Goal: Communication & Community: Answer question/provide support

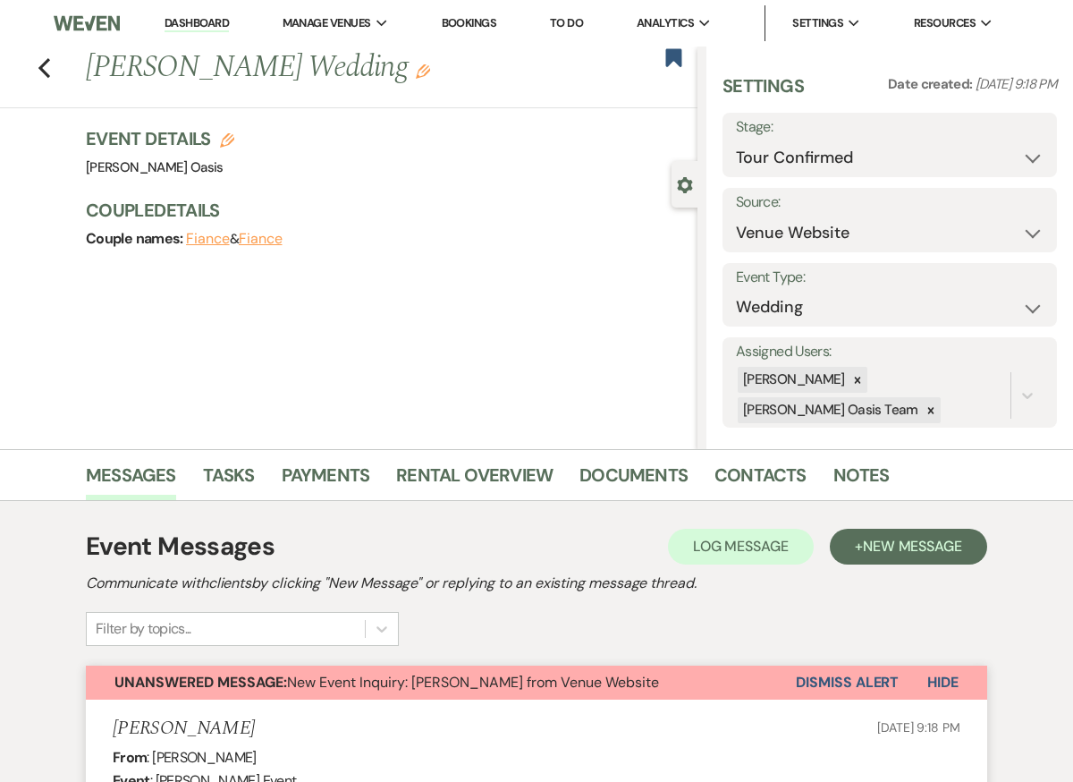
click at [217, 27] on link "Dashboard" at bounding box center [197, 23] width 64 height 17
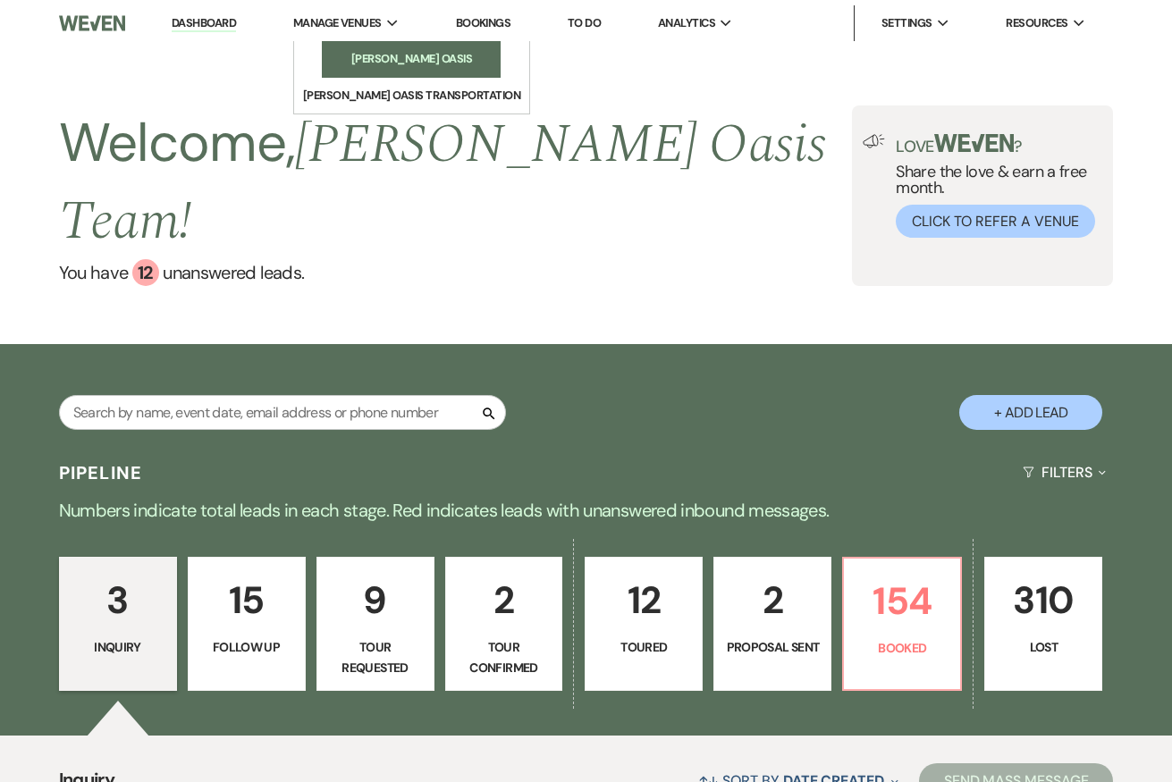
click at [334, 48] on link "[PERSON_NAME] Oasis" at bounding box center [411, 59] width 179 height 36
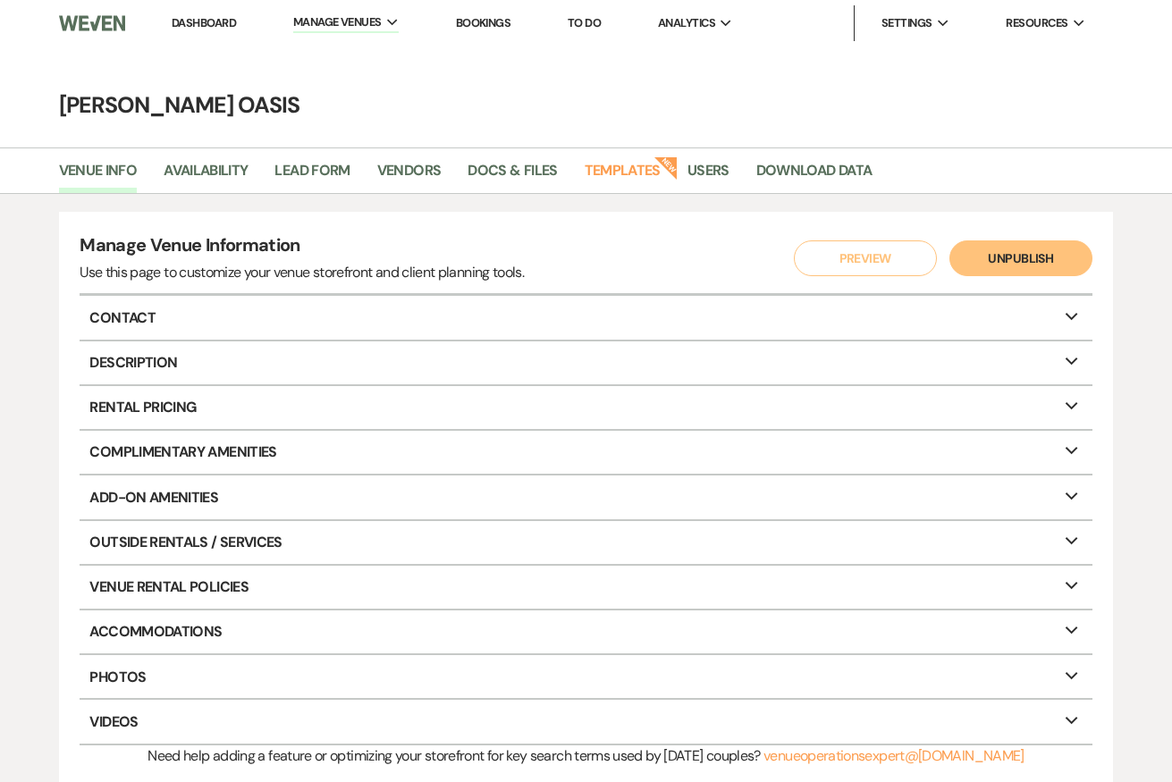
click at [144, 351] on p "Description Expand" at bounding box center [586, 363] width 1013 height 43
select select "1"
select select "14"
select select "17"
select select "3"
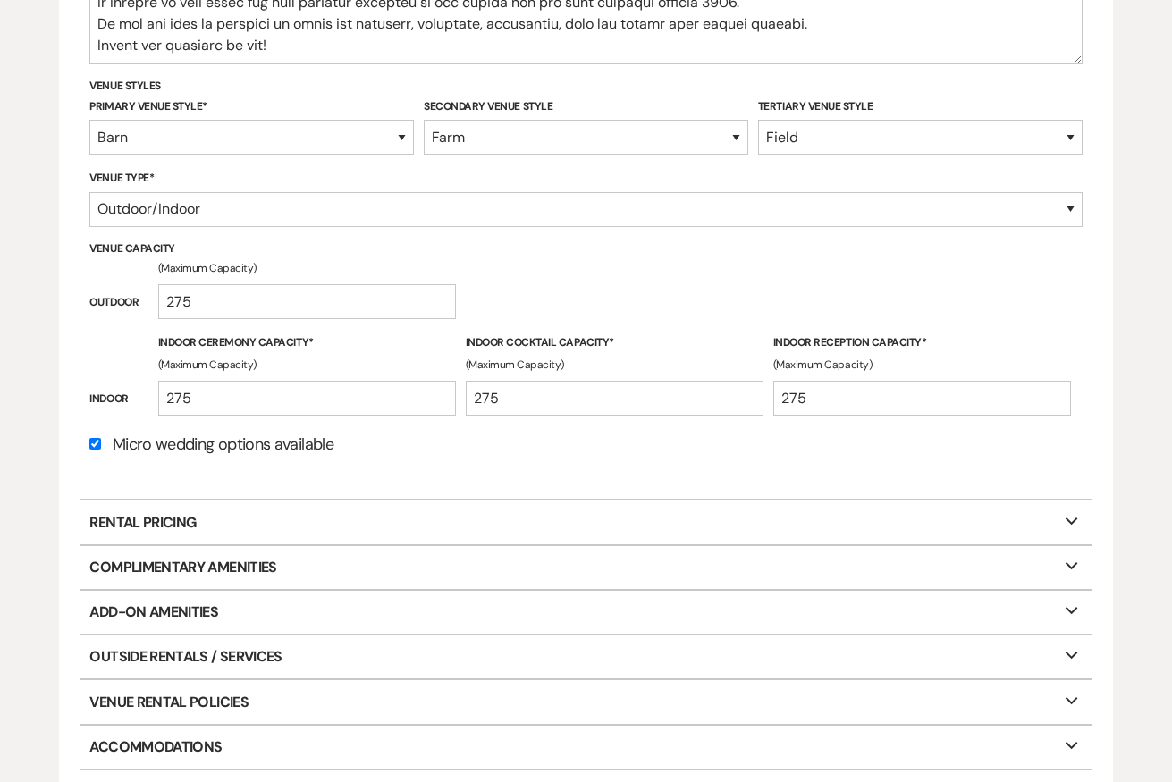
scroll to position [681, 0]
click at [254, 529] on p "Rental Pricing Expand" at bounding box center [586, 521] width 1013 height 43
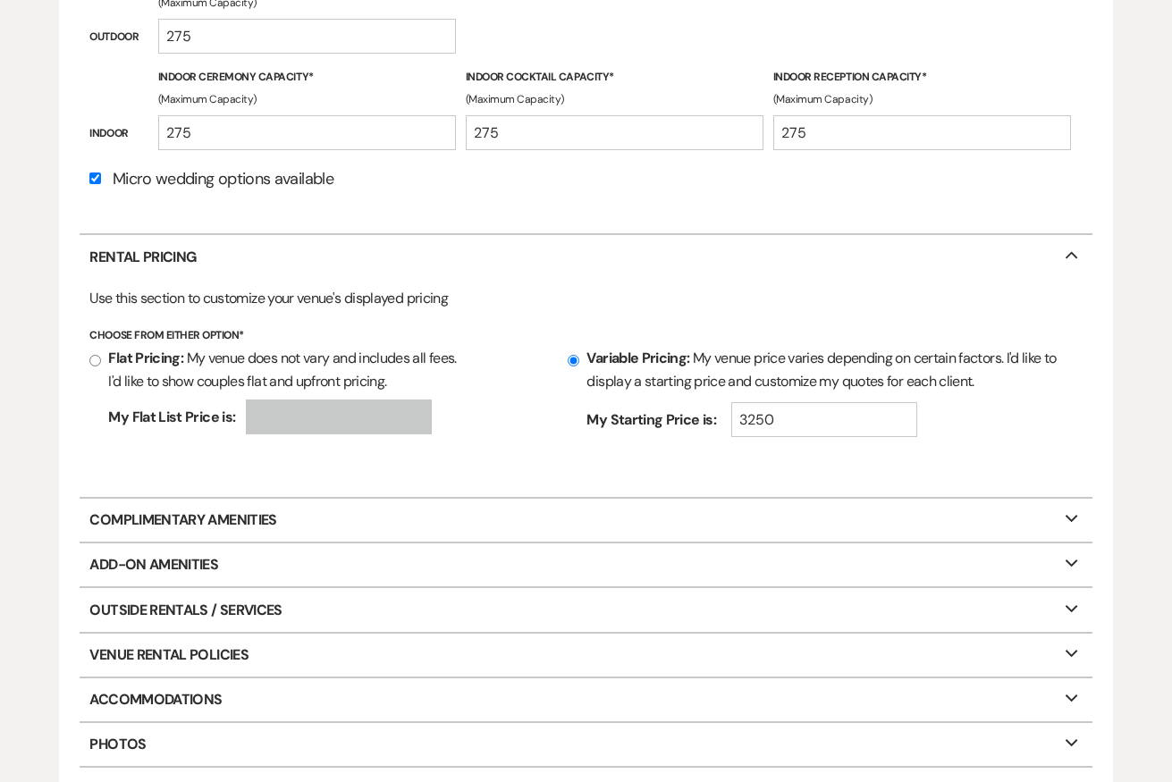
scroll to position [954, 0]
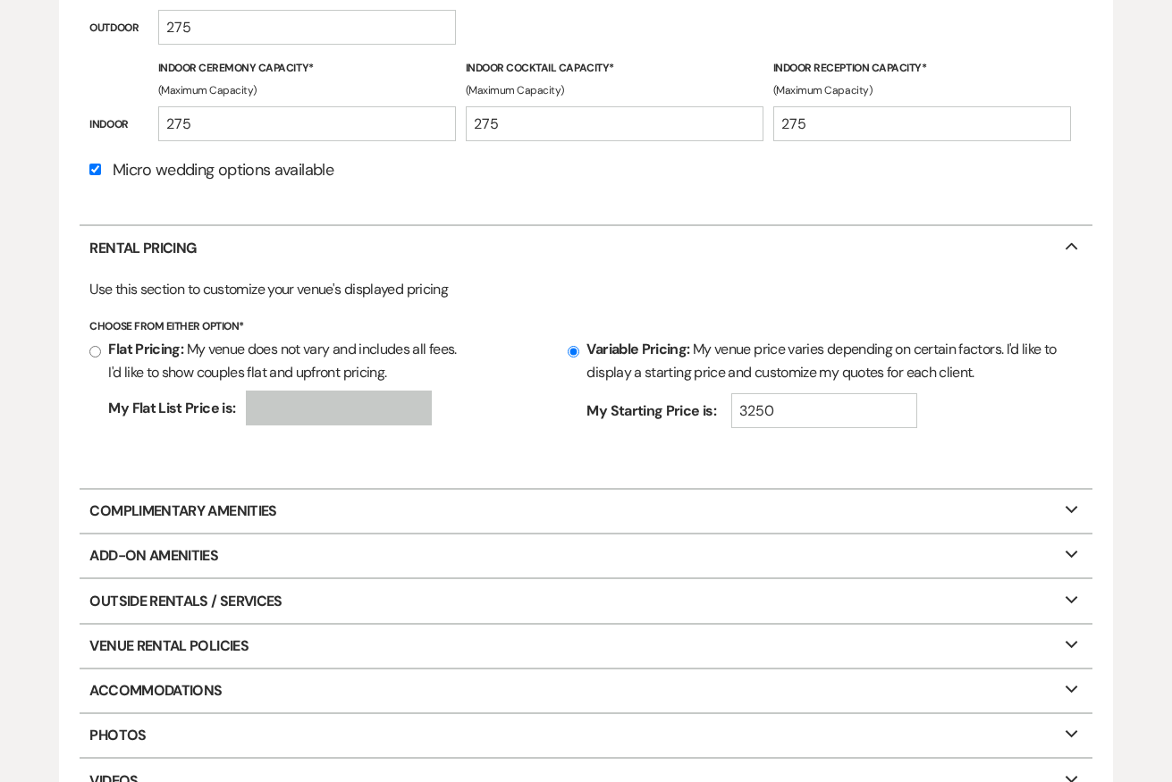
click at [253, 531] on p "Complimentary Amenities Expand" at bounding box center [586, 511] width 1013 height 43
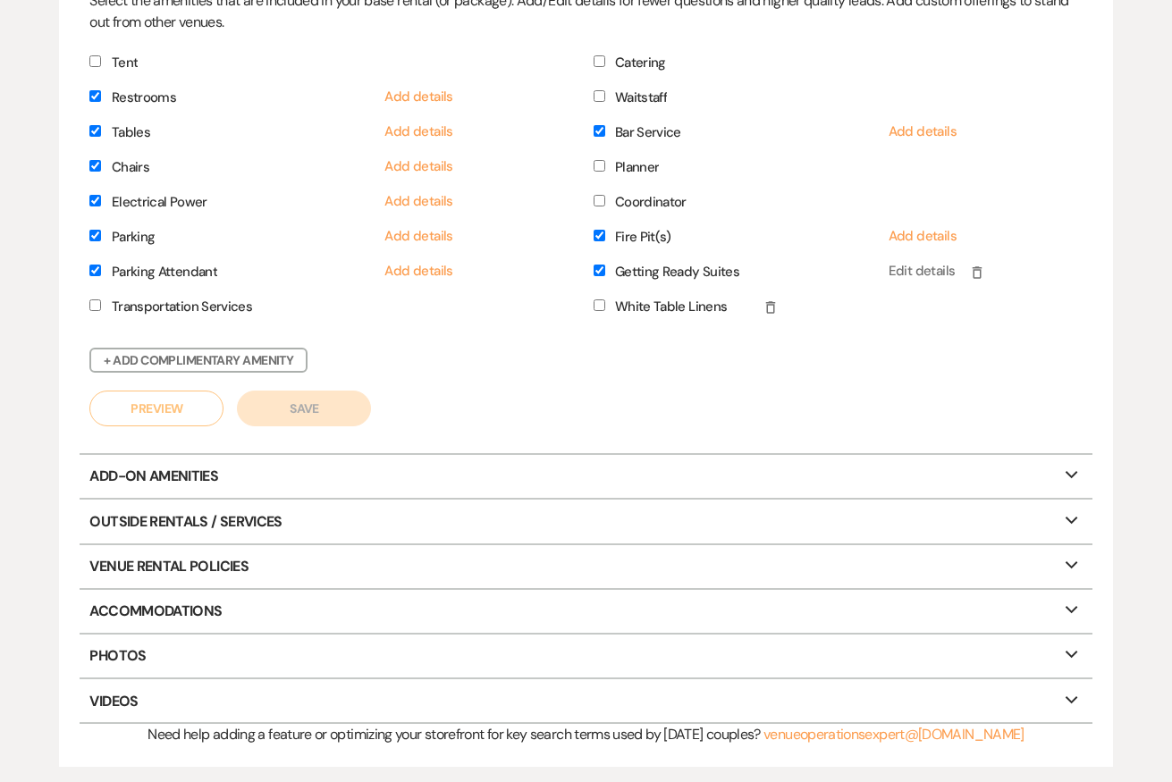
scroll to position [1499, 0]
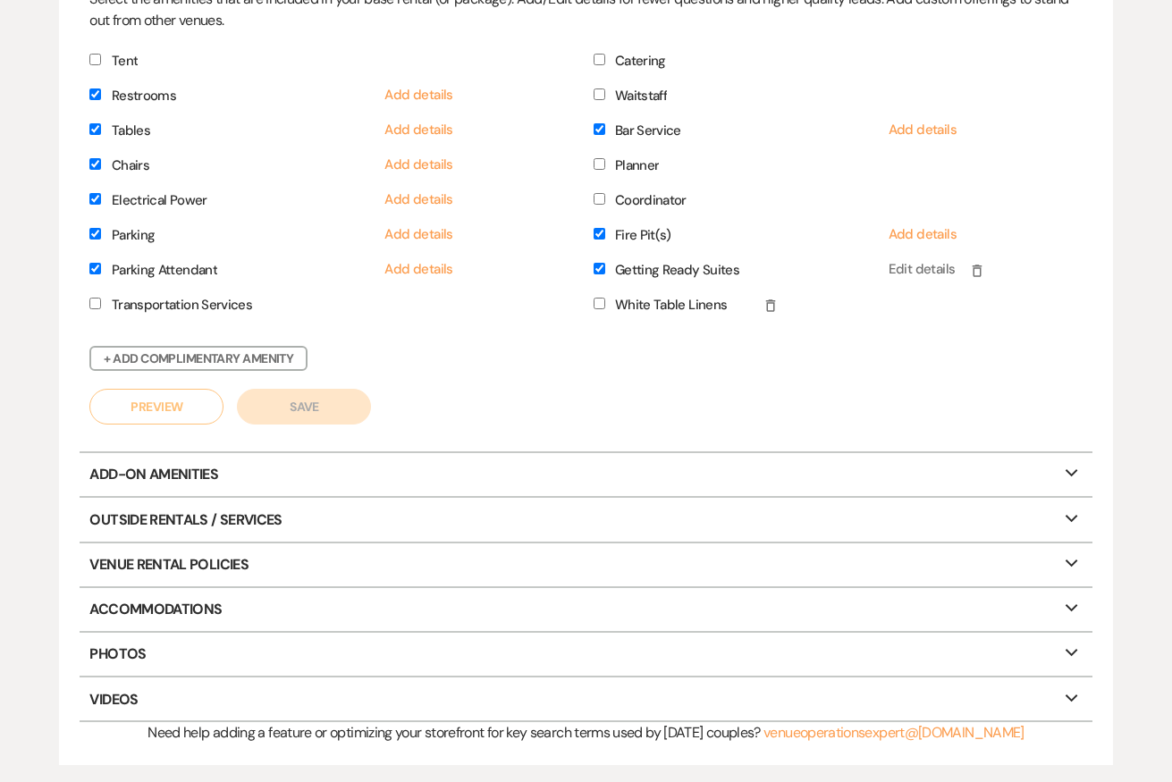
click at [261, 479] on p "Add-On Amenities Expand" at bounding box center [586, 474] width 1013 height 43
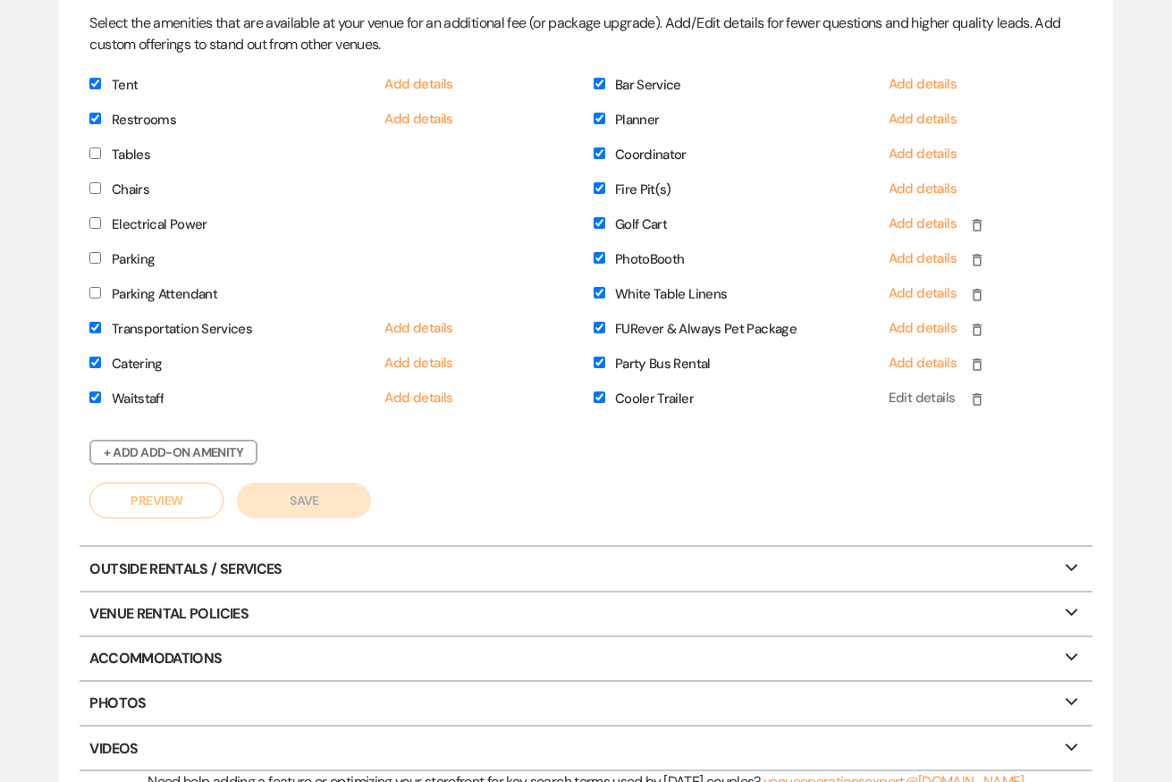
scroll to position [2148, 0]
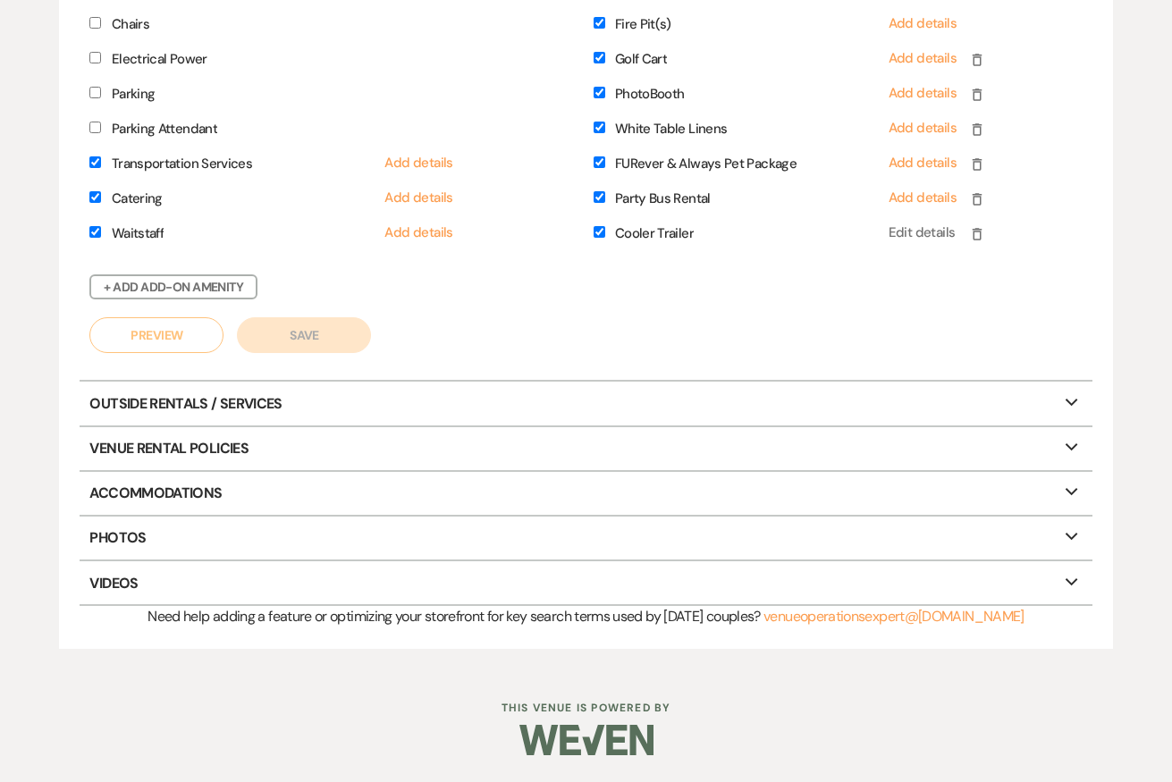
click at [258, 495] on p "Accommodations Expand" at bounding box center [586, 493] width 1013 height 43
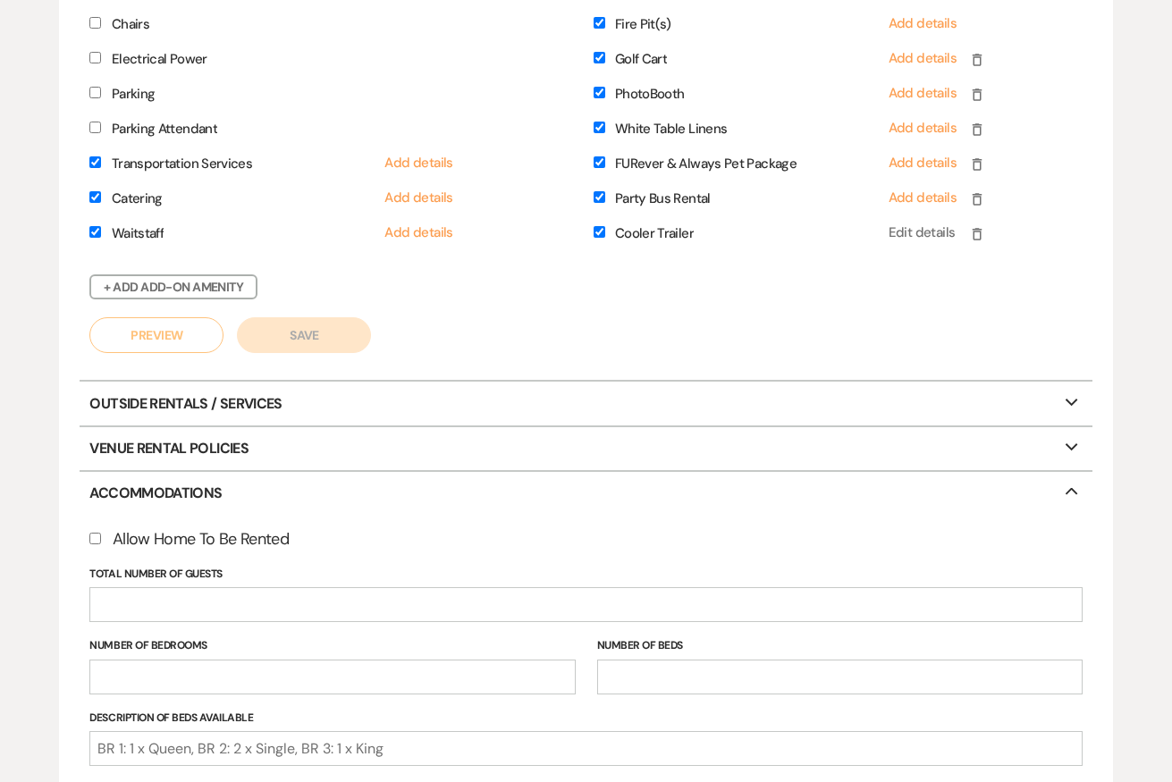
click at [244, 446] on p "Venue Rental Policies Expand" at bounding box center [586, 448] width 1013 height 43
select select "restricted"
select select "notAllowed"
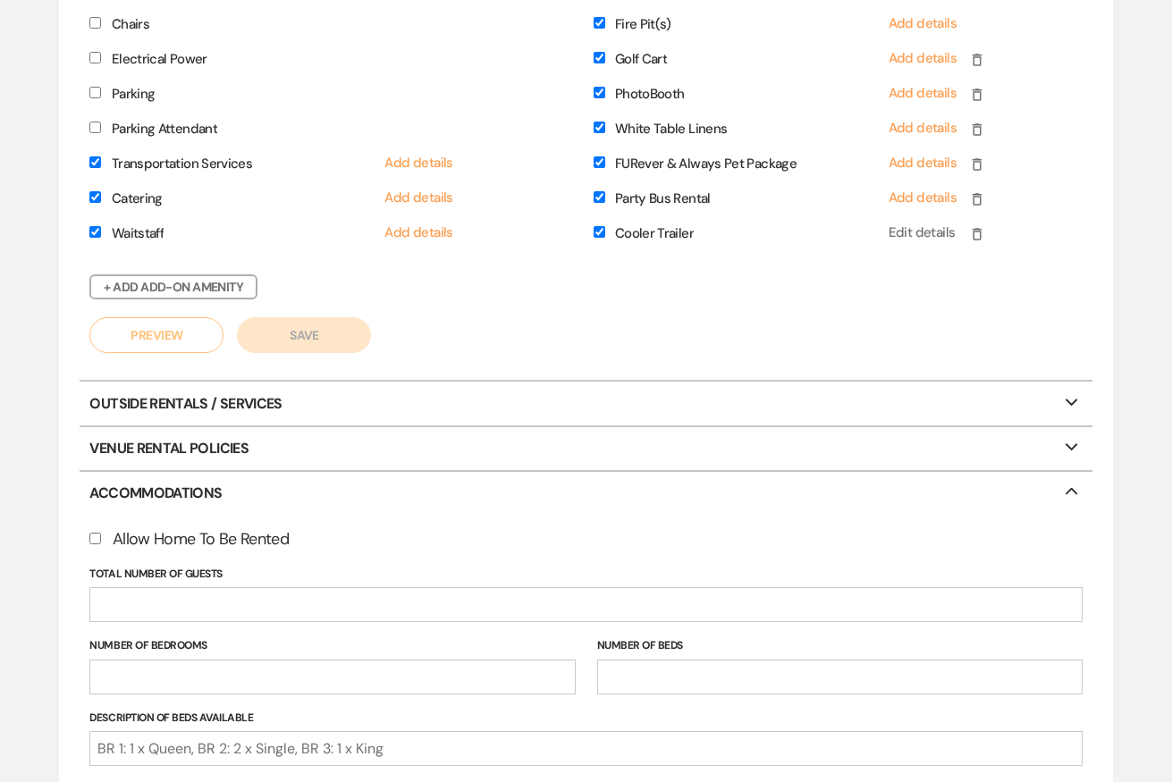
select select "restricted"
select select "allowed"
select select "notAllowed"
select select "restricted"
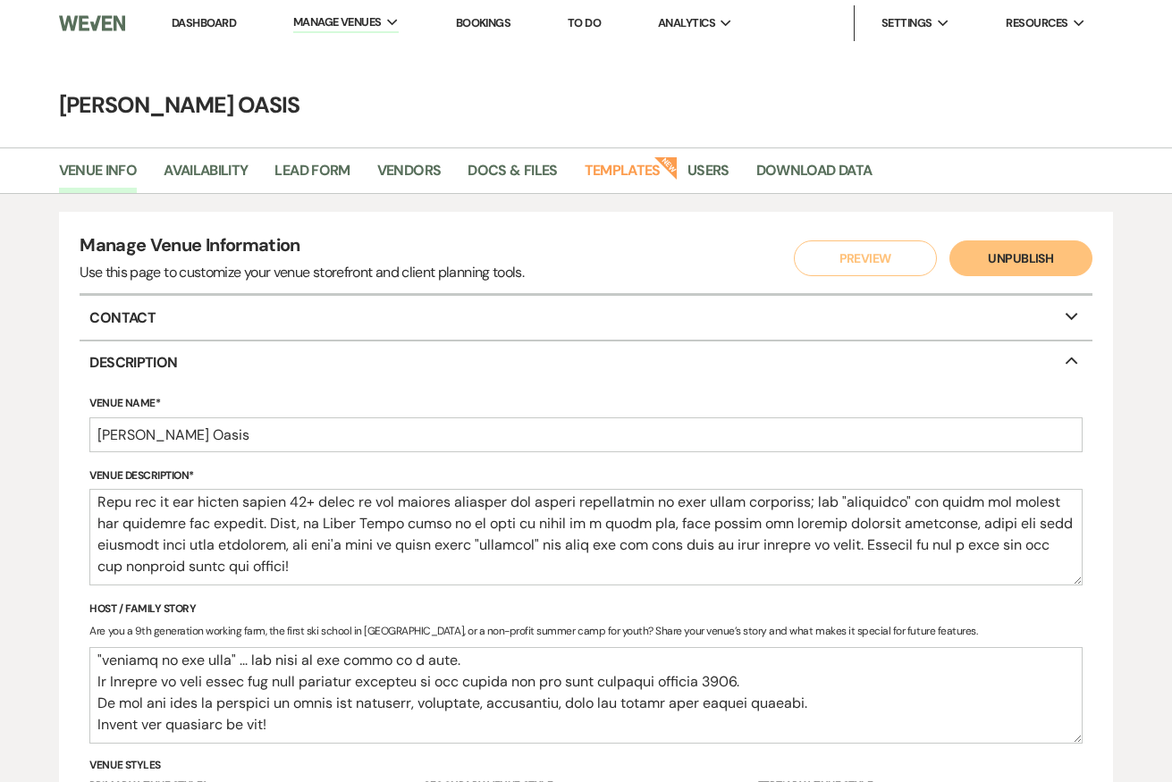
click at [195, 20] on link "Dashboard" at bounding box center [204, 22] width 64 height 15
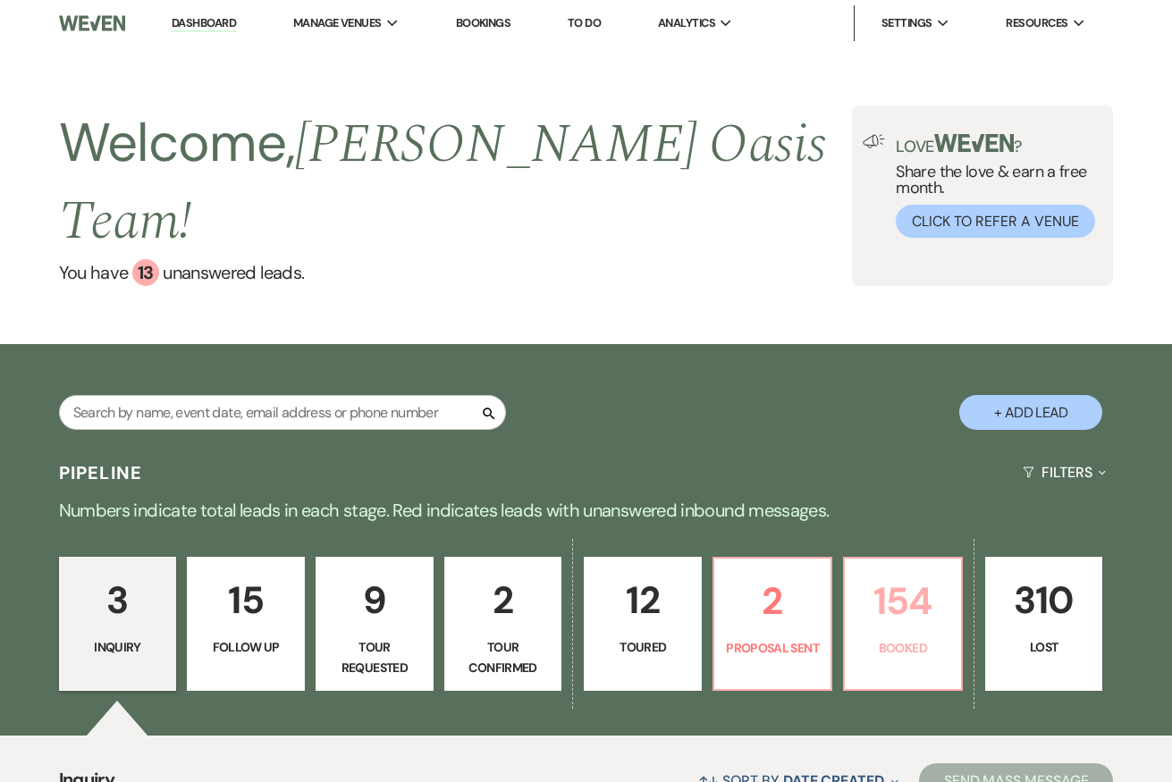
click at [894, 571] on p "154" at bounding box center [903, 601] width 95 height 60
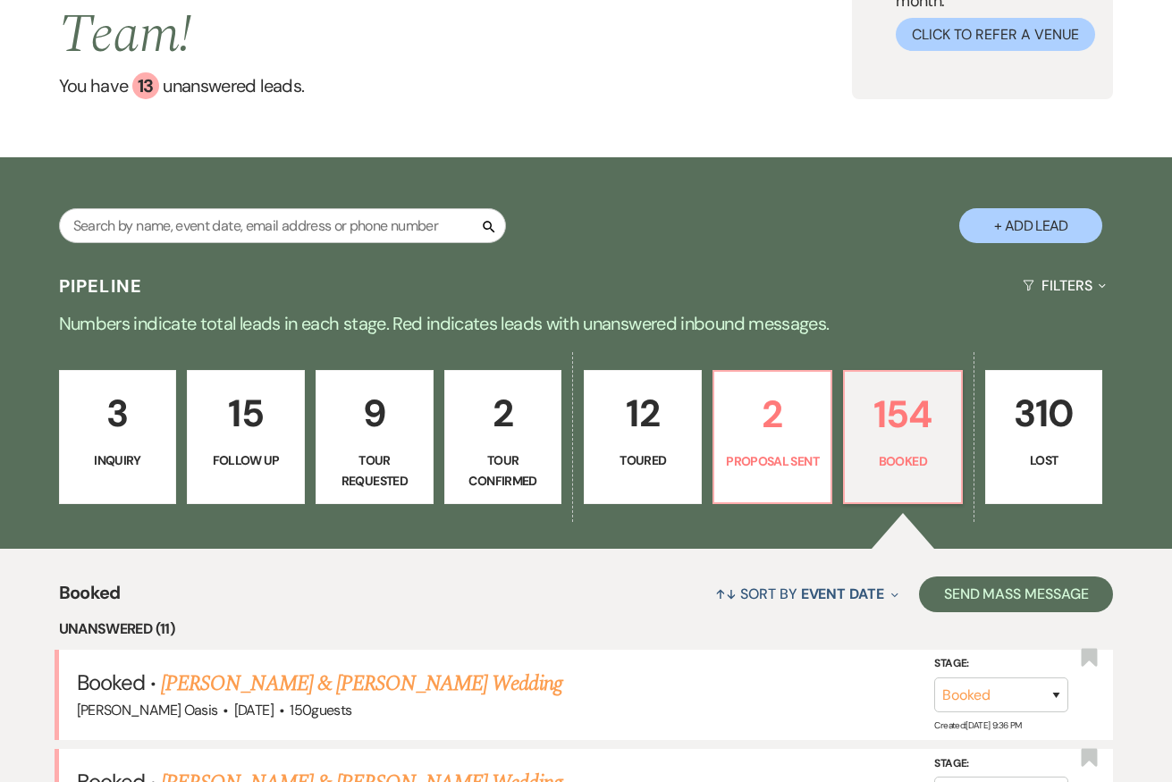
click at [778, 471] on div "3 Inquiry 15 Follow Up 9 Tour Requested 2 Tour Confirmed 12 Toured 2 Proposal S…" at bounding box center [586, 449] width 1172 height 200
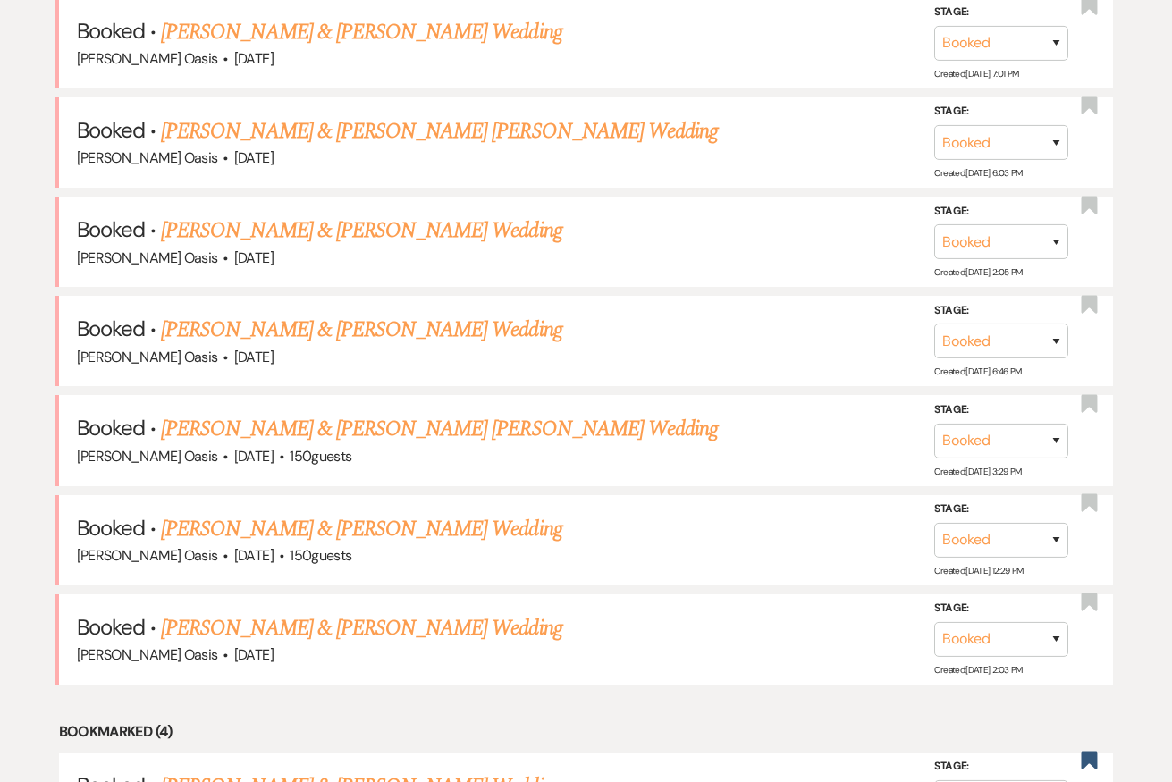
scroll to position [1244, 0]
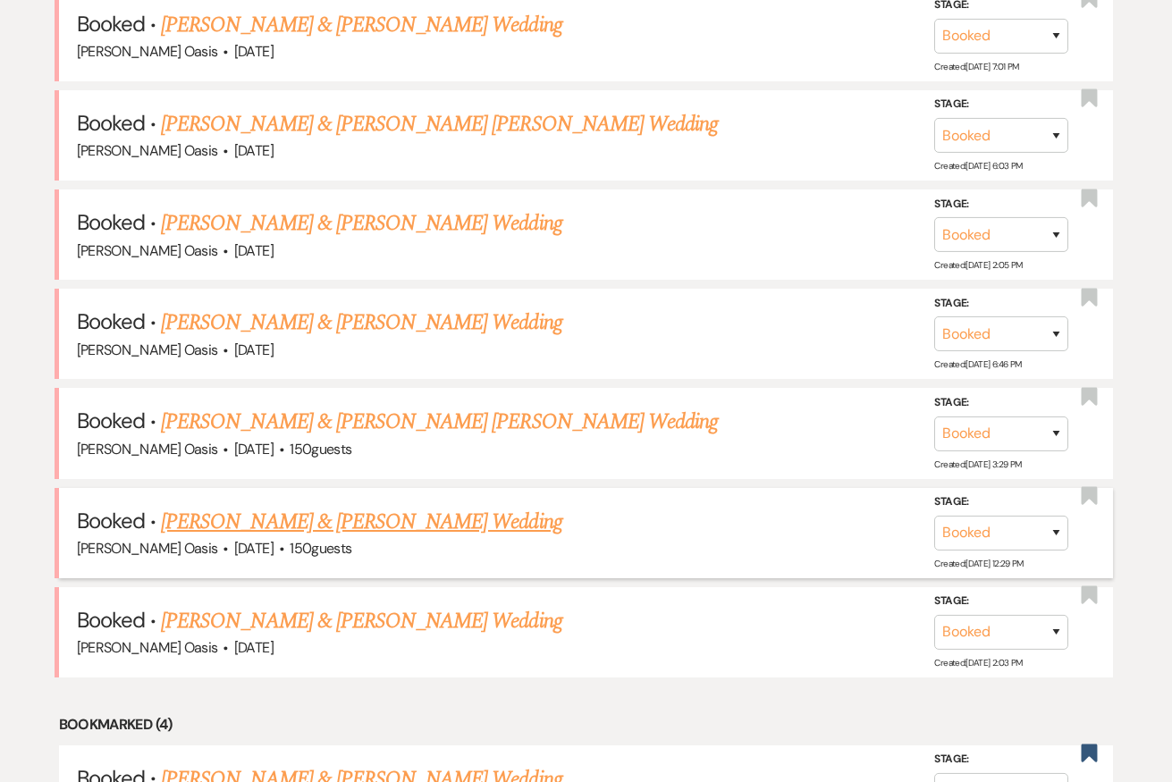
click at [478, 506] on link "Chynna Yang & Alan Anderson's Wedding" at bounding box center [361, 522] width 401 height 32
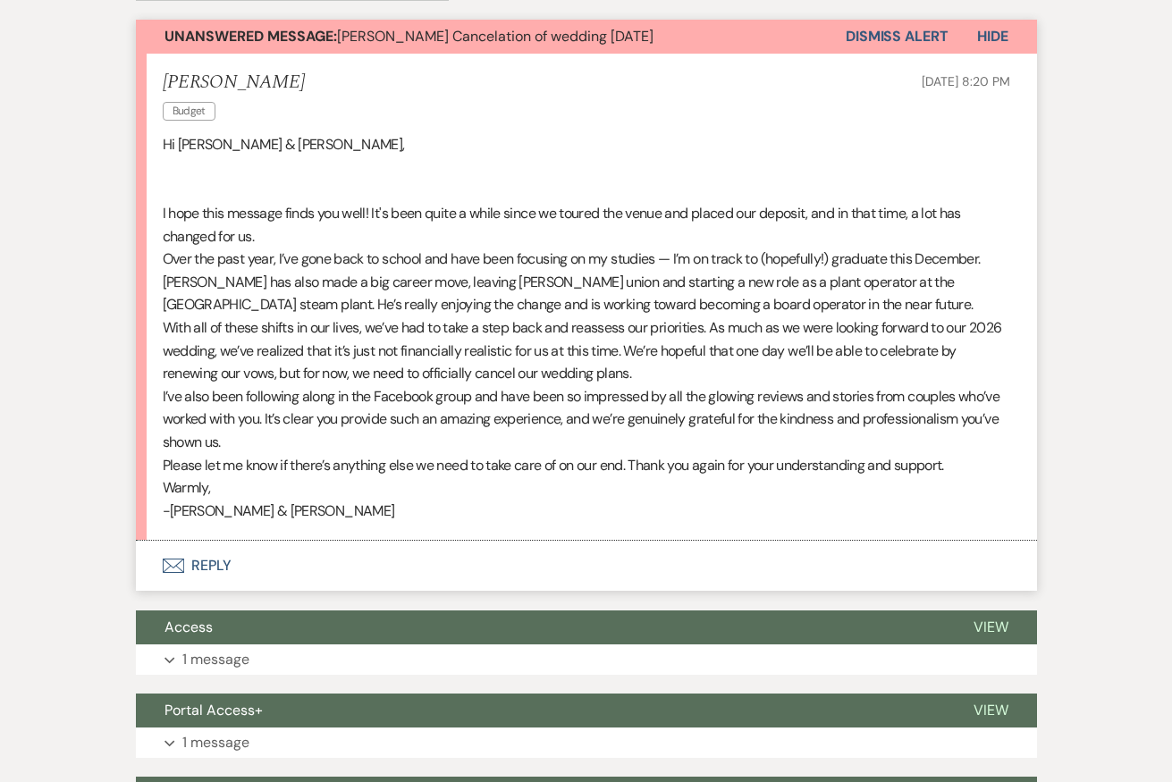
scroll to position [542, 0]
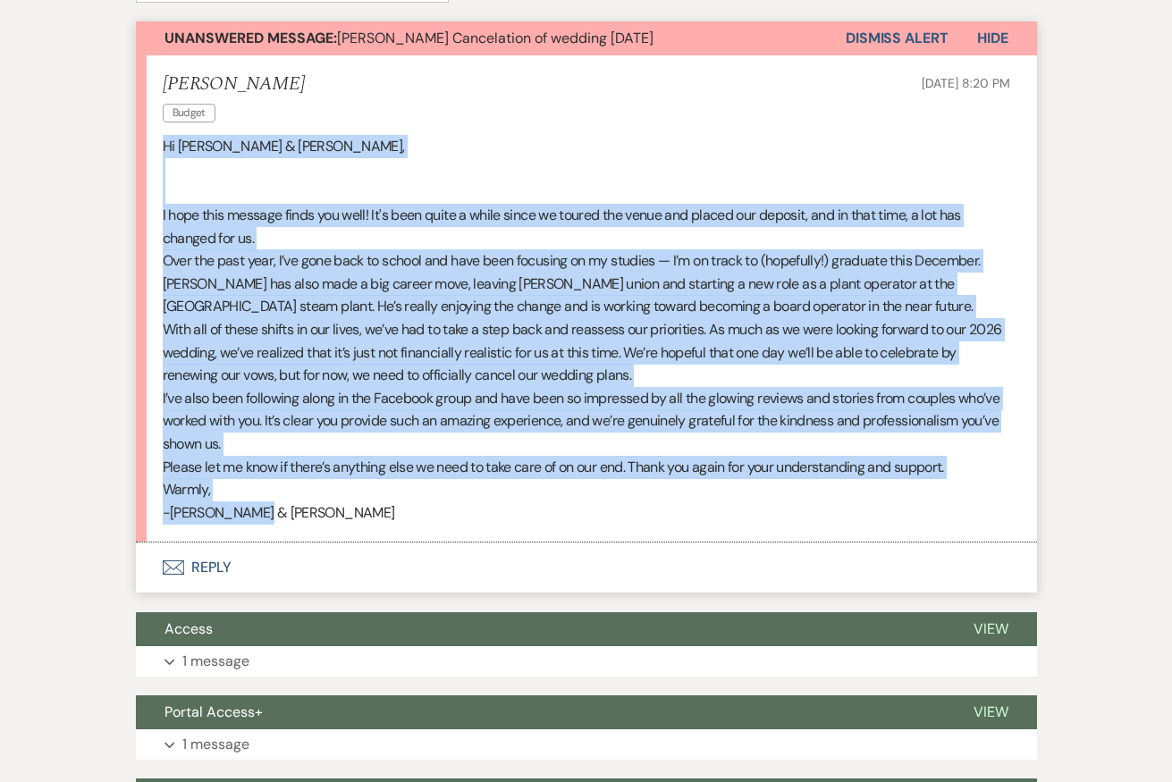
drag, startPoint x: 266, startPoint y: 518, endPoint x: 149, endPoint y: 137, distance: 398.3
click at [149, 137] on li "Chynna Yang Budget Aug 11, 2025, 8:20 PM Hi Ronelle & Austin, I hope this messa…" at bounding box center [586, 298] width 901 height 487
copy div "Hi Ronelle & Austin, I hope this message finds you well! It's been quite a whil…"
click at [698, 275] on p "Over the past year, I’ve gone back to school and have been focusing on my studi…" at bounding box center [587, 284] width 848 height 69
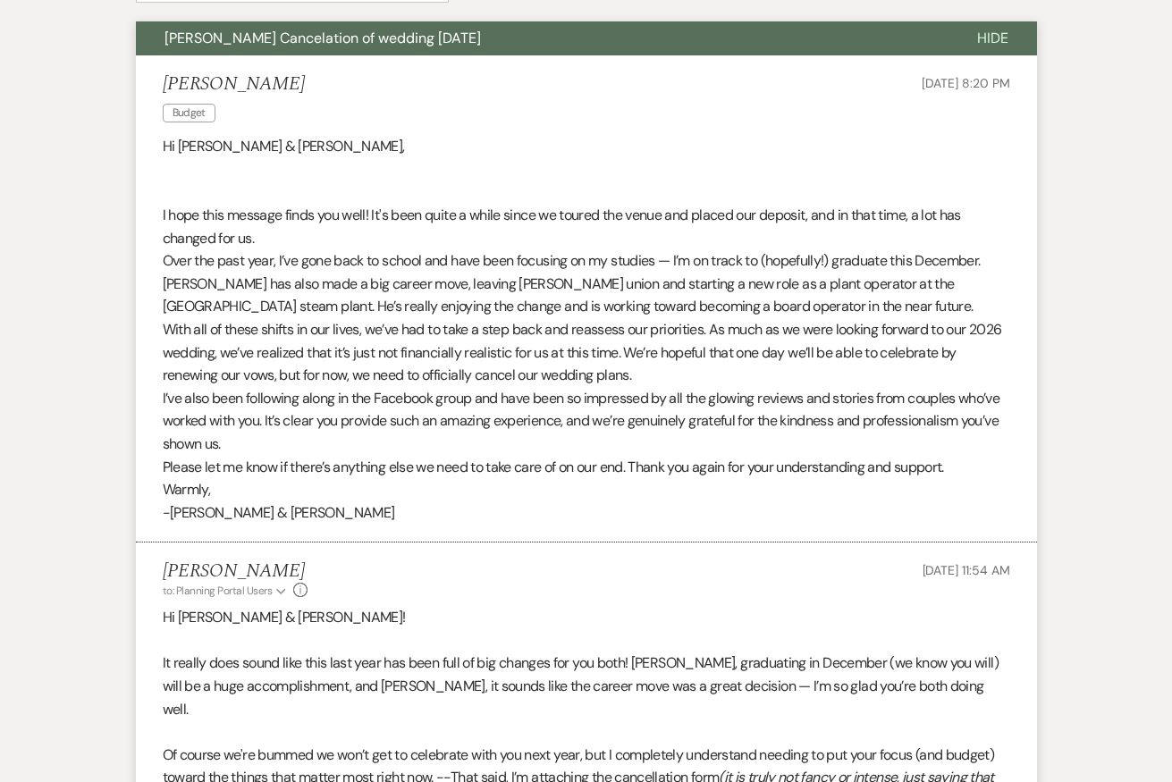
scroll to position [0, 0]
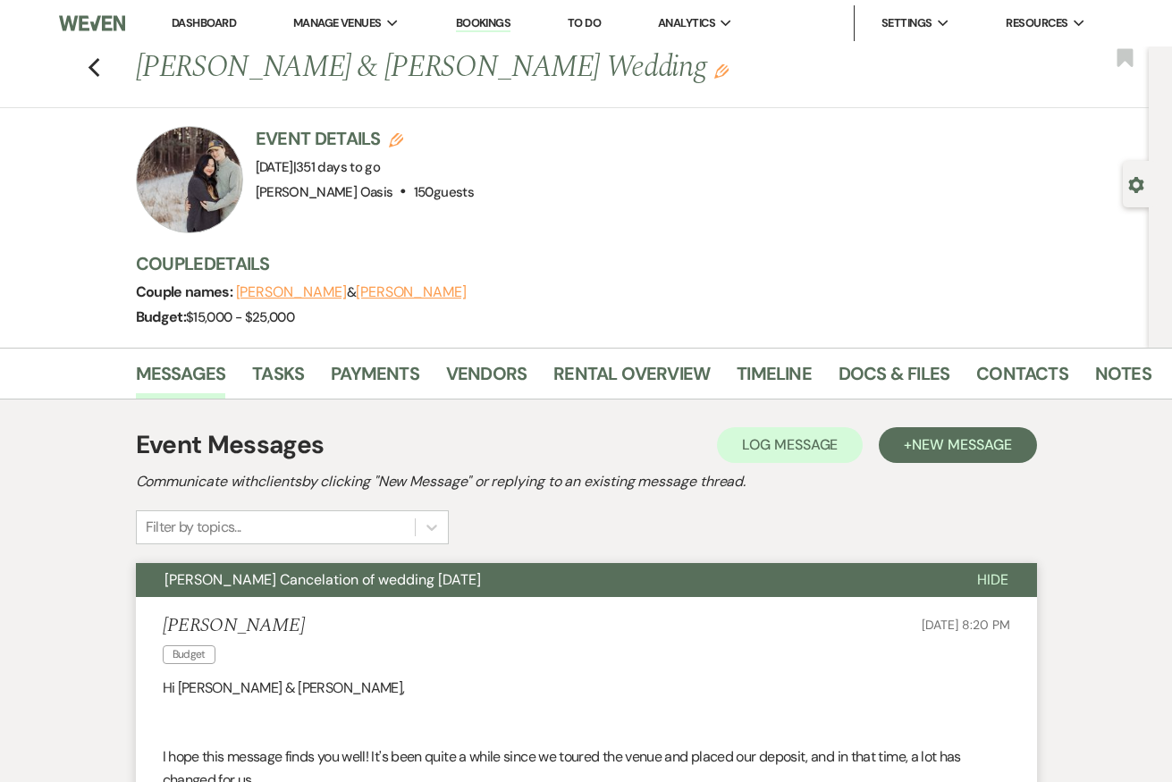
click at [214, 26] on link "Dashboard" at bounding box center [204, 22] width 64 height 15
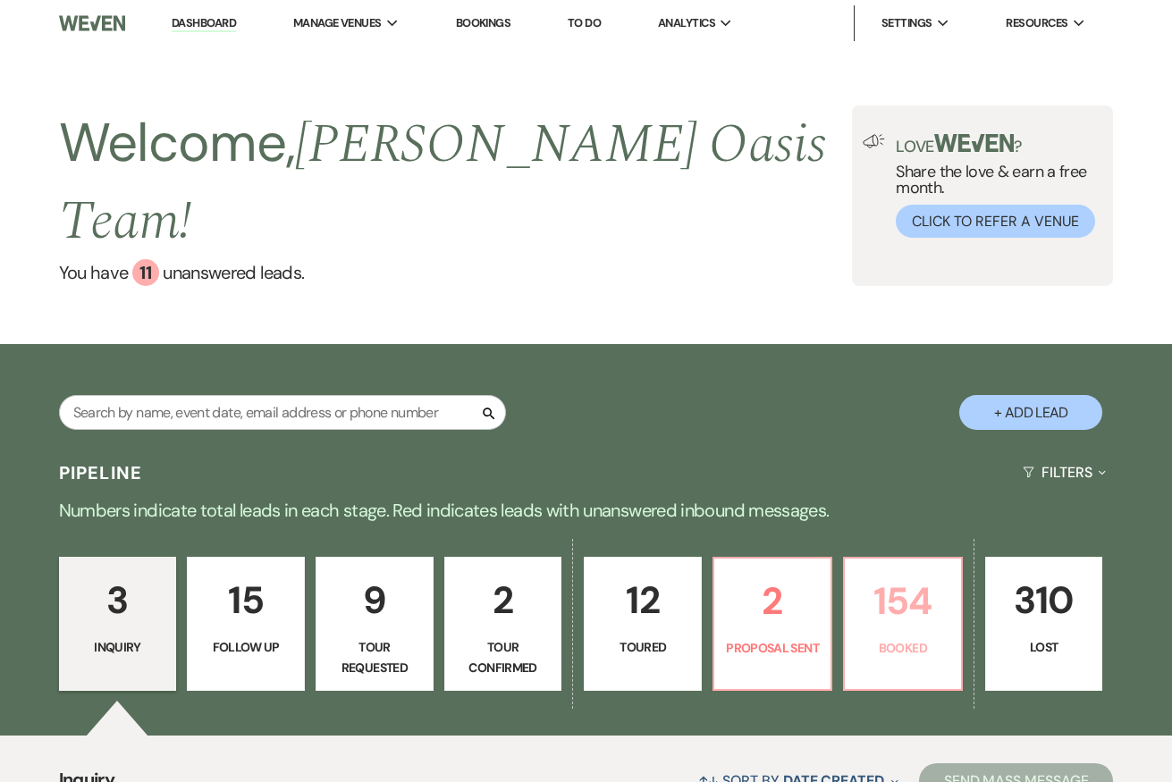
click at [949, 622] on link "154 Booked" at bounding box center [903, 624] width 120 height 134
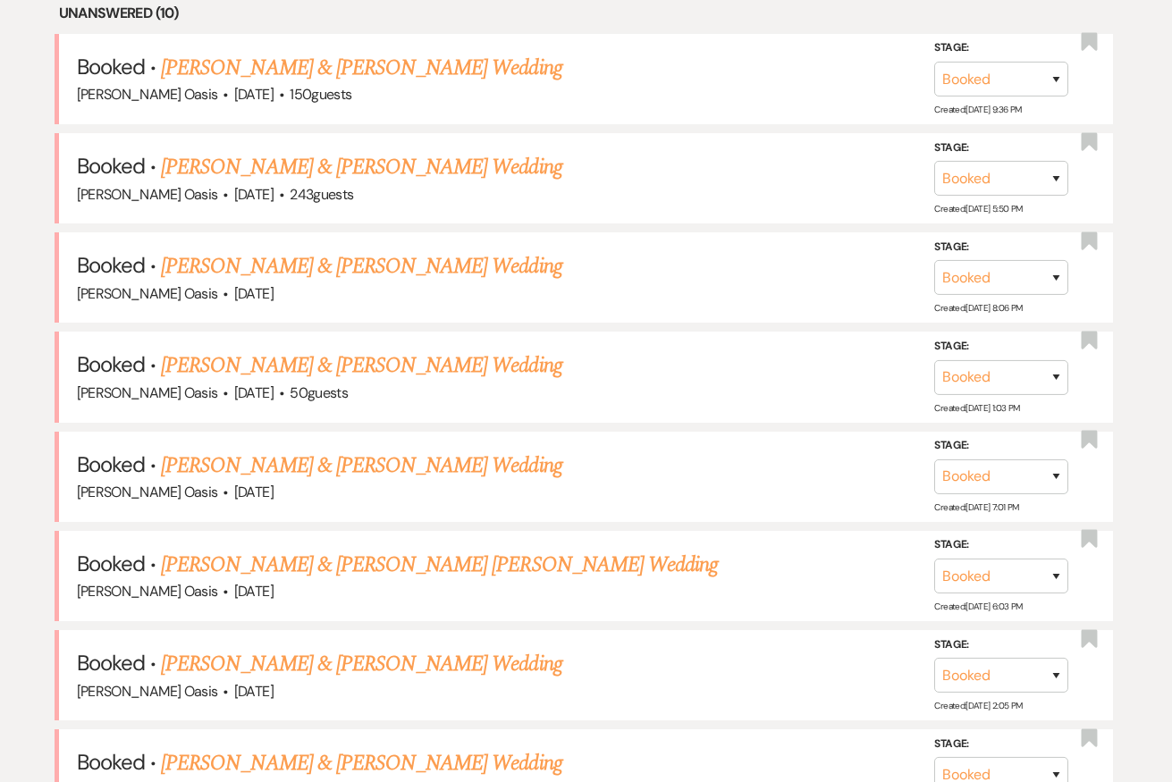
scroll to position [801, 0]
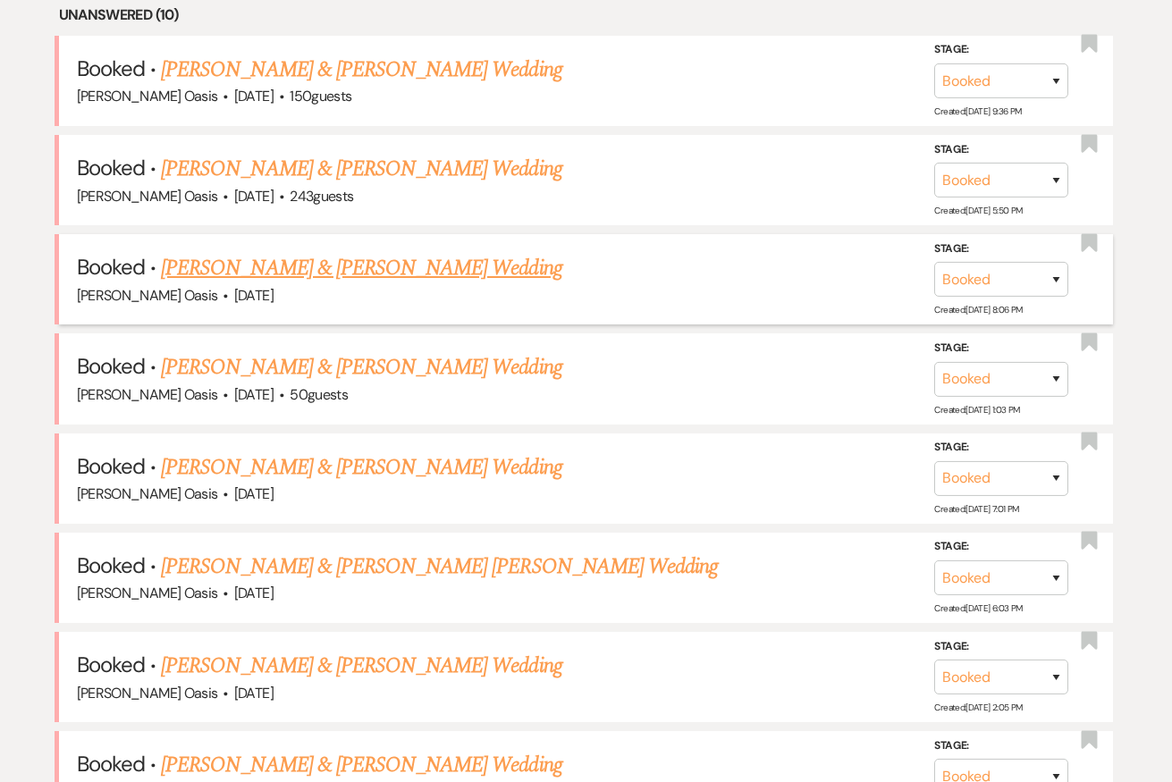
click at [334, 252] on link "Sydney Blandin & Caden Freetly Wedding" at bounding box center [361, 268] width 401 height 32
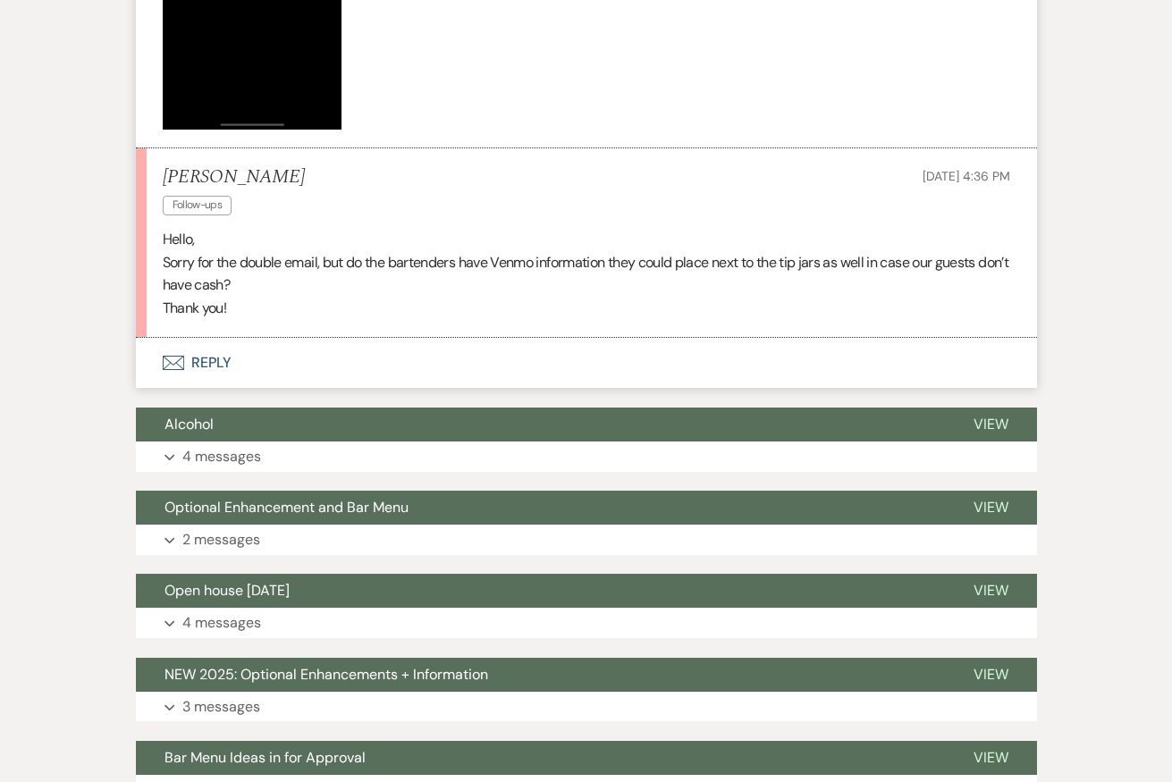
scroll to position [1506, 0]
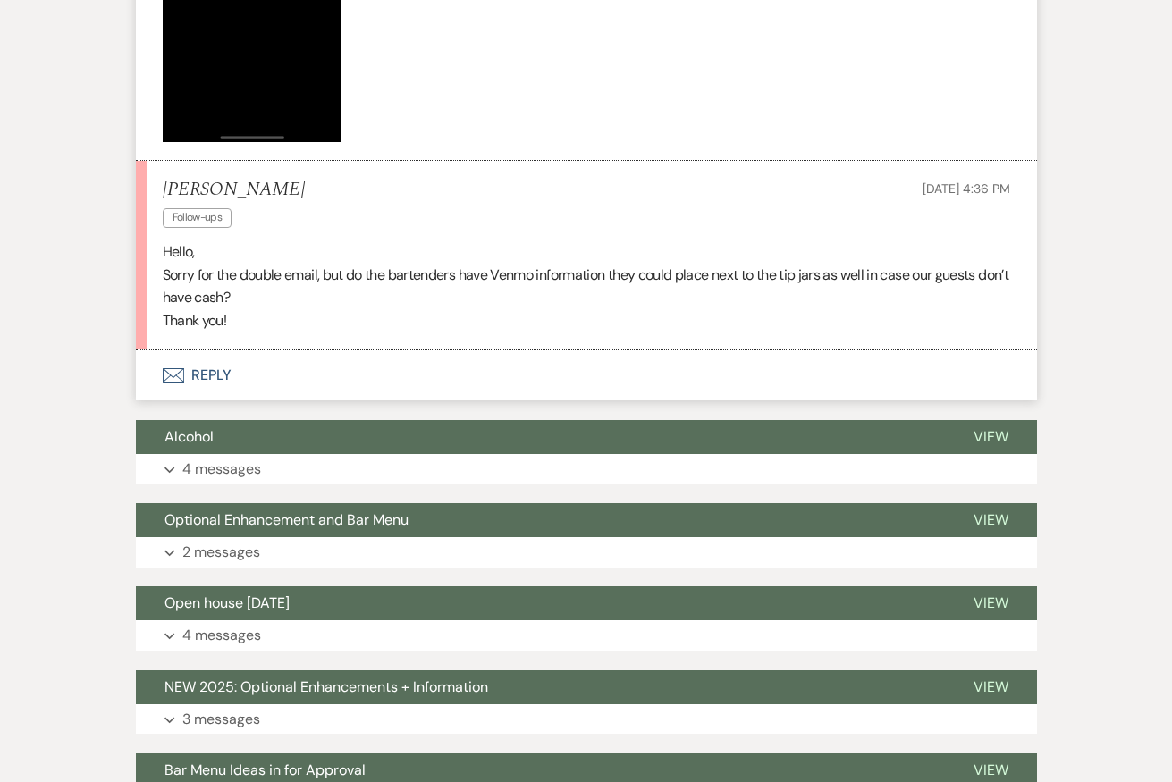
click at [698, 391] on button "Envelope Reply" at bounding box center [586, 376] width 901 height 50
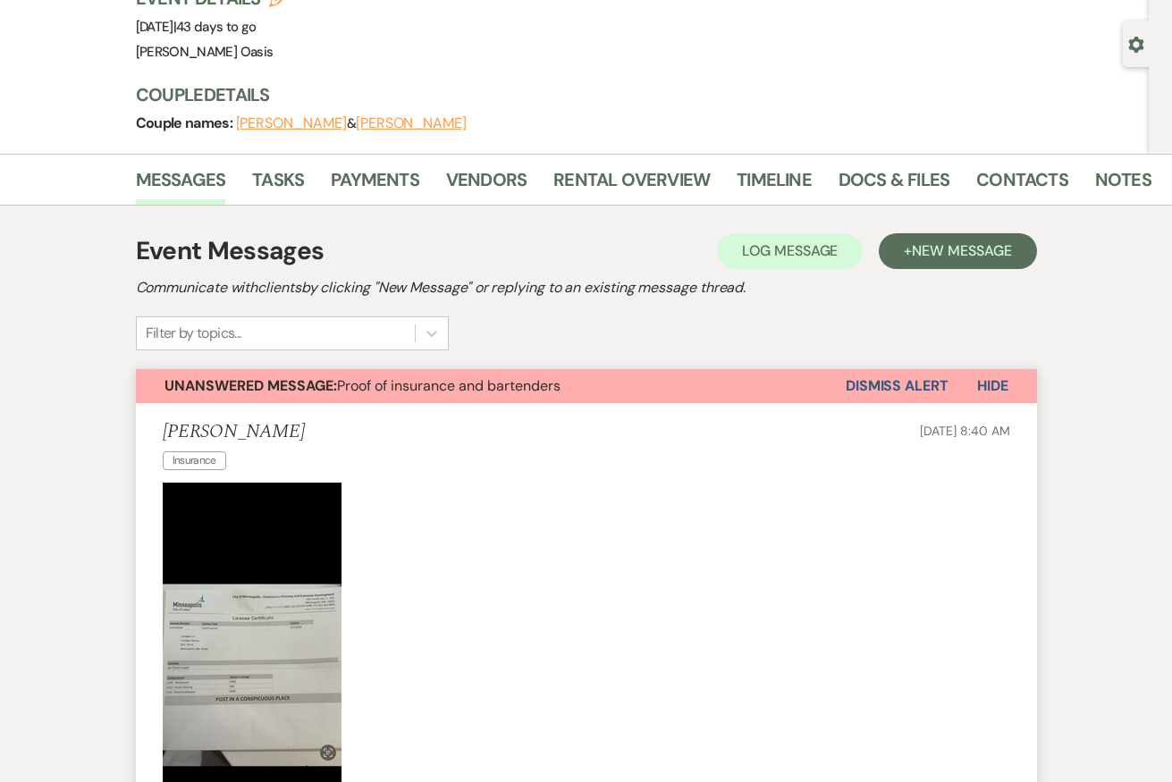
scroll to position [0, 0]
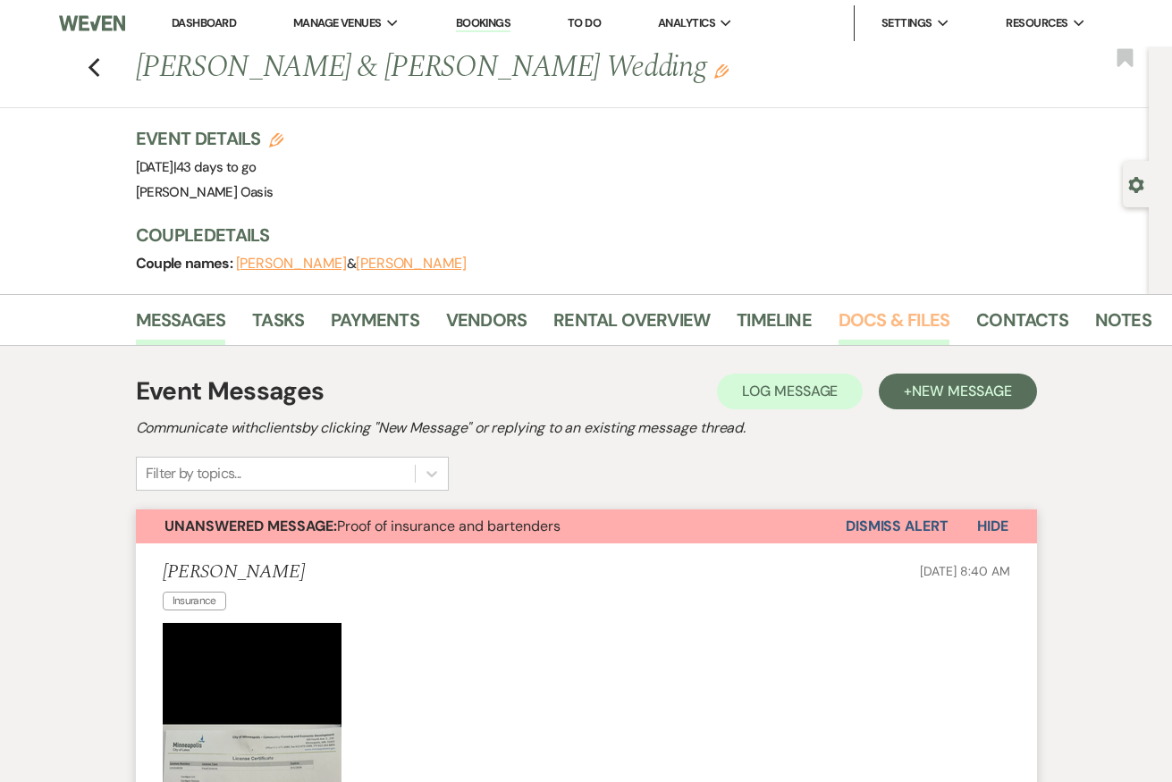
click at [938, 317] on link "Docs & Files" at bounding box center [894, 325] width 111 height 39
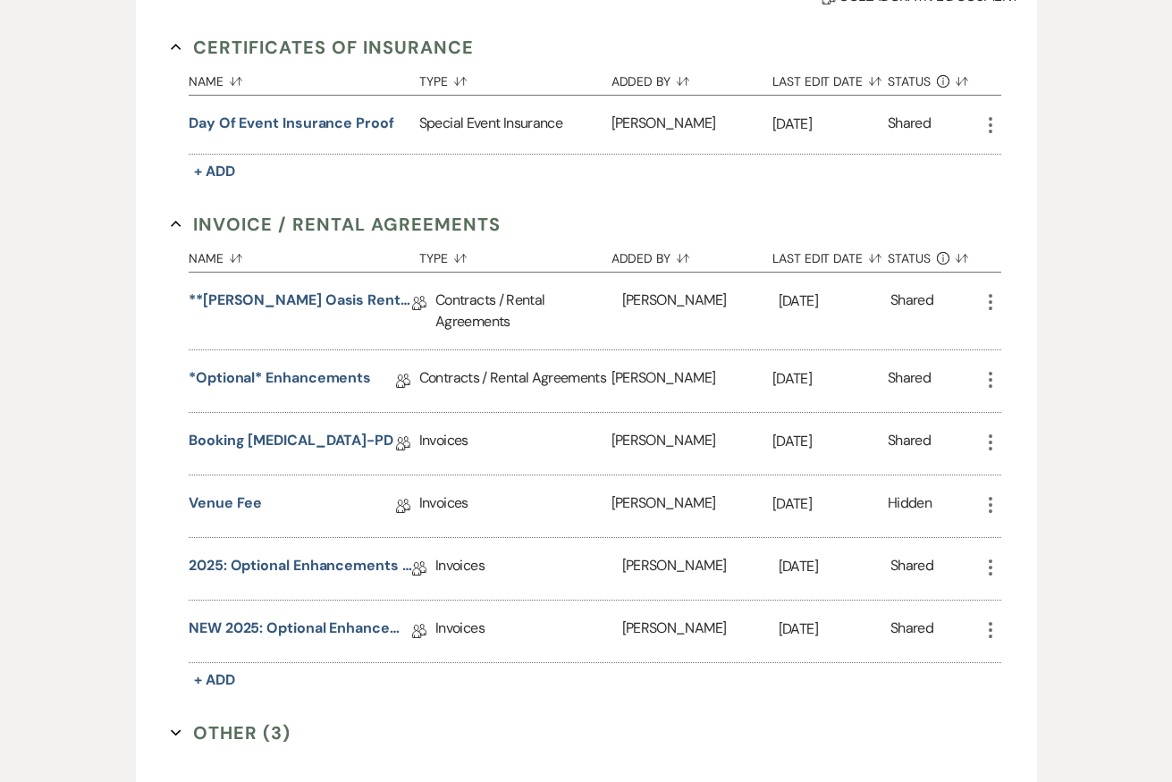
scroll to position [487, 0]
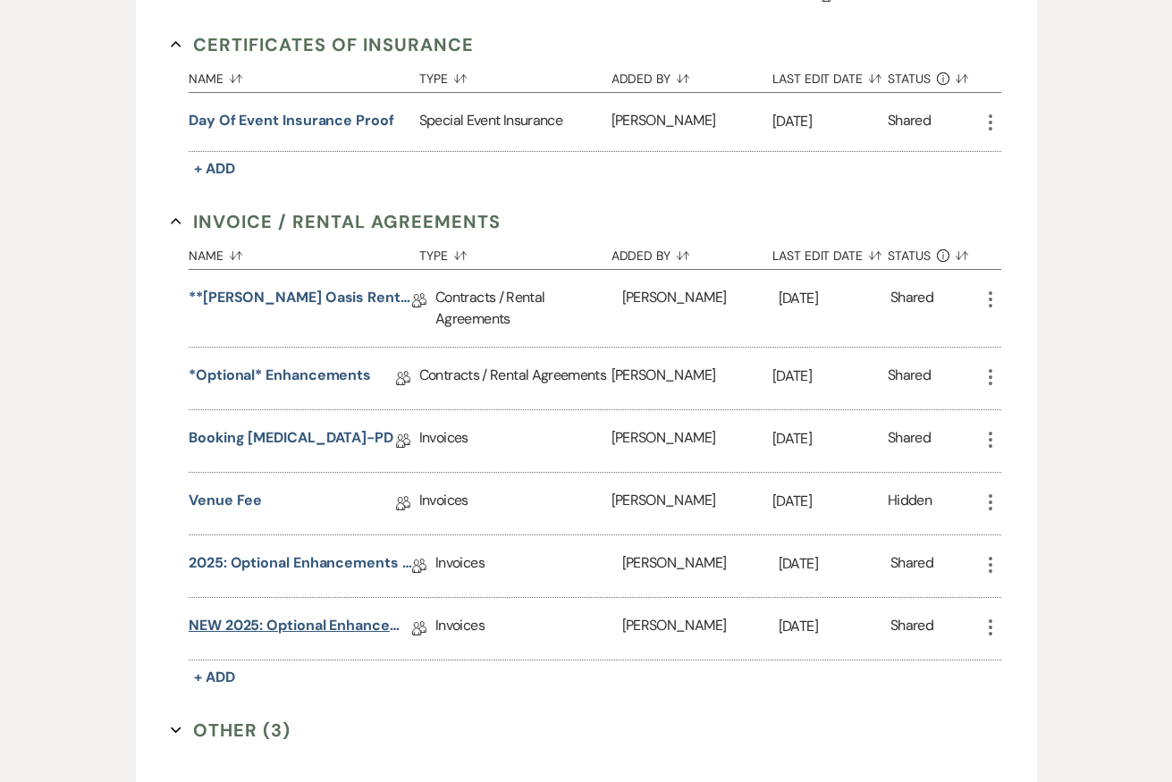
click at [226, 622] on link "NEW 2025: Optional Enhancements + Information" at bounding box center [301, 629] width 224 height 28
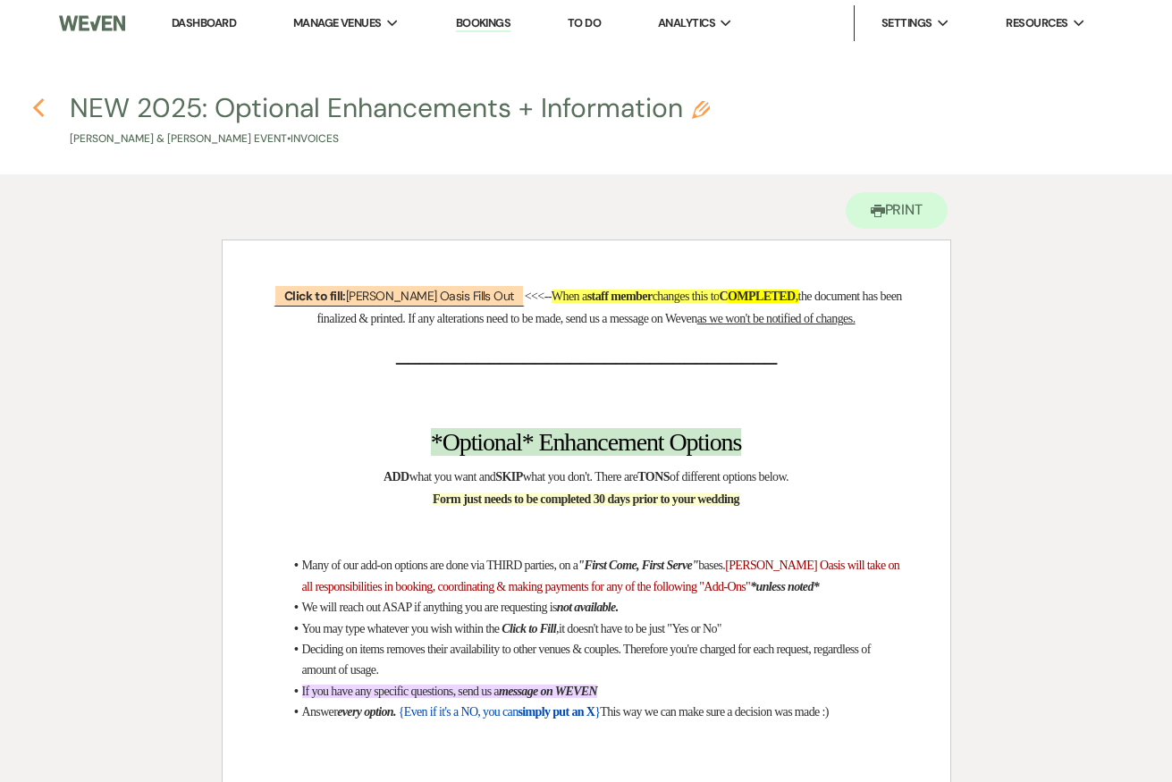
click at [41, 104] on icon "Previous" at bounding box center [38, 107] width 13 height 21
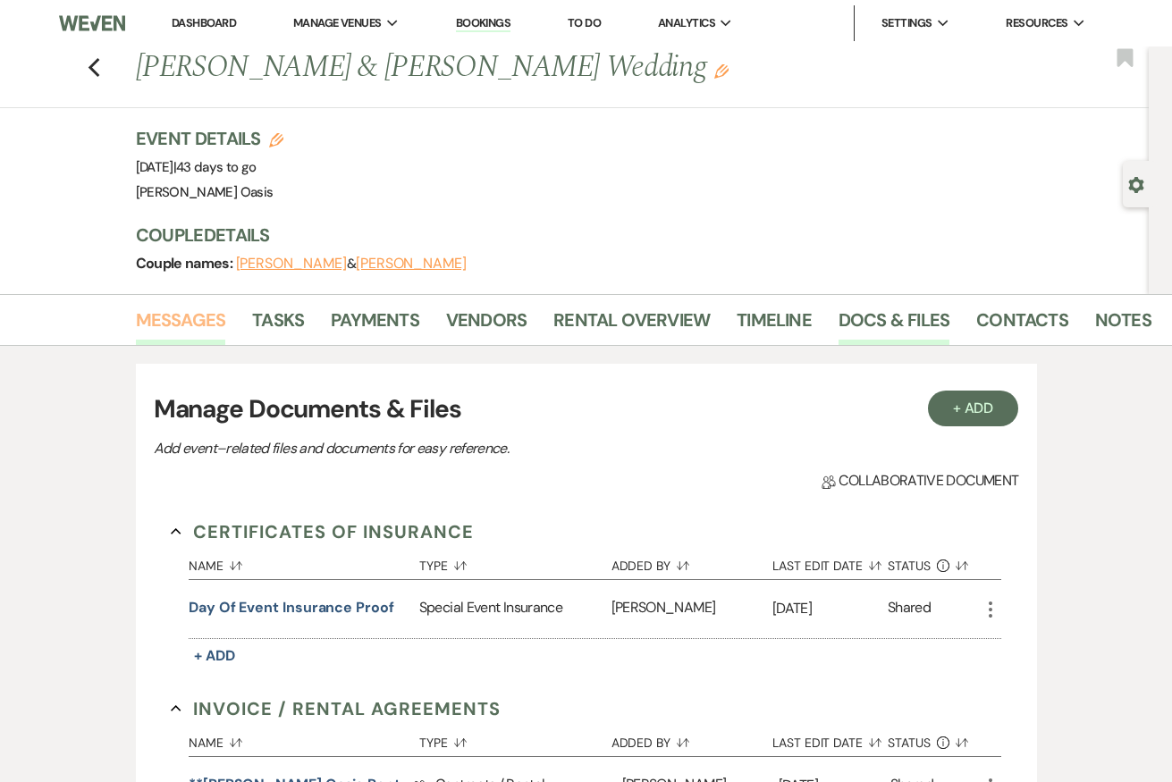
click at [172, 331] on link "Messages" at bounding box center [181, 325] width 90 height 39
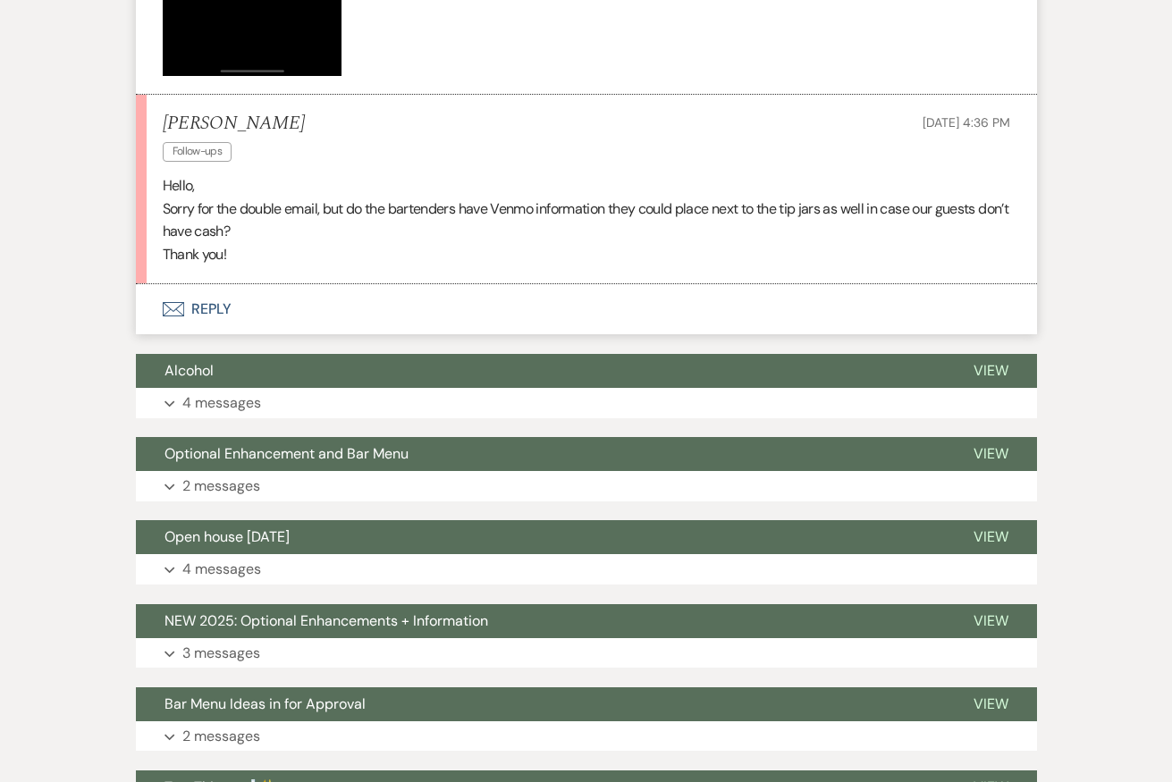
click at [282, 331] on button "Envelope Reply" at bounding box center [586, 309] width 901 height 50
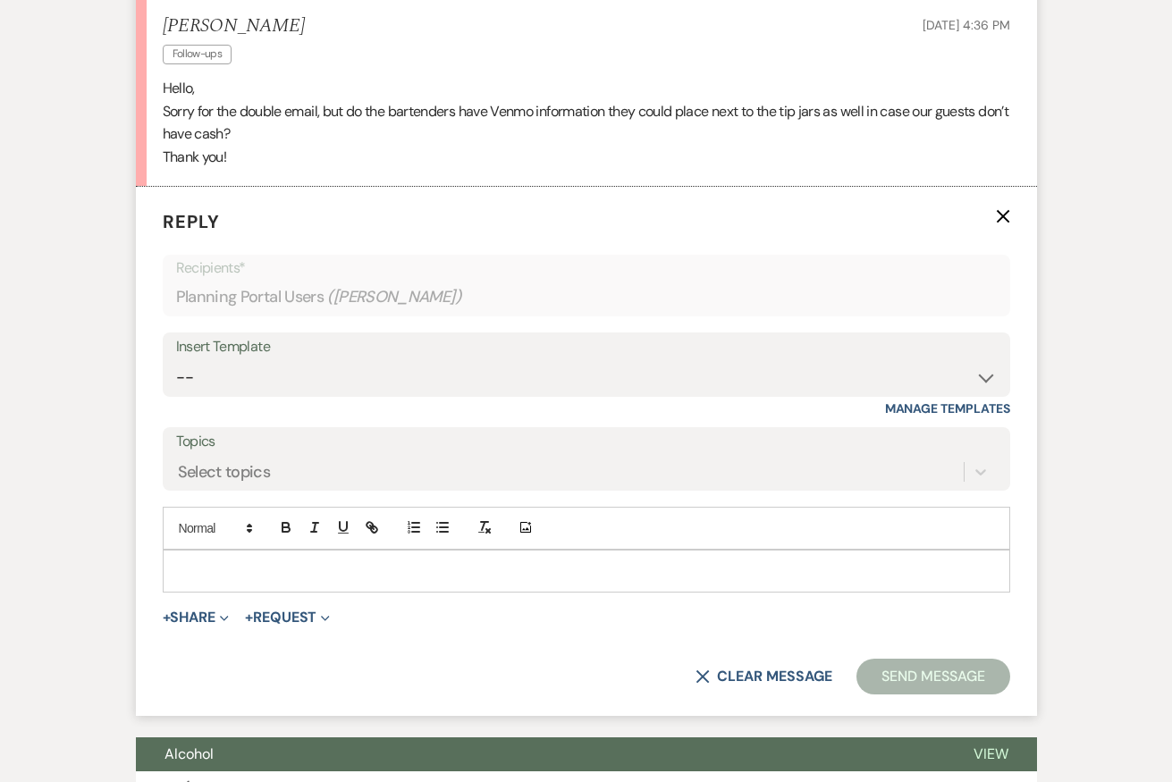
scroll to position [1753, 0]
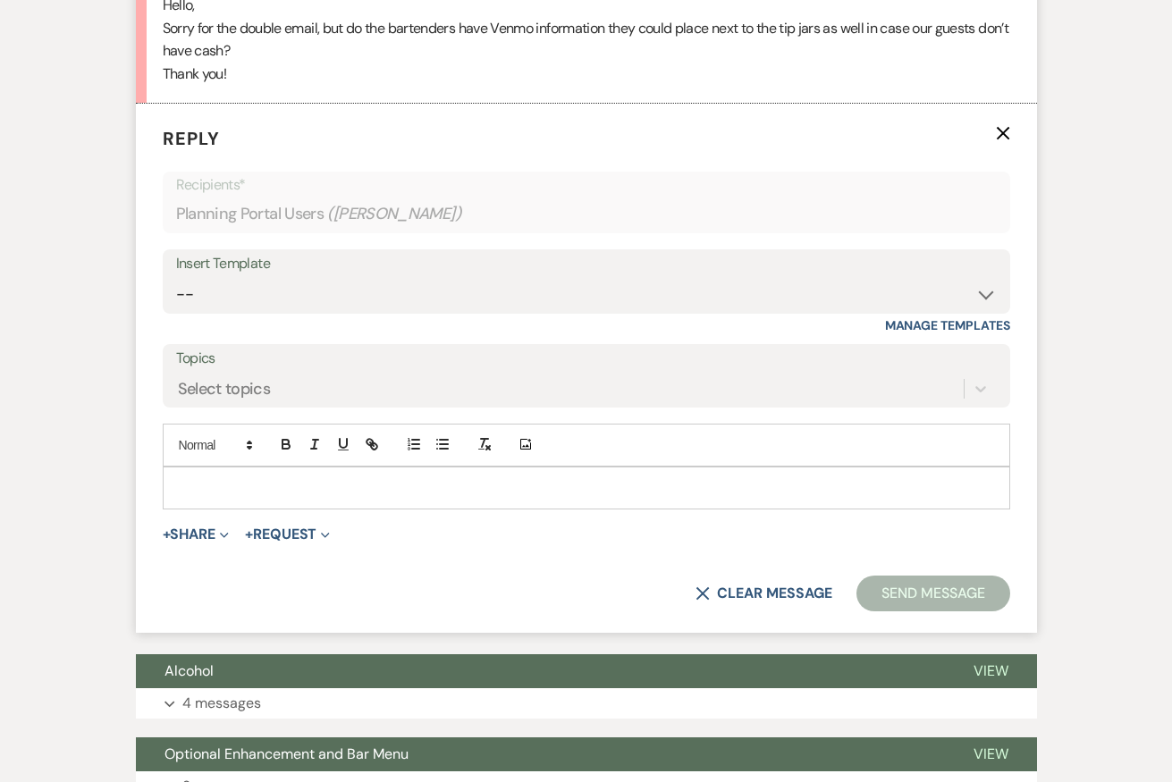
click at [325, 498] on p at bounding box center [586, 488] width 819 height 20
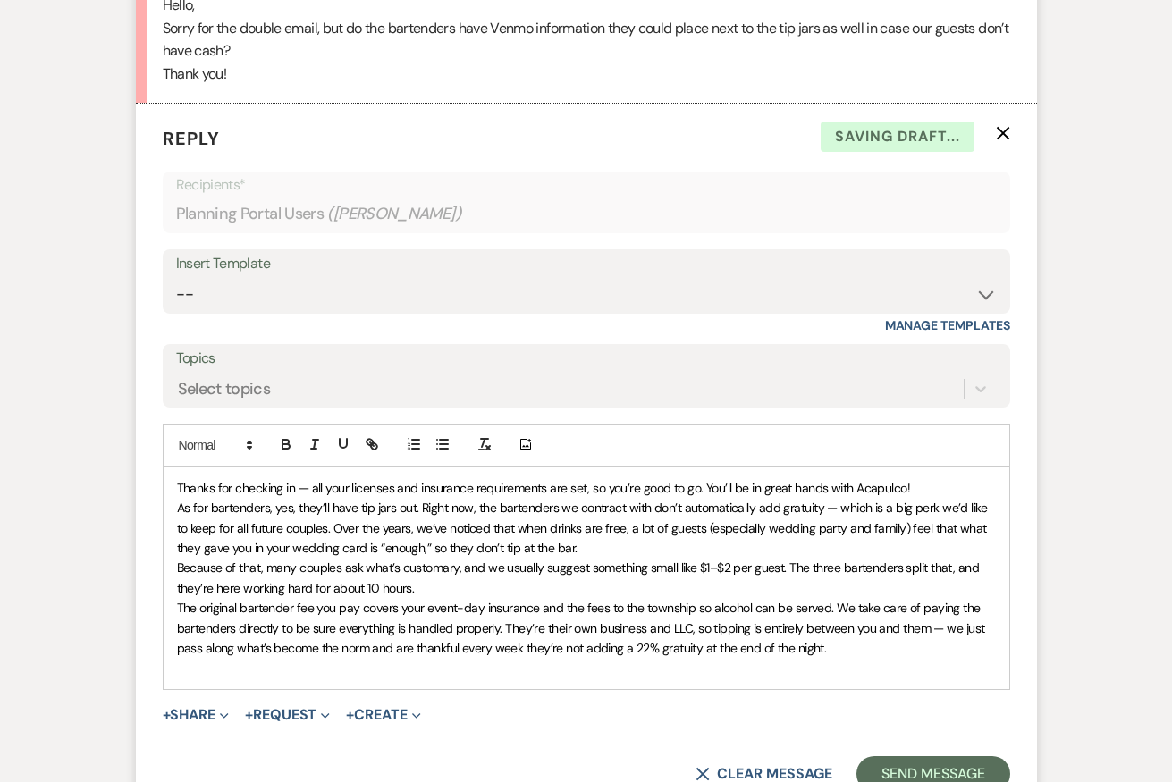
click at [295, 496] on span "Thanks for checking in — all your licenses and insurance requirements are set, …" at bounding box center [544, 488] width 734 height 16
click at [177, 496] on span "Thanks for checking — all your licenses and insurance requirements are set, so …" at bounding box center [538, 488] width 722 height 16
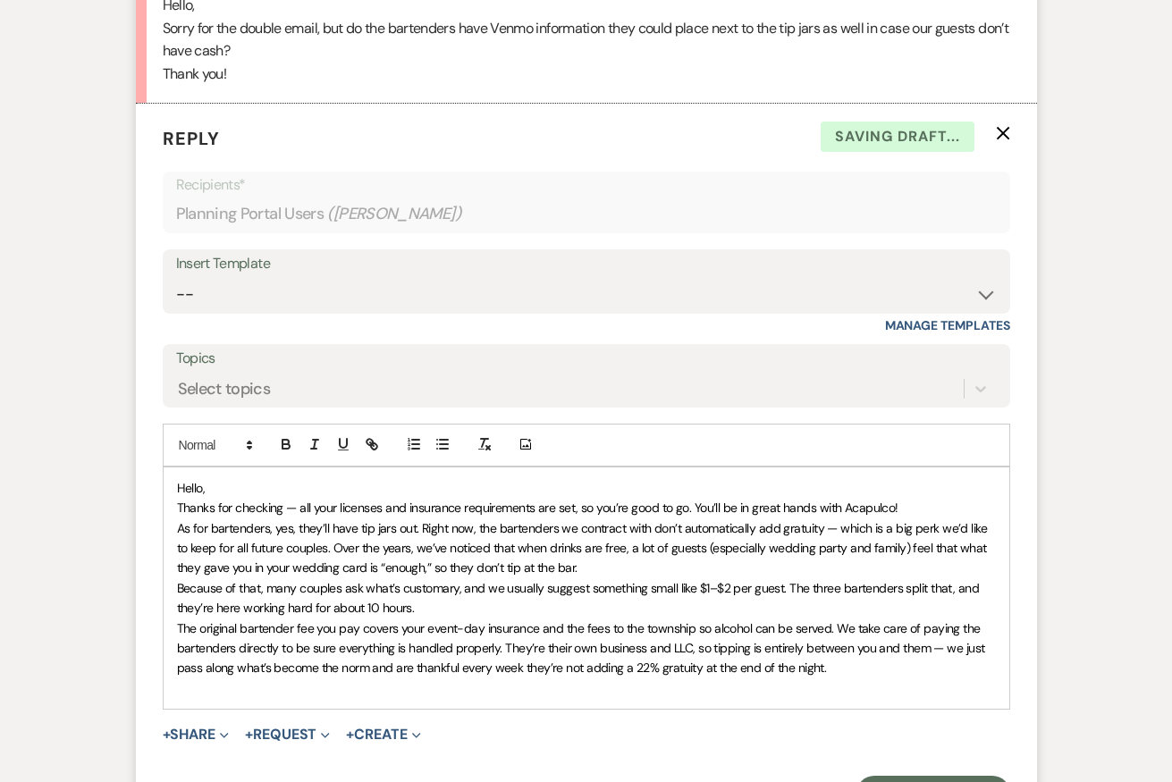
click at [283, 516] on span "﻿ Thanks for checking — all your licenses and insurance requirements are set, s…" at bounding box center [538, 508] width 722 height 16
click at [232, 516] on span "Thanks for checking — all your licenses and insurance requirements are set, so …" at bounding box center [538, 508] width 722 height 16
click at [321, 516] on span "Thanks for double checking — all your licenses and insurance requirements are s…" at bounding box center [558, 508] width 762 height 16
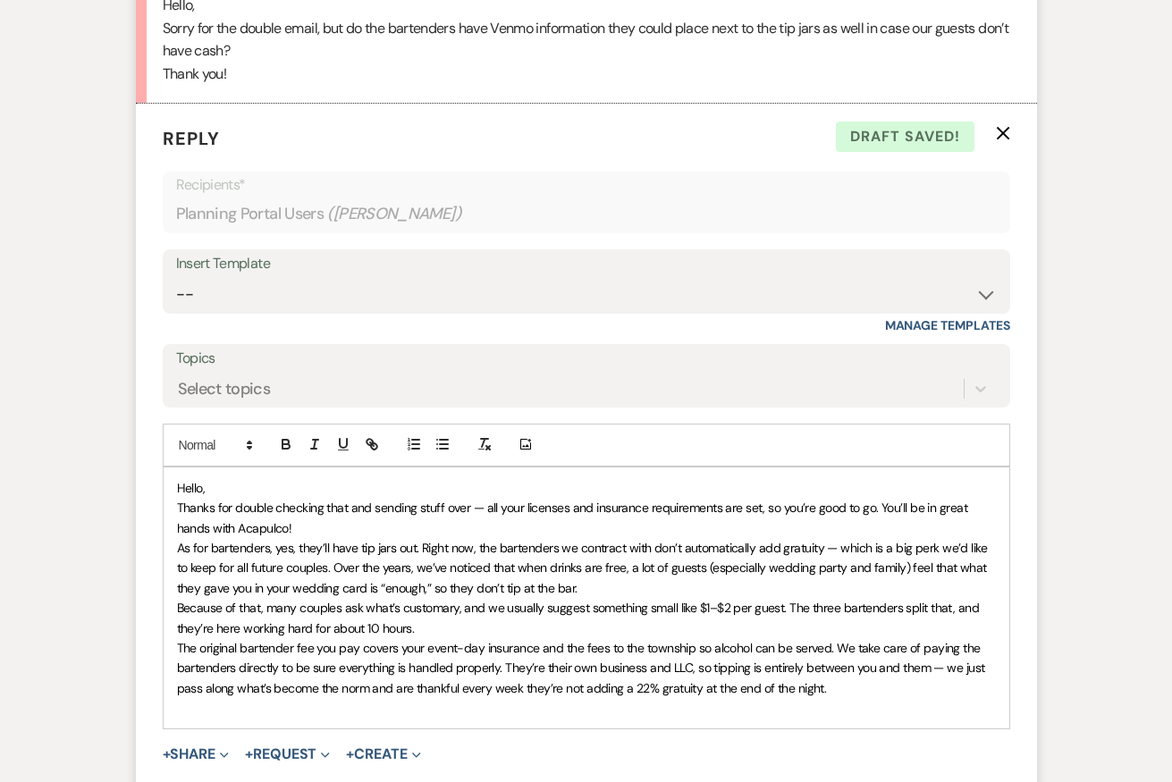
click at [312, 538] on p "Thanks for double checking that and sending stuff over — all your licenses and …" at bounding box center [586, 518] width 819 height 40
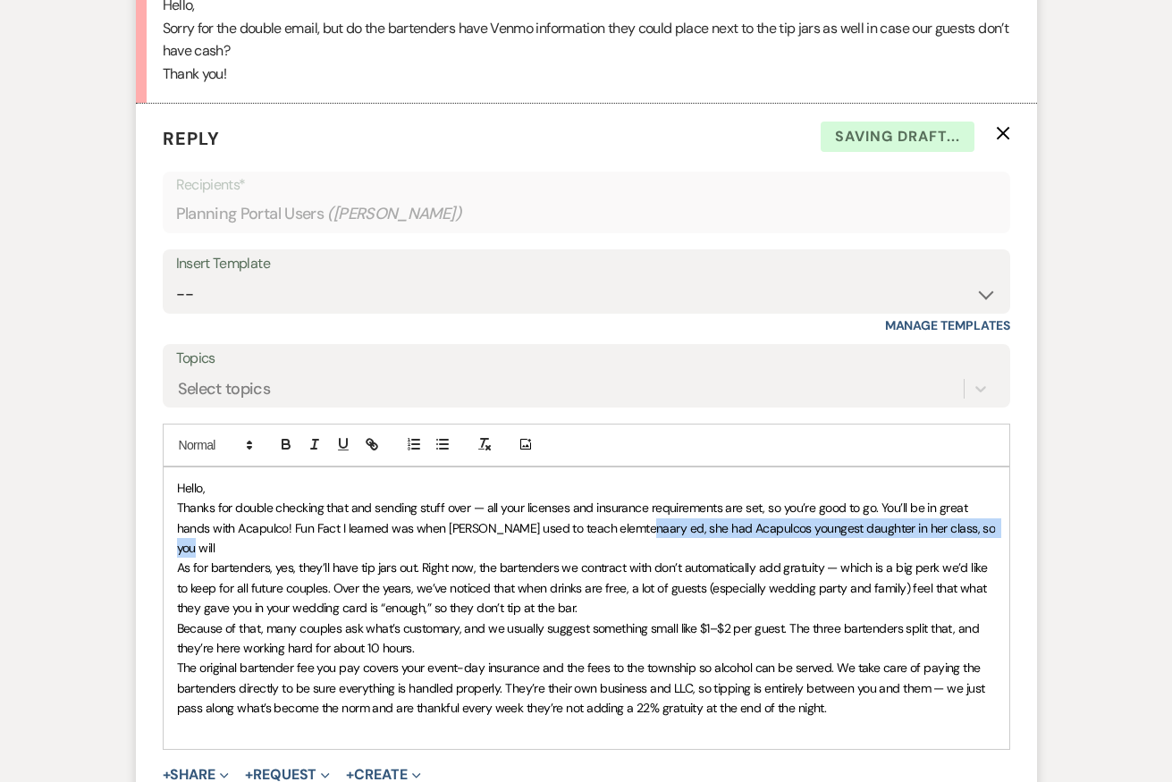
drag, startPoint x: 984, startPoint y: 551, endPoint x: 635, endPoint y: 549, distance: 348.8
click at [635, 550] on p "Thanks for double checking that and sending stuff over — all your licenses and …" at bounding box center [586, 528] width 819 height 60
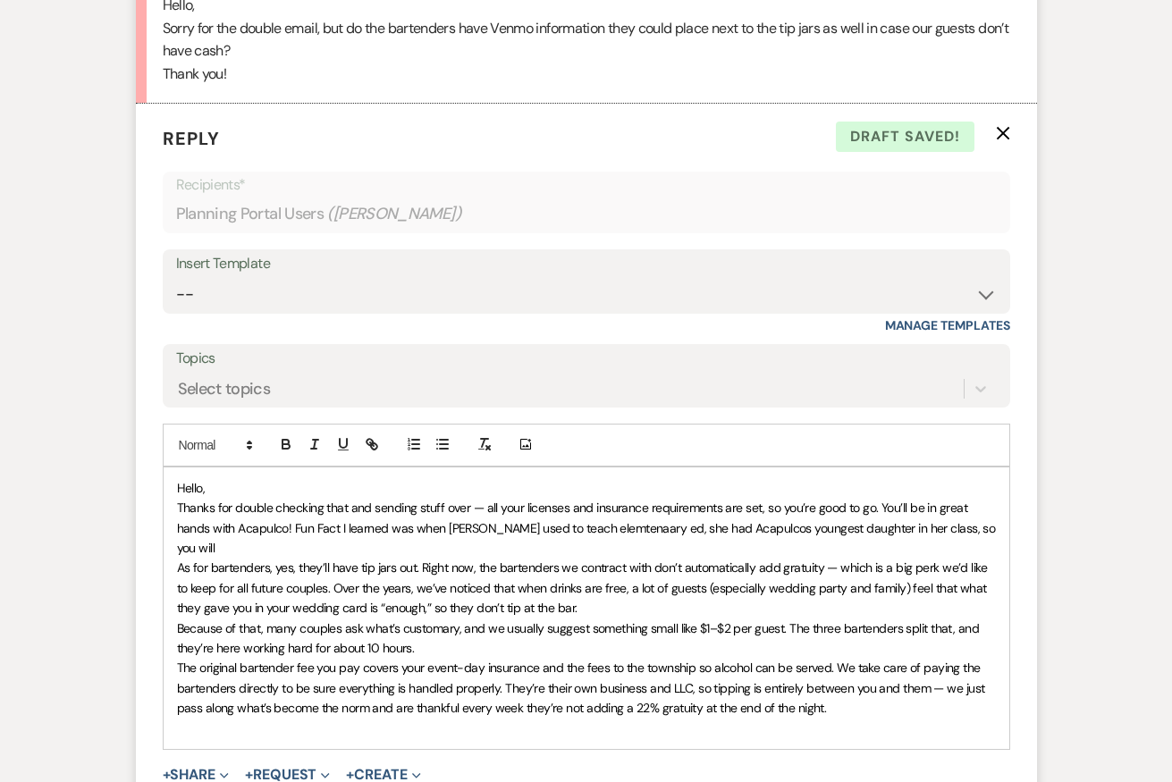
click at [317, 549] on span "Thanks for double checking that and sending stuff over — all your licenses and …" at bounding box center [588, 528] width 822 height 56
click at [997, 546] on div "Hello, Thanks for double checking that and sending stuff over — all your licens…" at bounding box center [587, 609] width 846 height 282
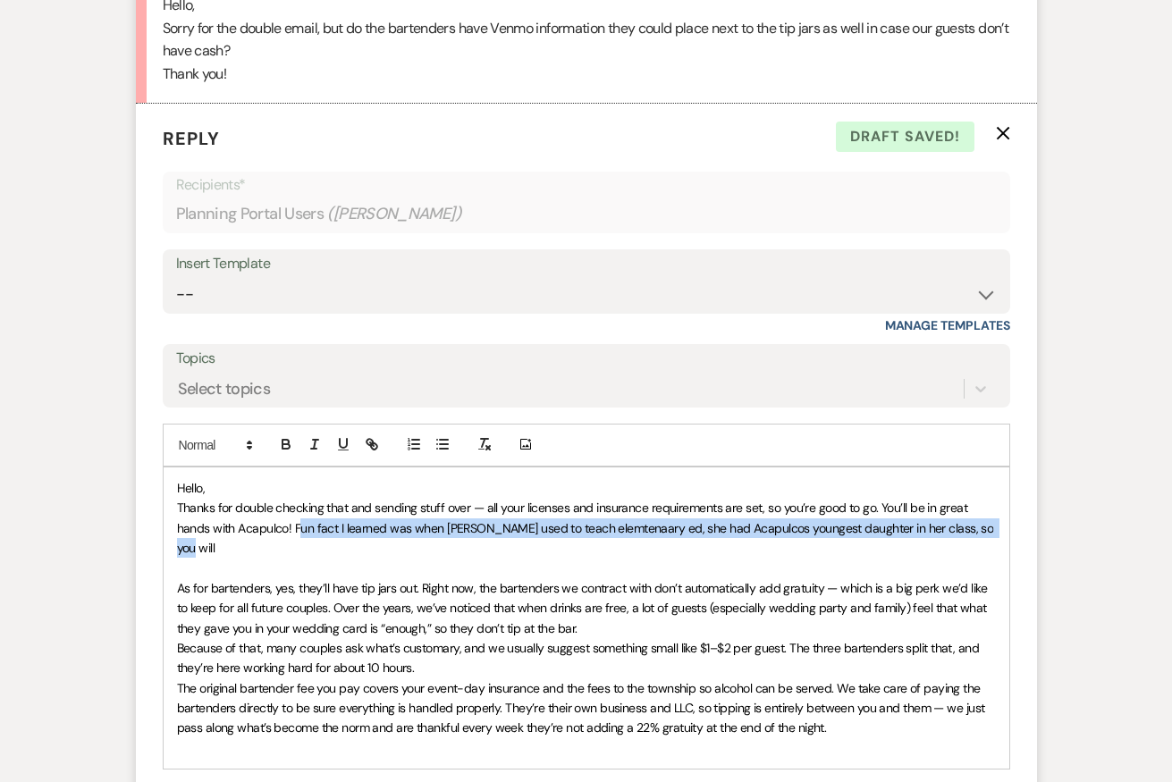
drag, startPoint x: 985, startPoint y: 545, endPoint x: 299, endPoint y: 554, distance: 686.0
click at [299, 554] on p "Thanks for double checking that and sending stuff over — all your licenses and …" at bounding box center [586, 528] width 819 height 60
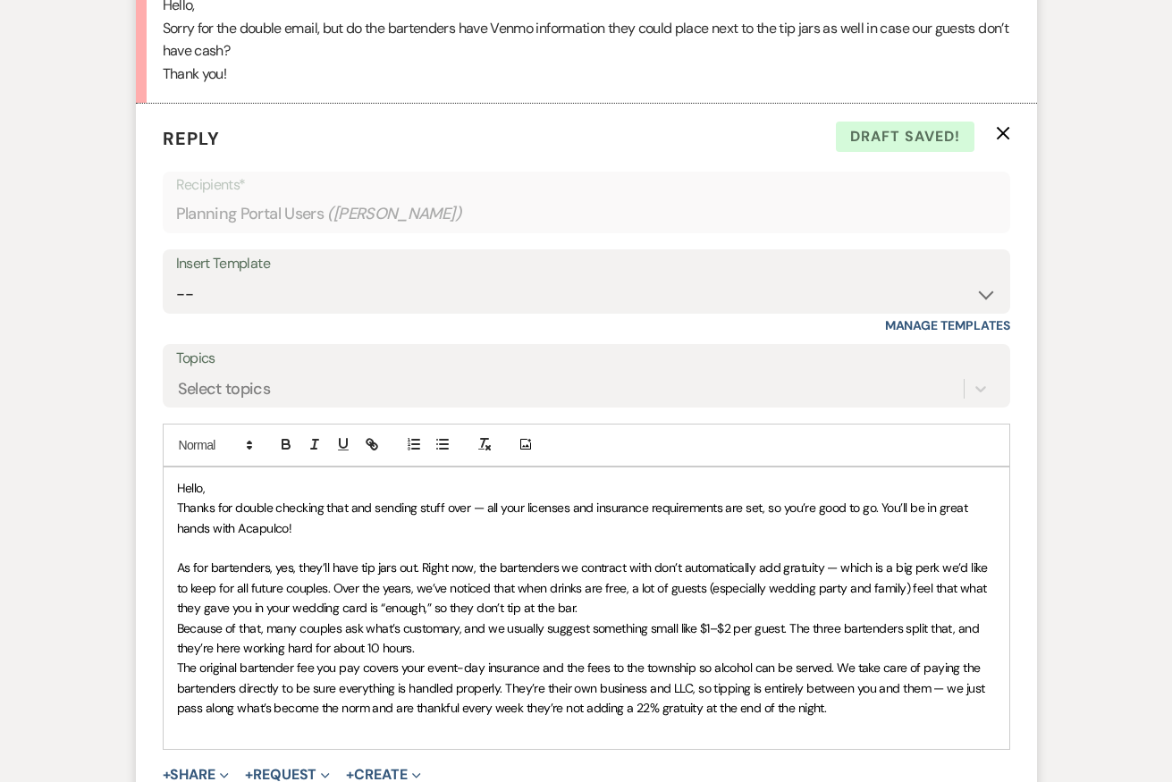
click at [835, 584] on span "As for bartenders, yes, they’ll have tip jars out. Right now, the bartenders we…" at bounding box center [584, 588] width 814 height 56
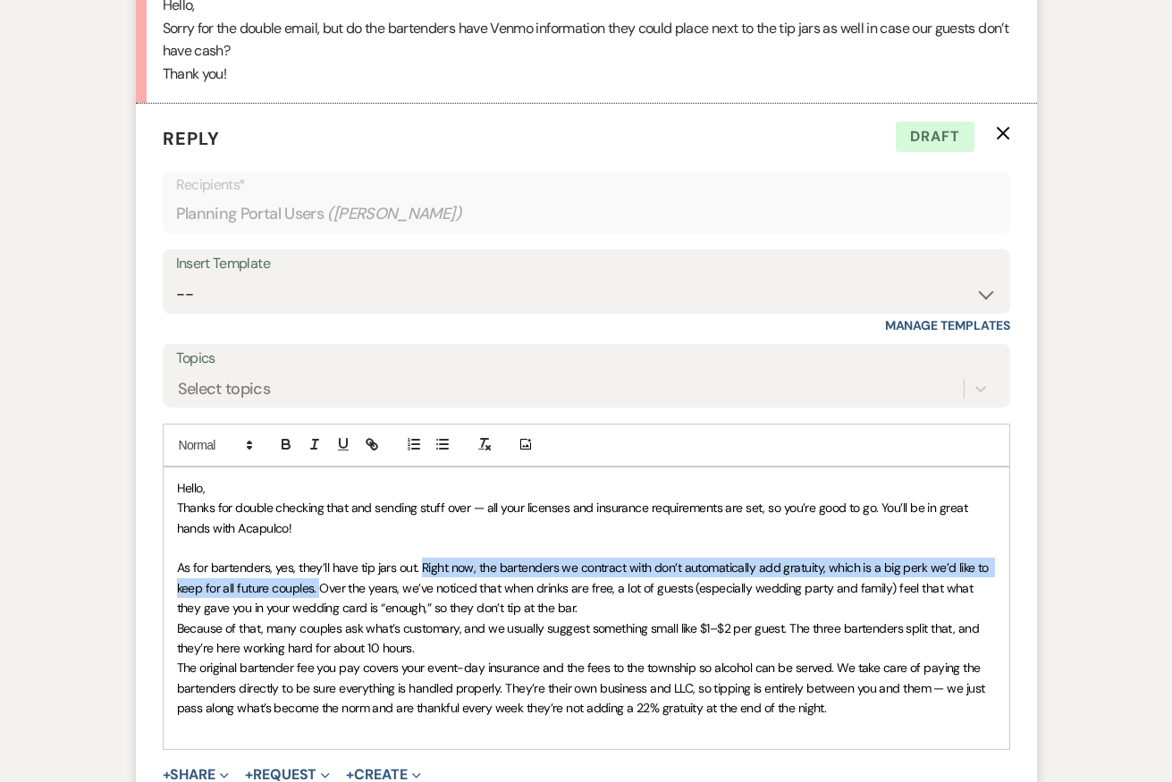
drag, startPoint x: 317, startPoint y: 616, endPoint x: 420, endPoint y: 586, distance: 107.2
click at [420, 586] on span "As for bartenders, yes, they’ll have tip jars out. Right now, the bartenders we…" at bounding box center [585, 588] width 816 height 56
copy span "Right now, the bartenders we contract with don’t automatically add gratuity, wh…"
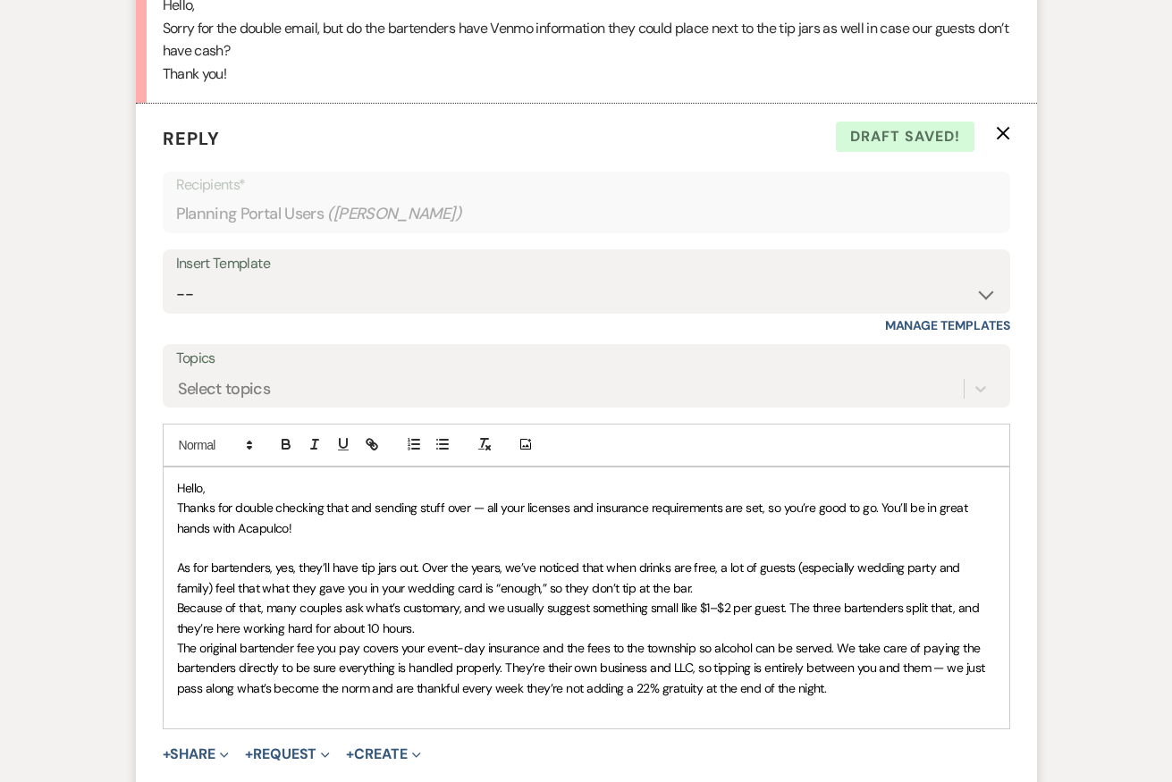
click at [516, 590] on span "As for bartenders, yes, they’ll have tip jars out. Over the years, we’ve notice…" at bounding box center [570, 578] width 787 height 36
click at [715, 598] on p "As for bartenders, yes, they’ll have tip jars out. Over the years, they’ve noti…" at bounding box center [586, 578] width 819 height 40
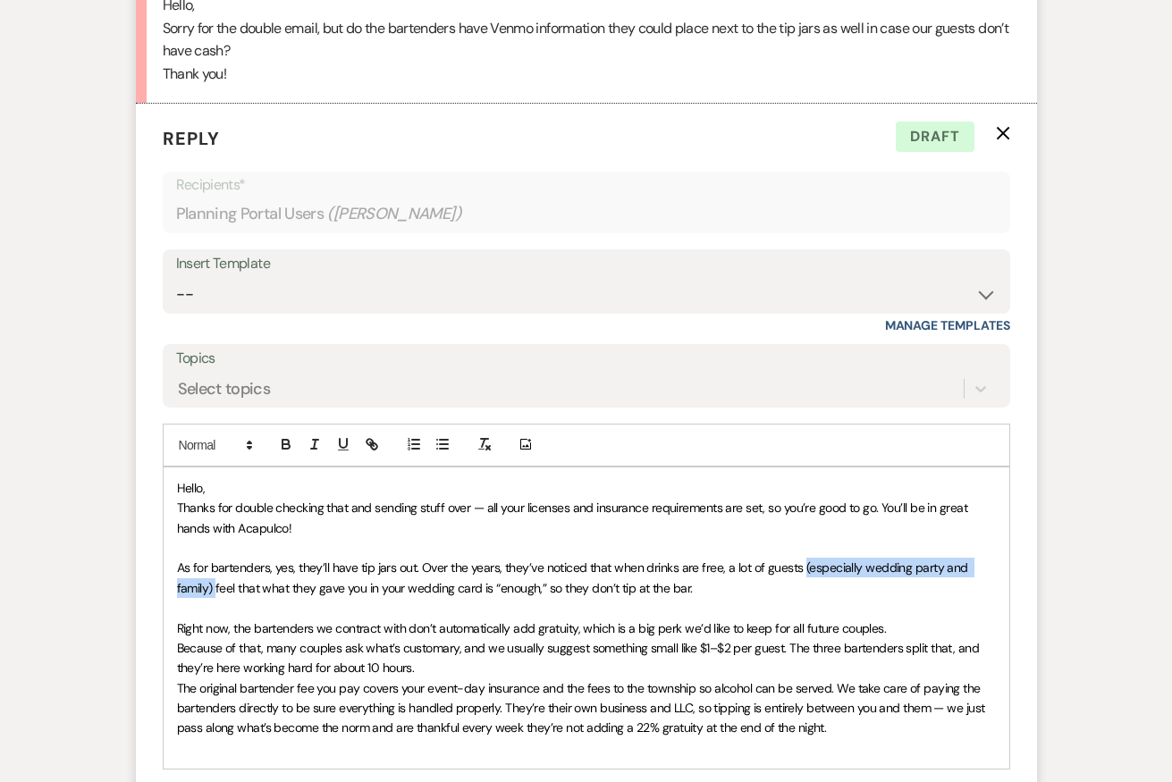
drag, startPoint x: 215, startPoint y: 609, endPoint x: 800, endPoint y: 596, distance: 585.9
click at [800, 596] on span "As for bartenders, yes, they’ll have tip jars out. Over the years, they’ve noti…" at bounding box center [574, 578] width 795 height 36
copy span "(especially wedding party and family)"
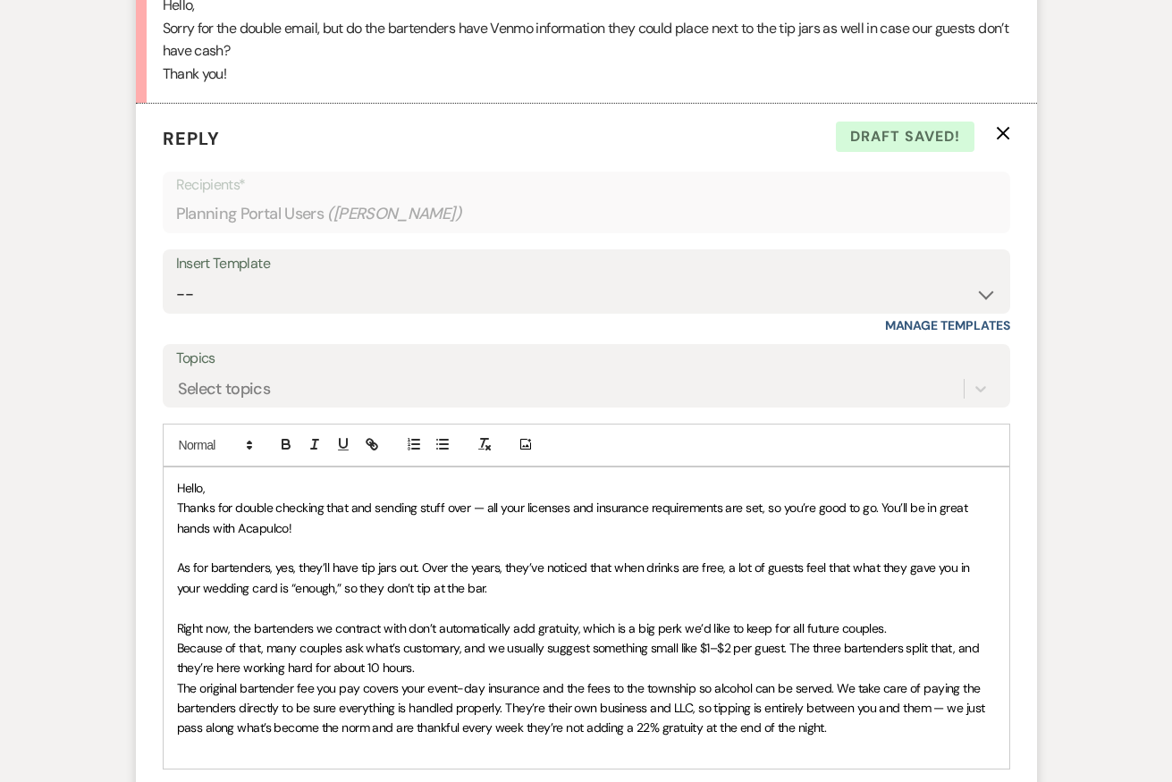
click at [471, 598] on p "As for bartenders, yes, they’ll have tip jars out. Over the years, they’ve noti…" at bounding box center [586, 578] width 819 height 40
drag, startPoint x: 576, startPoint y: 605, endPoint x: 529, endPoint y: 605, distance: 47.4
click at [529, 596] on span "As for bartenders, yes, they’ll have tip jars out. Over the years, they’ve noti…" at bounding box center [575, 578] width 797 height 36
click at [753, 598] on p "As for bartenders, yes, they’ll have tip jars out. Over the years, they’ve noti…" at bounding box center [586, 578] width 819 height 40
click at [702, 596] on span "As for bartenders, yes, they’ll have tip jars out. Over the years, they’ve noti…" at bounding box center [575, 578] width 797 height 36
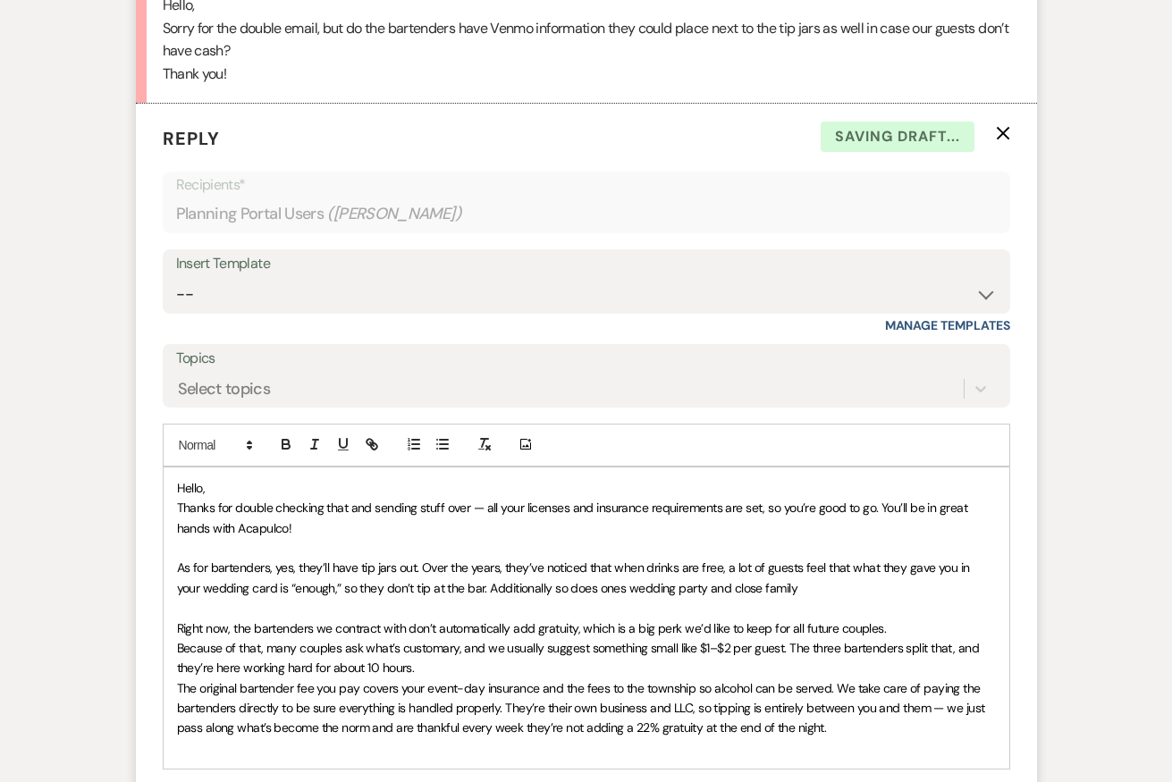
click at [808, 598] on p "As for bartenders, yes, they’ll have tip jars out. Over the years, they’ve noti…" at bounding box center [586, 578] width 819 height 40
drag, startPoint x: 898, startPoint y: 650, endPoint x: 169, endPoint y: 645, distance: 728.9
click at [169, 645] on div "Hello, Thanks for double checking that and sending stuff over — all your licens…" at bounding box center [587, 618] width 846 height 301
copy span "Right now, the bartenders we contract with don’t automatically add gratuity, wh…"
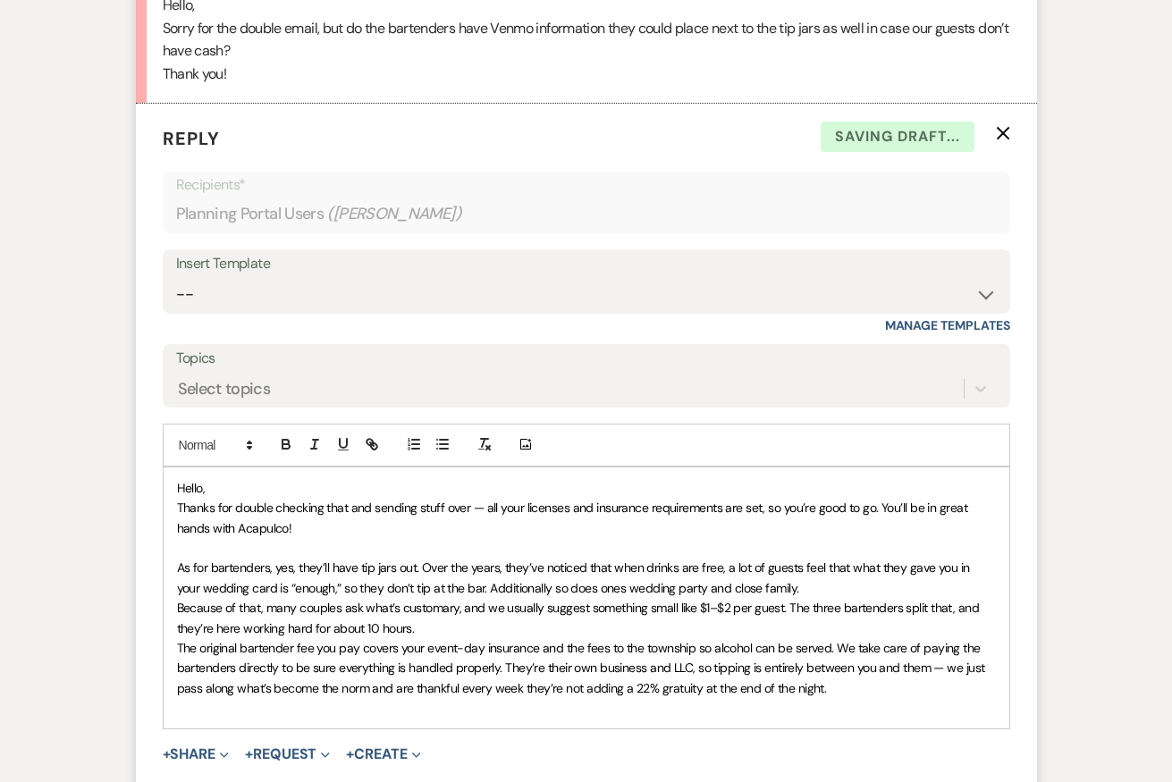
click at [172, 628] on div "Hello, Thanks for double checking that and sending stuff over — all your licens…" at bounding box center [587, 599] width 846 height 262
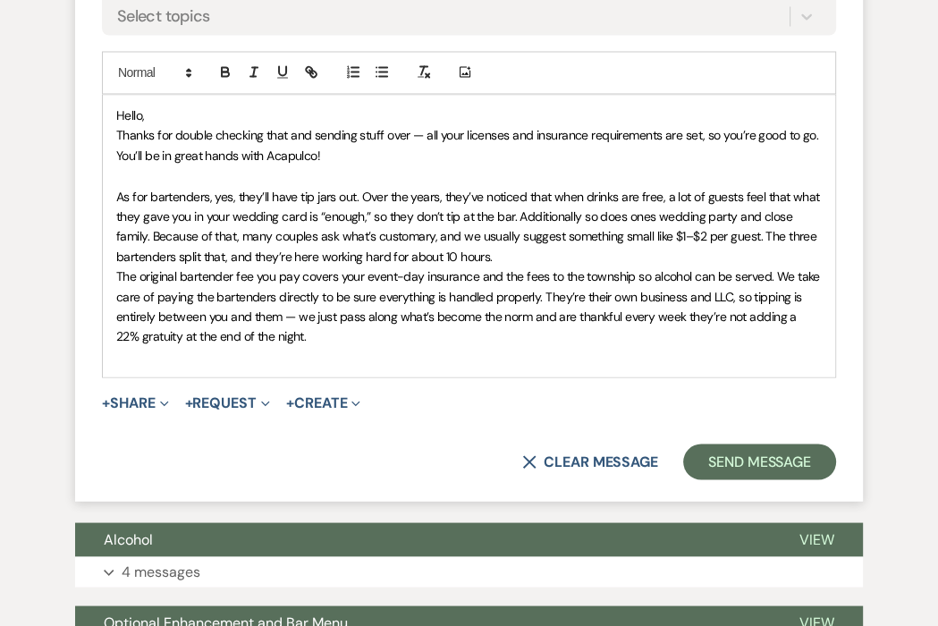
scroll to position [2173, 0]
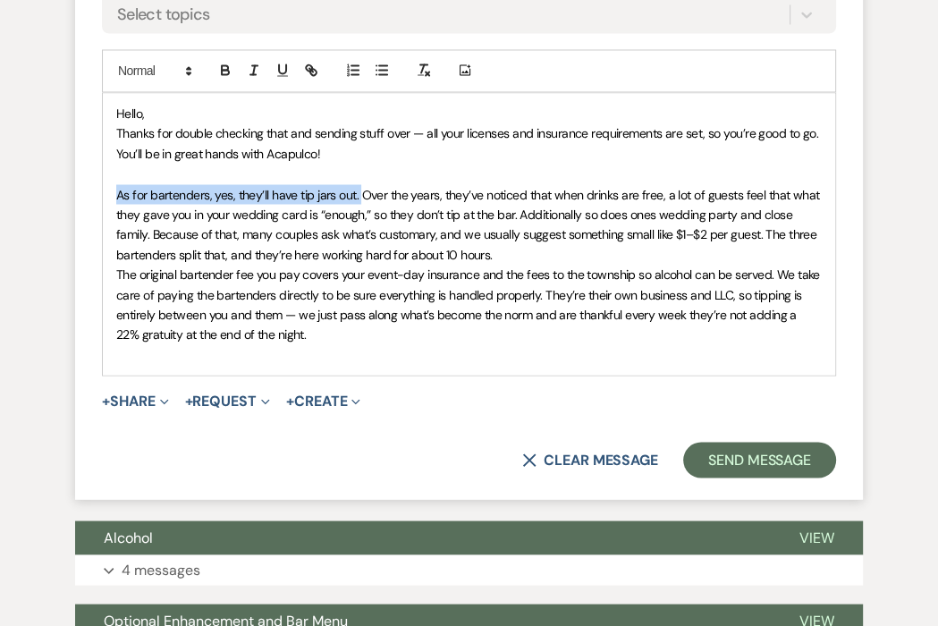
drag, startPoint x: 361, startPoint y: 195, endPoint x: 101, endPoint y: 190, distance: 260.3
click at [101, 191] on form "Reply X Draft Recipients* Planning Portal Users ( Sydney Blandin ) Insert Templ…" at bounding box center [469, 115] width 788 height 770
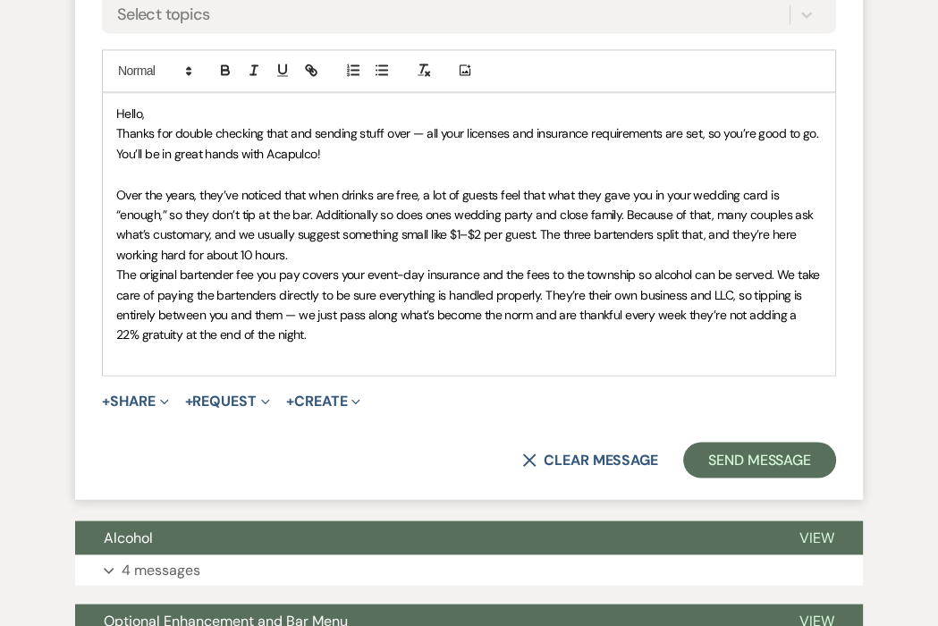
click at [219, 193] on span "Over the years, they’ve noticed that when drinks are free, a lot of guests feel…" at bounding box center [466, 224] width 700 height 76
click at [200, 233] on span "Over the years, we’ve noticed that when drinks are free, a lot of guests feel t…" at bounding box center [466, 224] width 700 height 76
drag, startPoint x: 351, startPoint y: 231, endPoint x: 266, endPoint y: 231, distance: 85.0
click at [266, 231] on span "Over the years, we’ve noticed that when drinks are free, a lot of guests feel t…" at bounding box center [470, 224] width 708 height 76
click at [630, 233] on span "Over the years, we’ve noticed that when drinks are free, a lot of guests feel t…" at bounding box center [466, 224] width 700 height 76
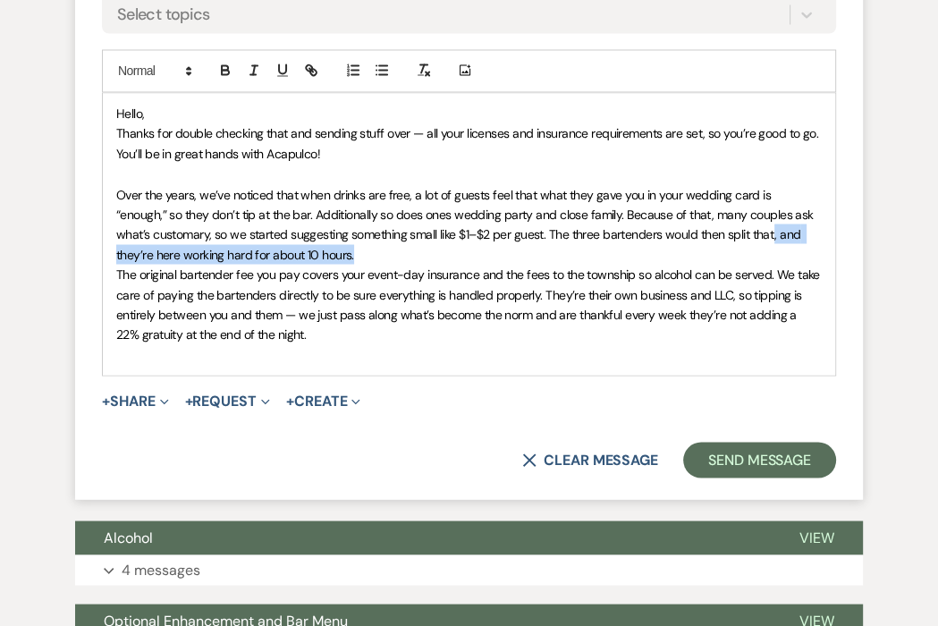
drag, startPoint x: 737, startPoint y: 231, endPoint x: 741, endPoint y: 249, distance: 18.4
click at [741, 249] on p "Over the years, we’ve noticed that when drinks are free, a lot of guests feel t…" at bounding box center [469, 224] width 706 height 80
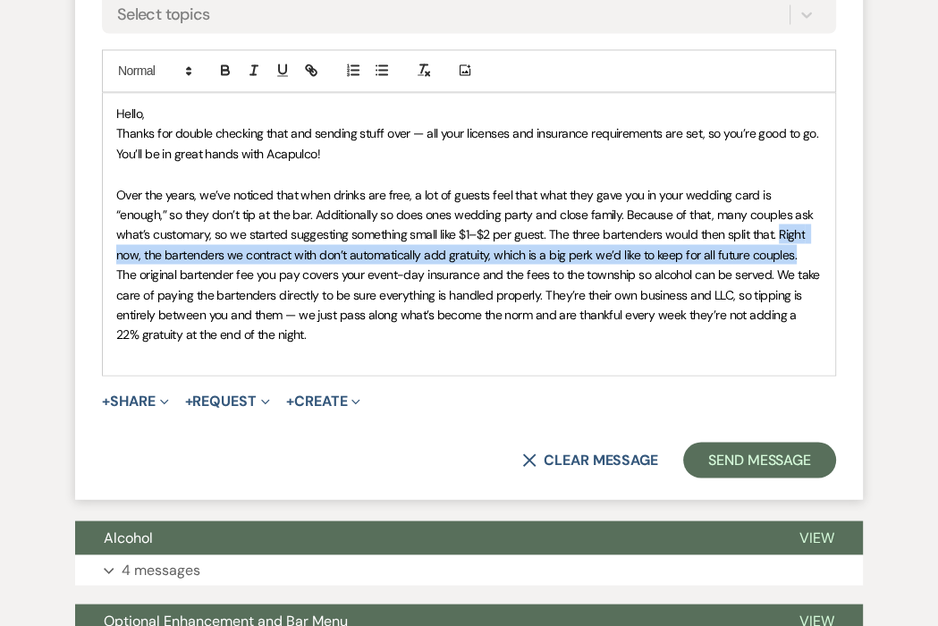
drag, startPoint x: 741, startPoint y: 228, endPoint x: 746, endPoint y: 254, distance: 26.3
click at [746, 254] on span "Over the years, we’ve noticed that when drinks are free, a lot of guests feel t…" at bounding box center [466, 224] width 700 height 76
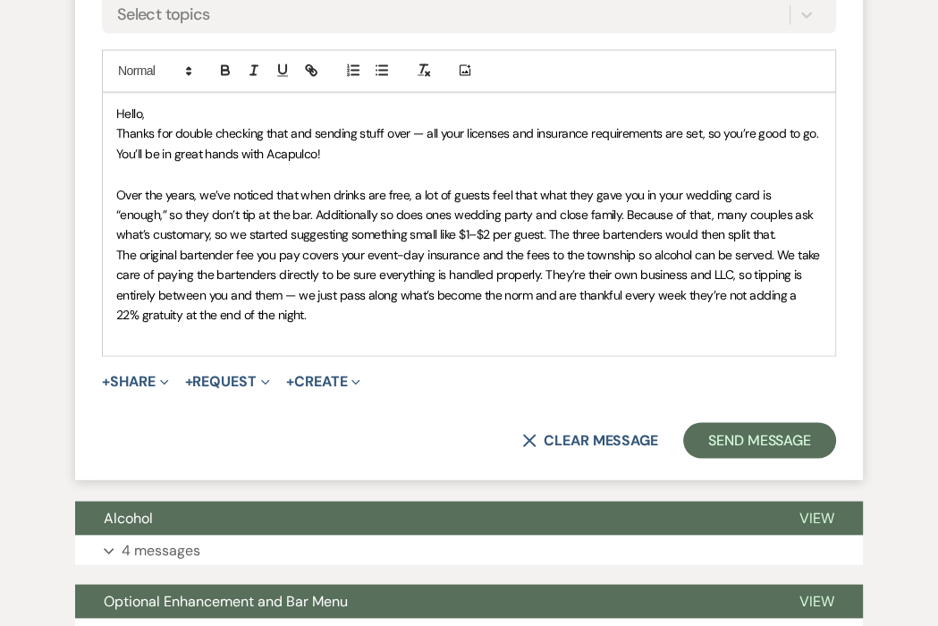
click at [111, 186] on div "Hello, Thanks for double checking that and sending stuff over — all your licens…" at bounding box center [469, 224] width 732 height 262
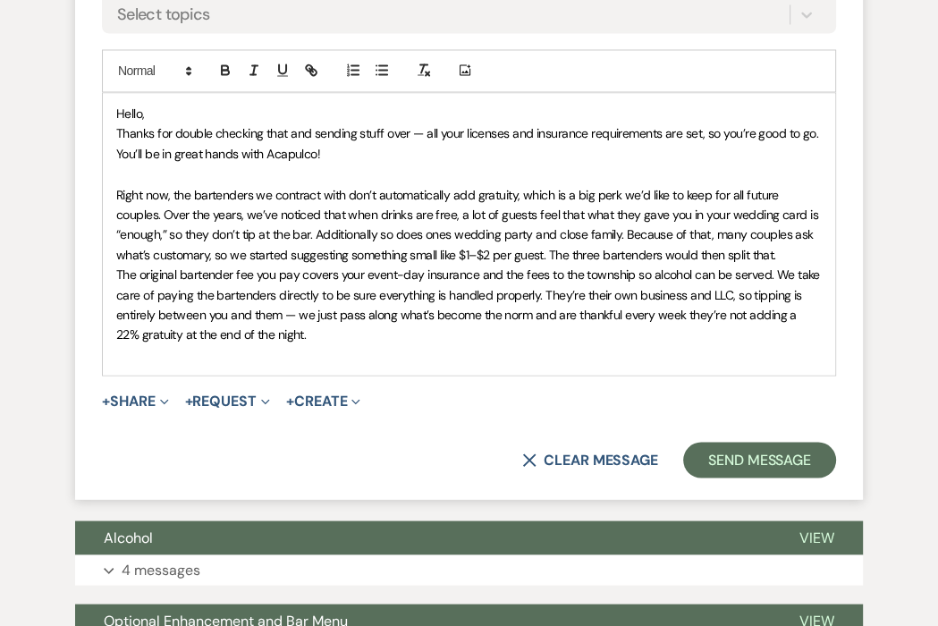
click at [548, 252] on span "Right now, the bartenders we contract with don’t automatically add gratuity, wh…" at bounding box center [468, 224] width 705 height 76
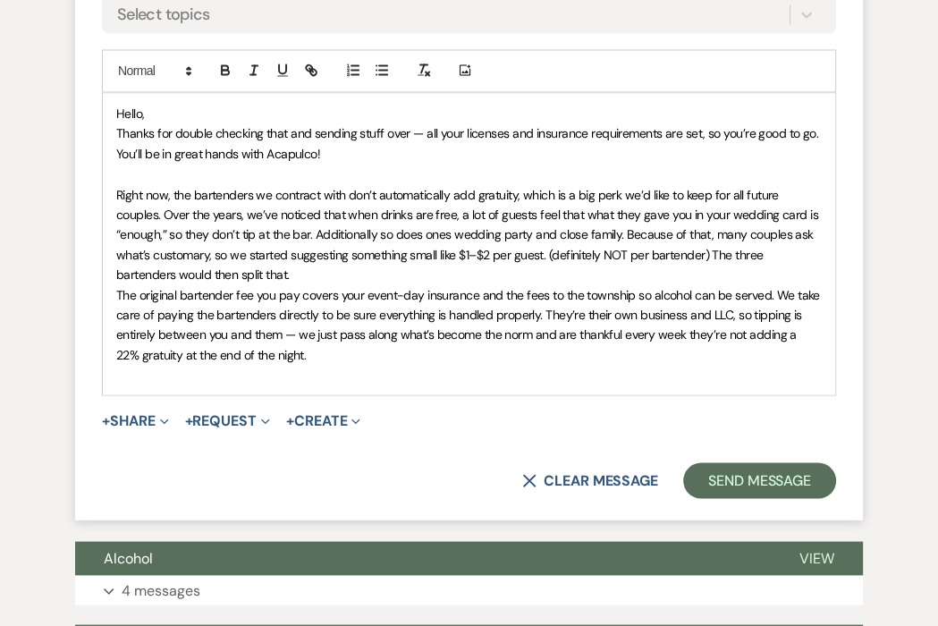
click at [558, 251] on span "Right now, the bartenders we contract with don’t automatically add gratuity, wh…" at bounding box center [468, 234] width 705 height 97
click at [714, 249] on span "Right now, the bartenders we contract with don’t automatically add gratuity, wh…" at bounding box center [468, 234] width 705 height 97
click at [111, 292] on div "Hello, Thanks for double checking that and sending stuff over — all your licens…" at bounding box center [469, 243] width 732 height 301
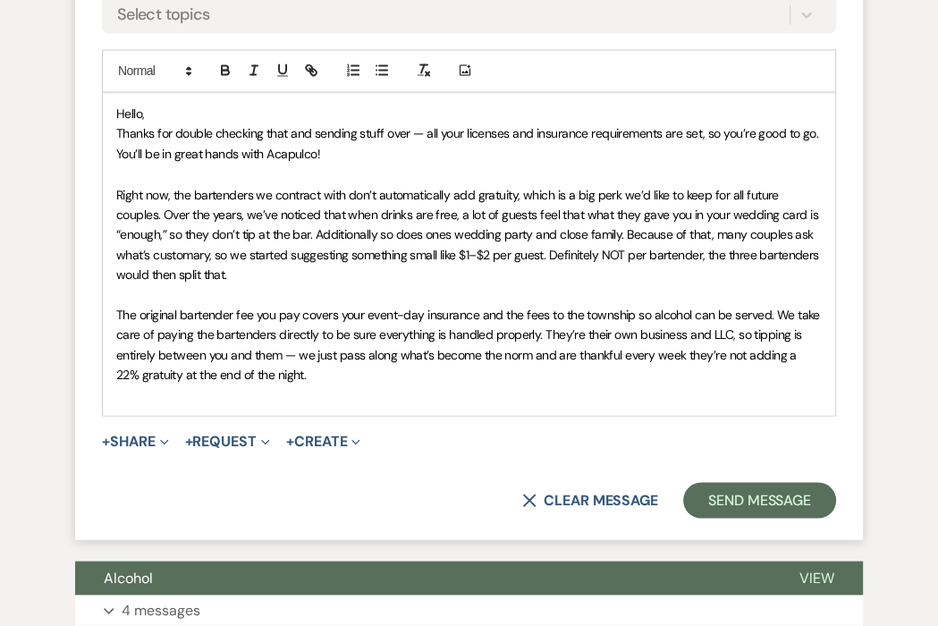
click at [161, 209] on span "Right now, the bartenders we contract with don’t automatically add gratuity, wh…" at bounding box center [469, 234] width 706 height 97
drag, startPoint x: 547, startPoint y: 253, endPoint x: 549, endPoint y: 265, distance: 11.8
click at [549, 265] on p "Right now, the bartenders we contract with don’t automatically add gratuity, wh…" at bounding box center [469, 234] width 706 height 100
click at [256, 75] on icon "button" at bounding box center [254, 70] width 16 height 16
click at [317, 242] on p "Right now, the bartenders we contract with don’t automatically add gratuity, wh…" at bounding box center [469, 234] width 706 height 100
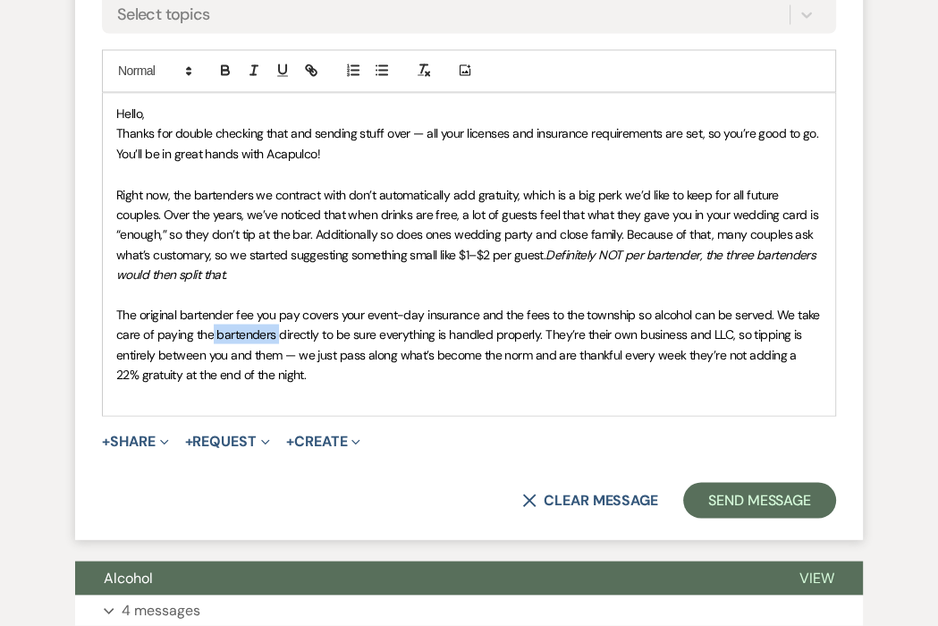
drag, startPoint x: 275, startPoint y: 334, endPoint x: 213, endPoint y: 334, distance: 62.6
click at [212, 334] on span "The original bartender fee you pay covers your event-day insurance and the fees…" at bounding box center [469, 344] width 706 height 76
click at [211, 329] on span "The original bartender fee you pay covers your event-day insurance and the fees…" at bounding box center [469, 344] width 706 height 76
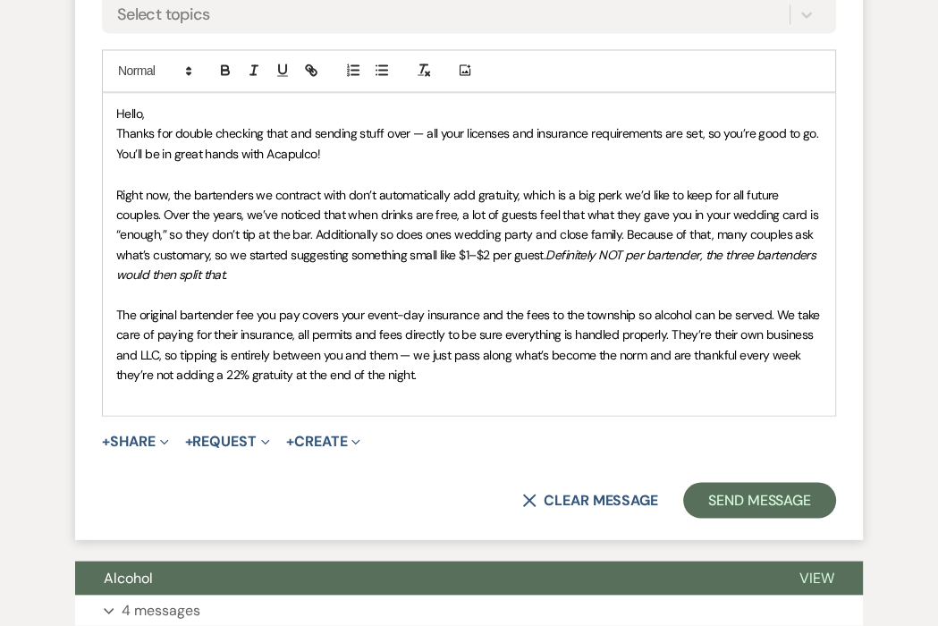
click at [792, 309] on span "The original bartender fee you pay covers your event-day insurance and the fees…" at bounding box center [469, 344] width 706 height 76
click at [697, 326] on span "The original bartender fee you pay covers your event-day insurance and the fees…" at bounding box center [470, 344] width 708 height 76
click at [117, 317] on span "The original bartender fee you pay covers your event-day insurance and the fees…" at bounding box center [470, 344] width 708 height 76
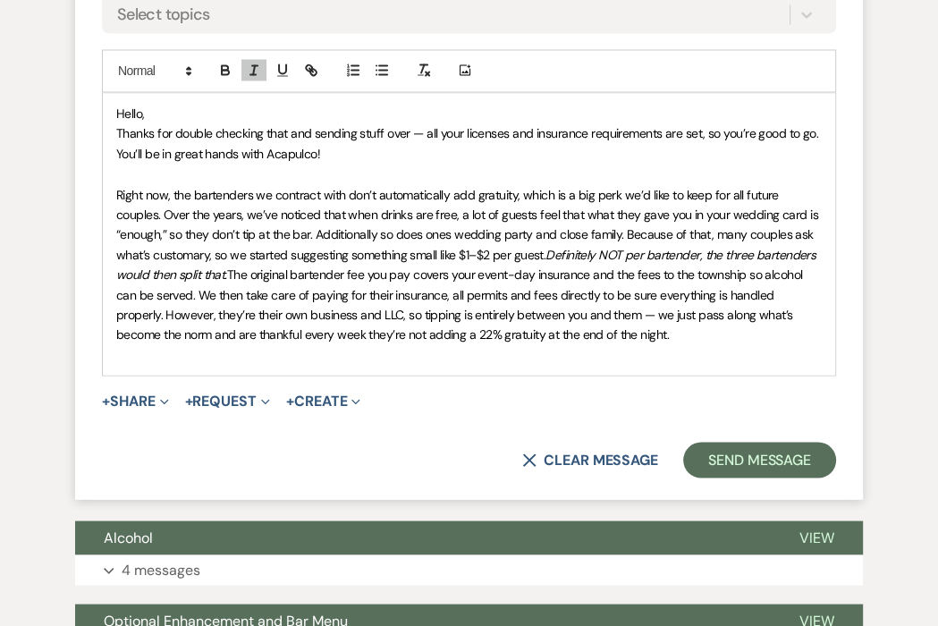
click at [114, 309] on div "Hello, Thanks for double checking that and sending stuff over — all your licens…" at bounding box center [469, 234] width 732 height 282
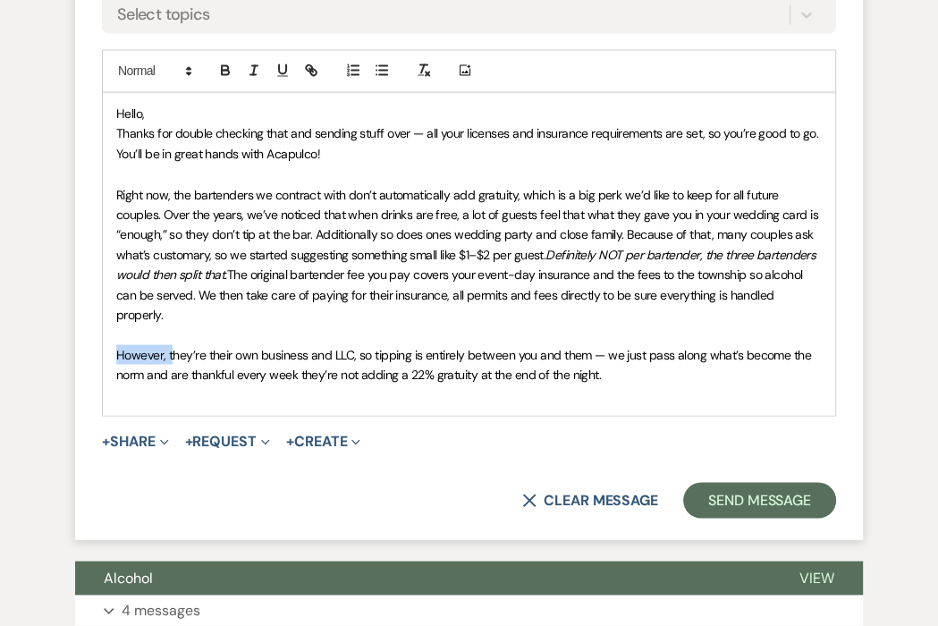
drag, startPoint x: 171, startPoint y: 331, endPoint x: 81, endPoint y: 329, distance: 89.4
click at [81, 330] on form "Reply X Draft Recipients* Planning Portal Users ( Sydney Blandin ) Insert Templ…" at bounding box center [469, 134] width 788 height 809
click at [555, 346] on span "They’re their own business and LLC, so tipping is entirely between you and them…" at bounding box center [467, 364] width 702 height 36
click at [585, 356] on p "They’re their own business and LLC, so tipping is entirely between you and them…" at bounding box center [469, 364] width 706 height 40
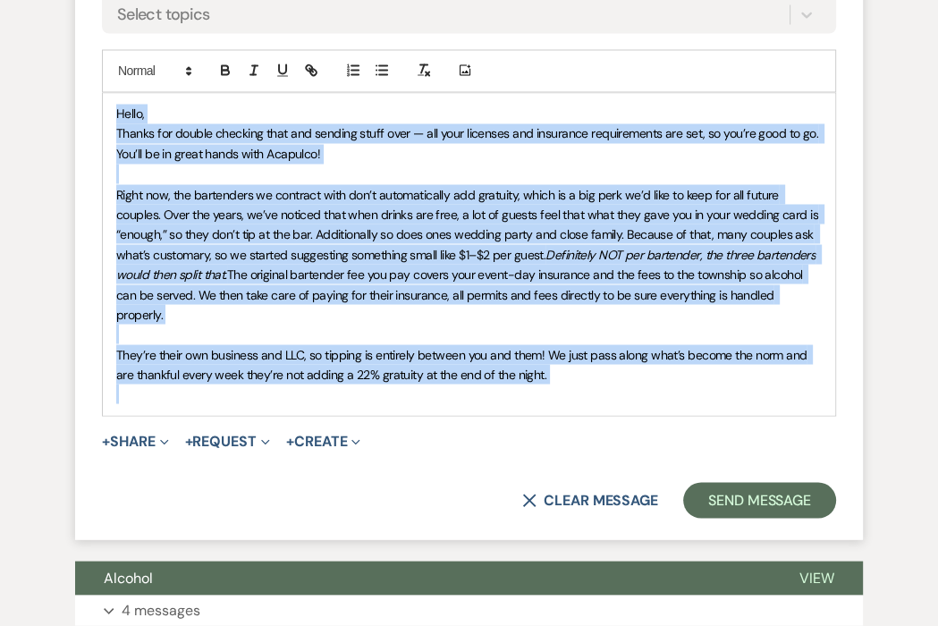
copy div "Hello, Thanks for double checking that and sending stuff over — all your licens…"
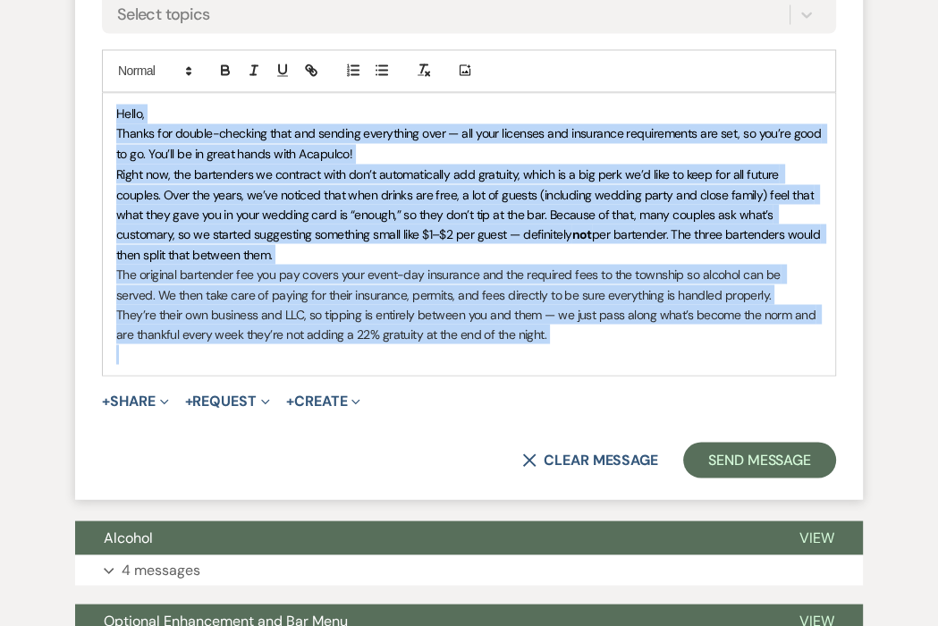
drag, startPoint x: 126, startPoint y: 357, endPoint x: 93, endPoint y: 106, distance: 252.6
click at [93, 106] on form "Reply X Draft Recipients* Planning Portal Users ( Sydney Blandin ) Insert Templ…" at bounding box center [469, 115] width 788 height 770
copy div "Hello, Thanks for double-checking that and sending everything over — all your l…"
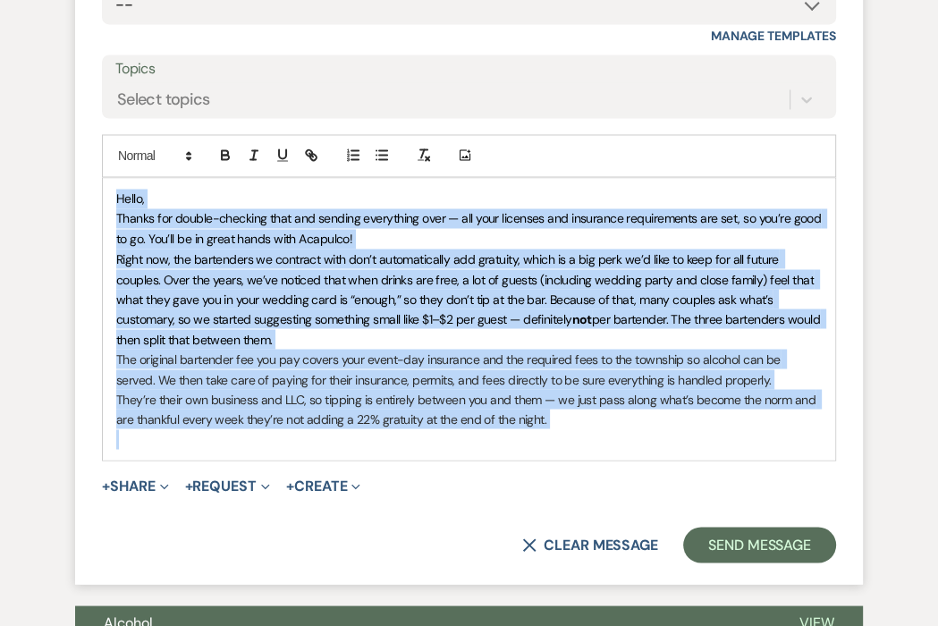
scroll to position [2110, 0]
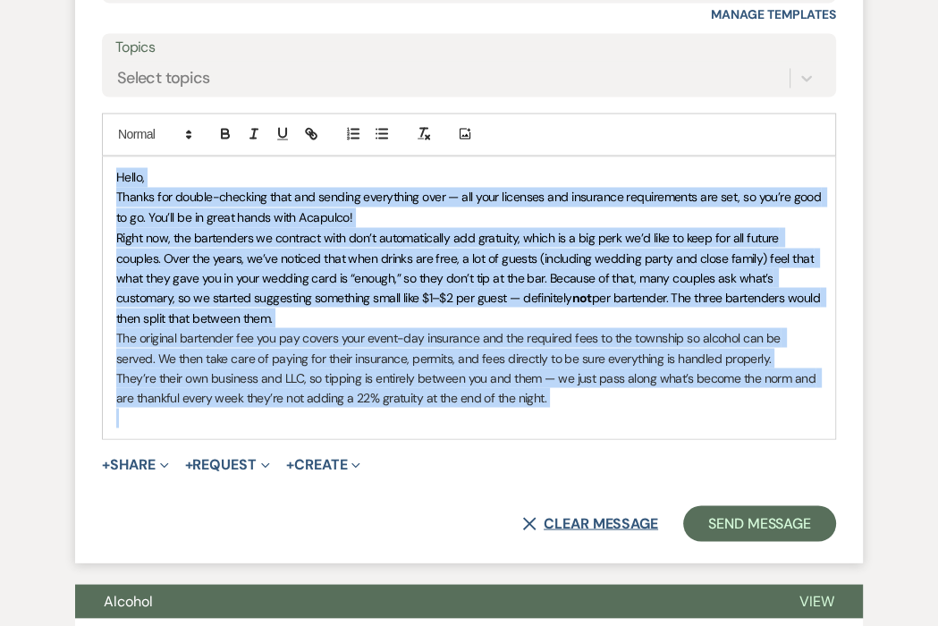
click at [630, 517] on button "X Clear message" at bounding box center [590, 523] width 136 height 14
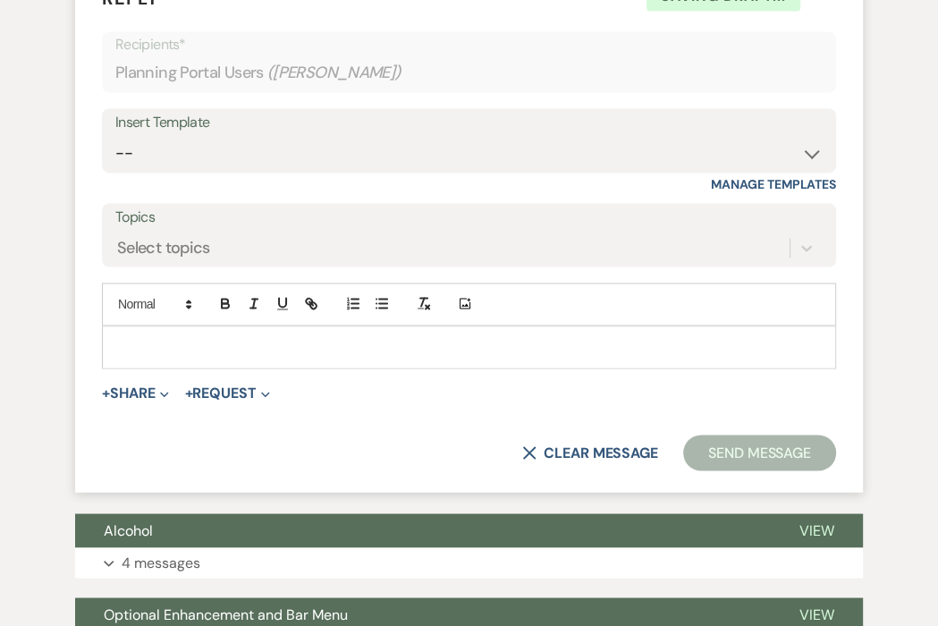
scroll to position [1642, 0]
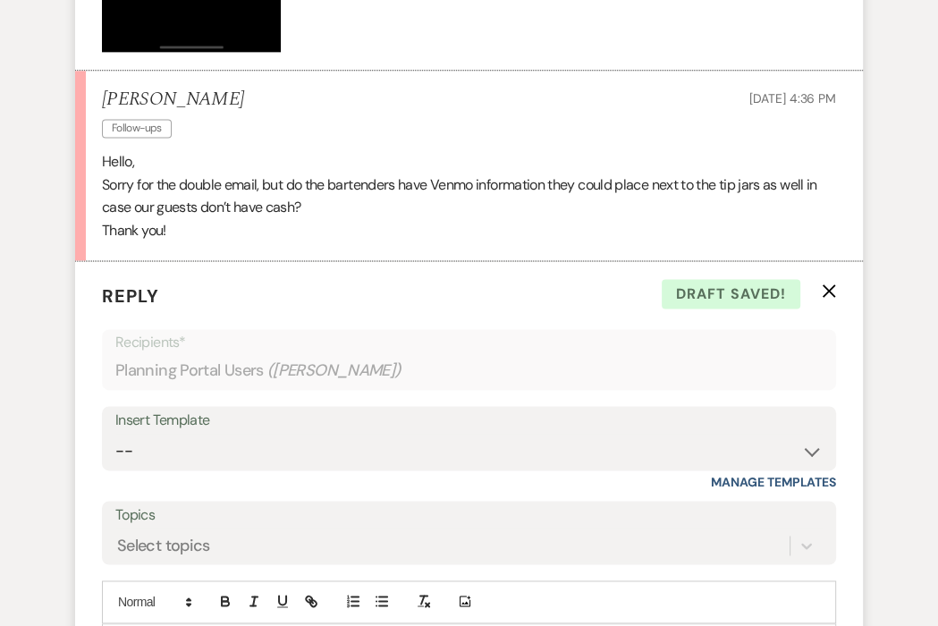
click at [831, 290] on icon "X" at bounding box center [829, 290] width 14 height 14
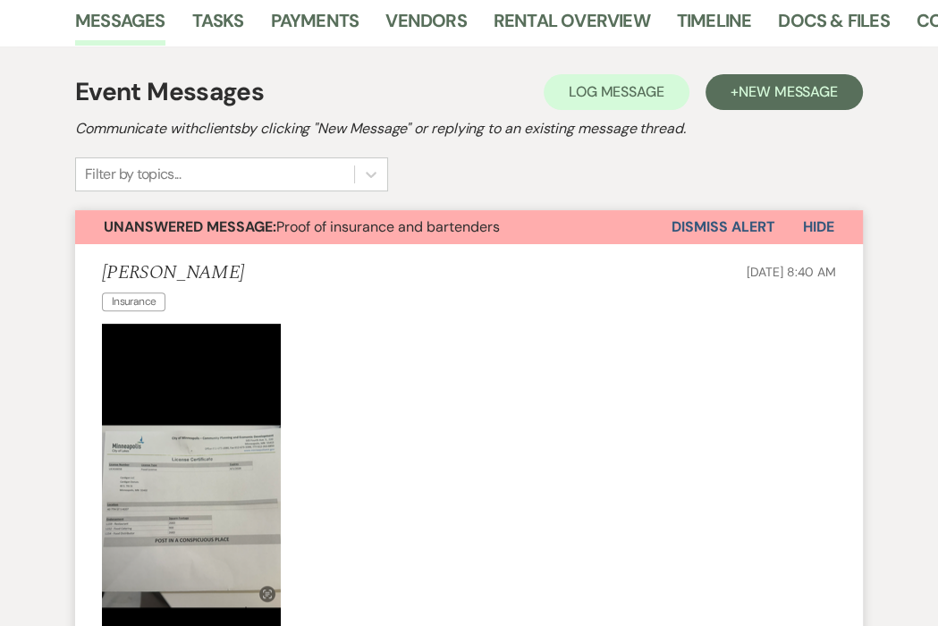
scroll to position [0, 0]
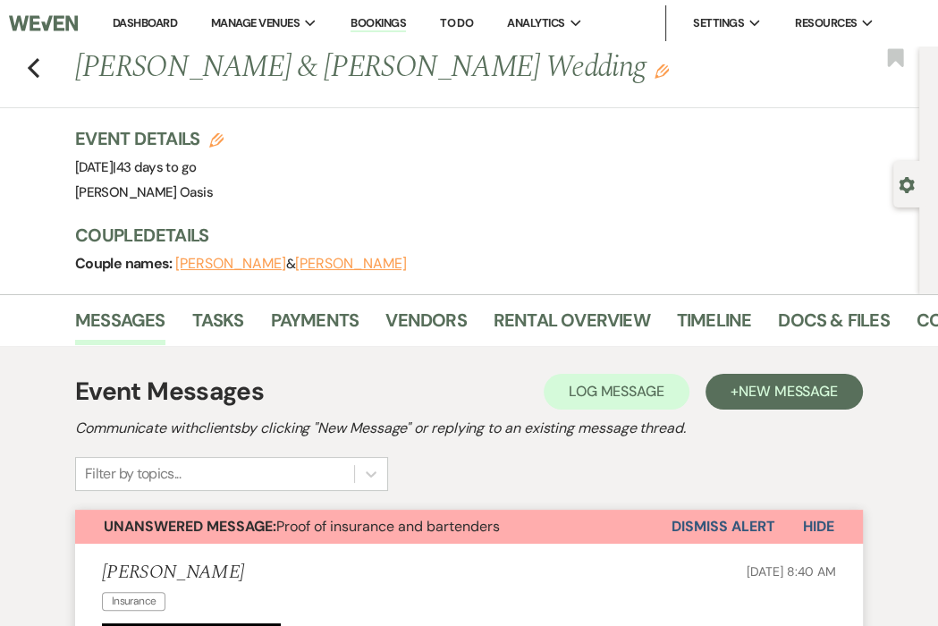
click at [170, 20] on link "Dashboard" at bounding box center [145, 22] width 64 height 15
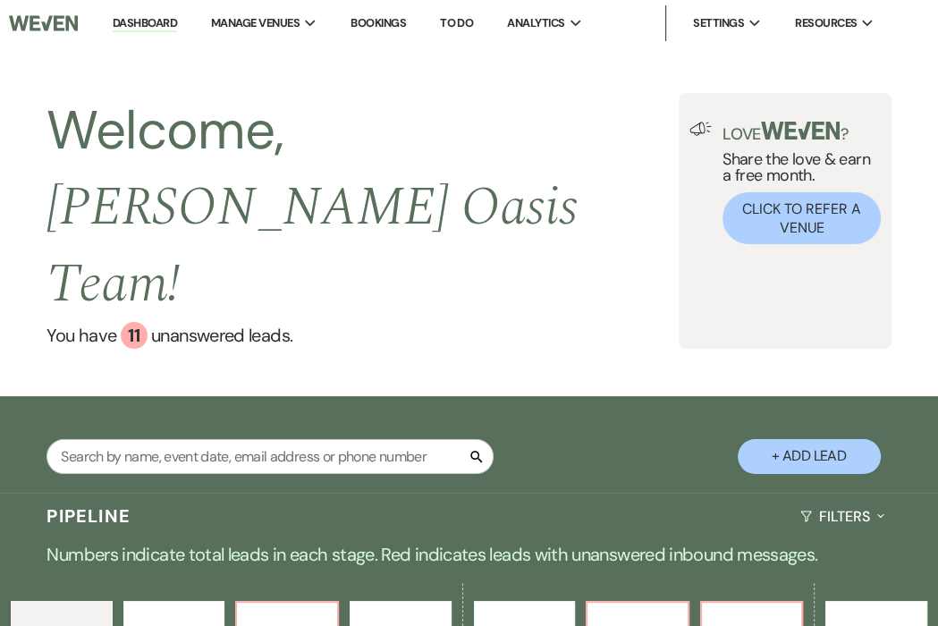
select select "2"
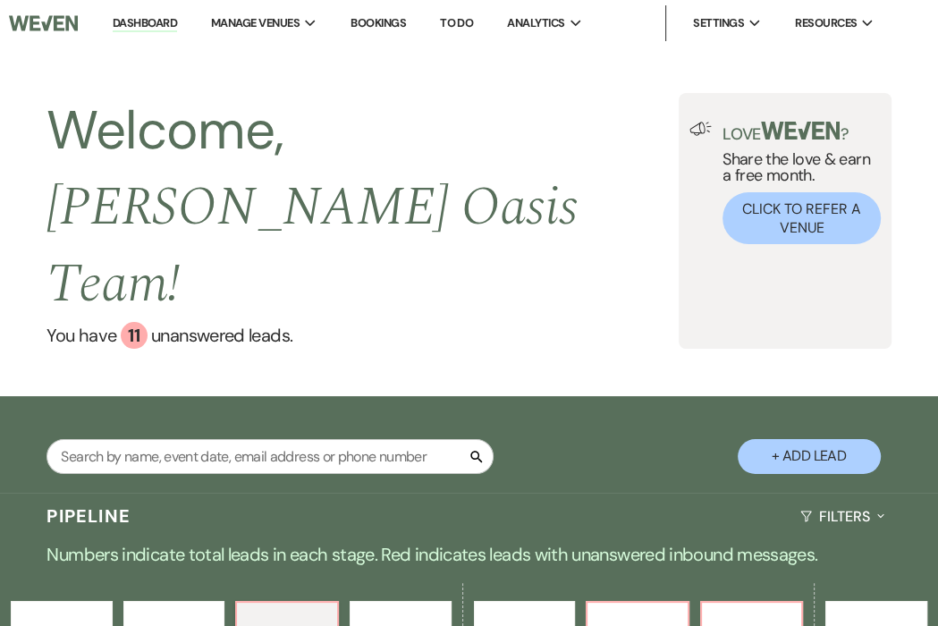
select select "2"
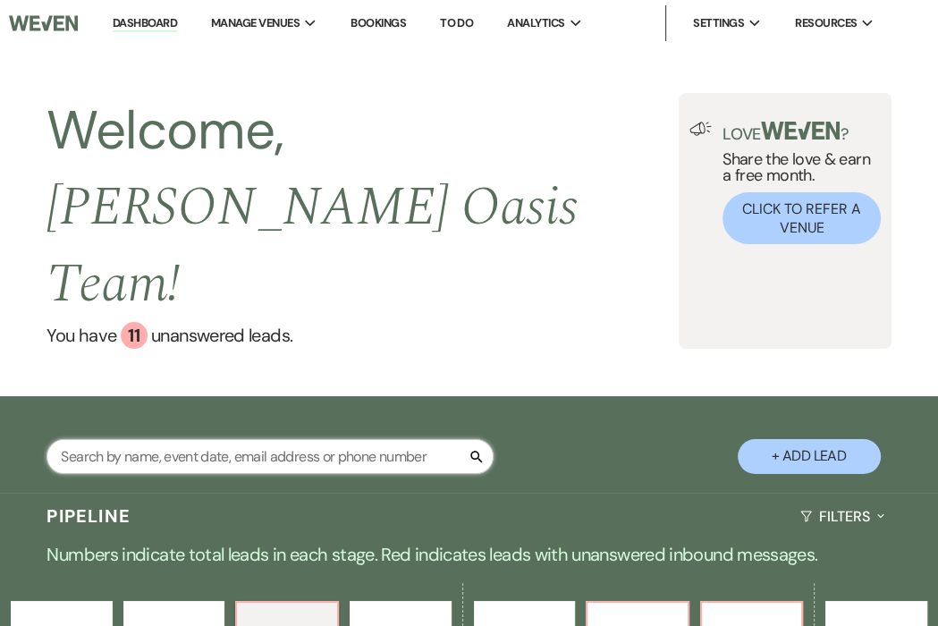
click at [88, 439] on input "text" at bounding box center [270, 456] width 447 height 35
type input "isaac"
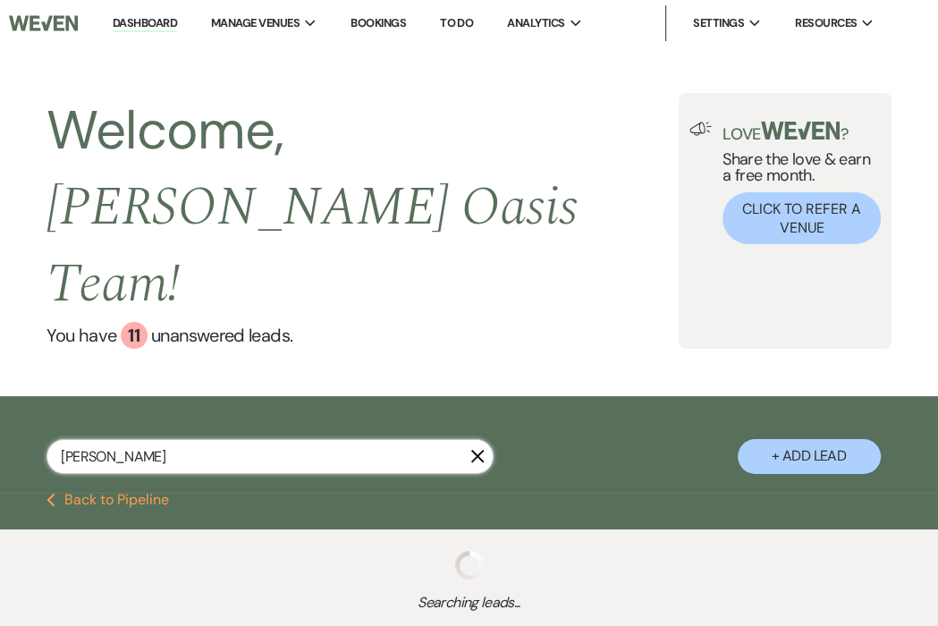
select select "8"
select select "5"
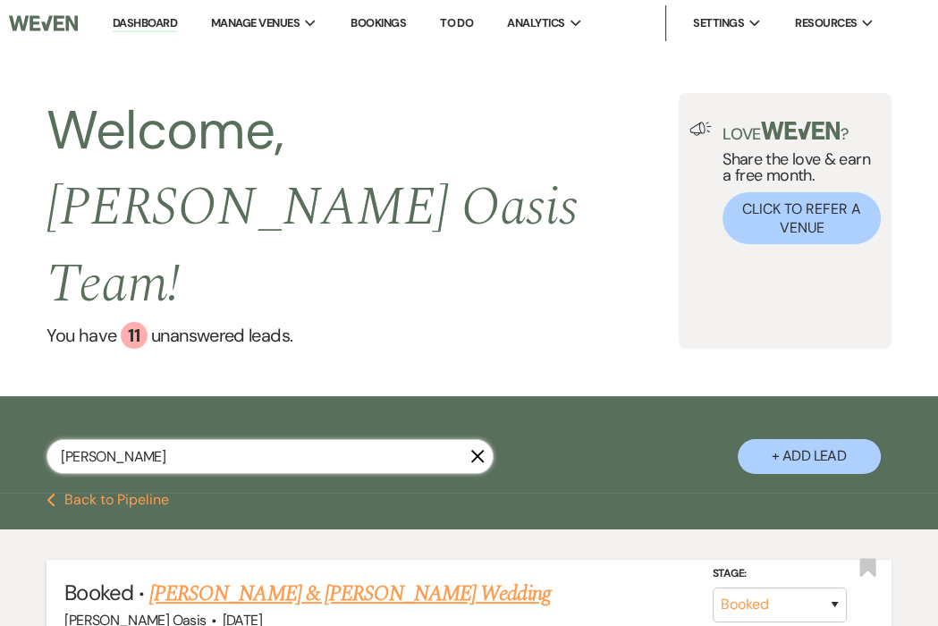
type input "isaac"
click at [250, 578] on link "Isaac Wiezcorek & Allie Schleusner Wedding" at bounding box center [349, 594] width 401 height 32
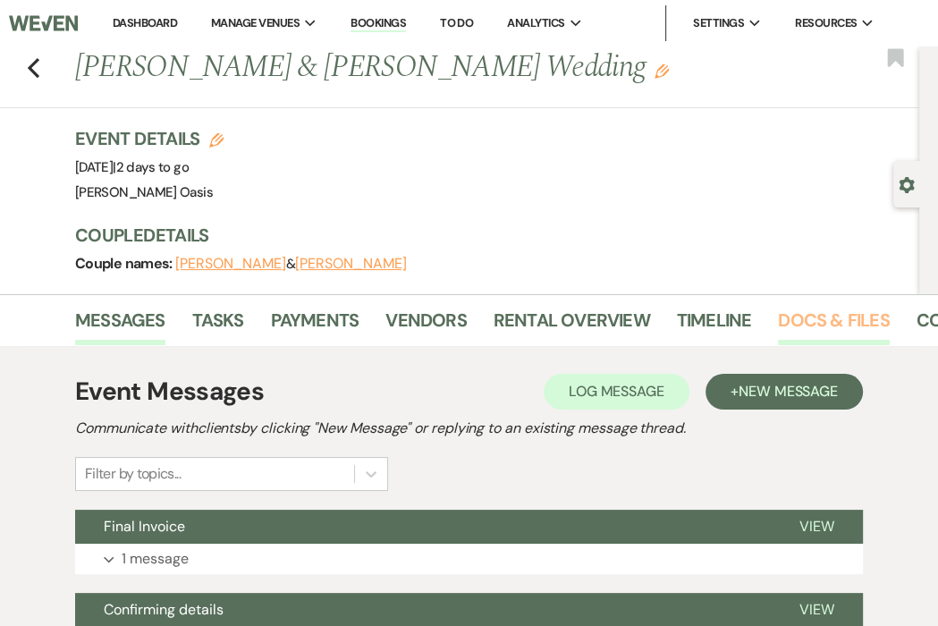
click at [805, 314] on link "Docs & Files" at bounding box center [833, 325] width 111 height 39
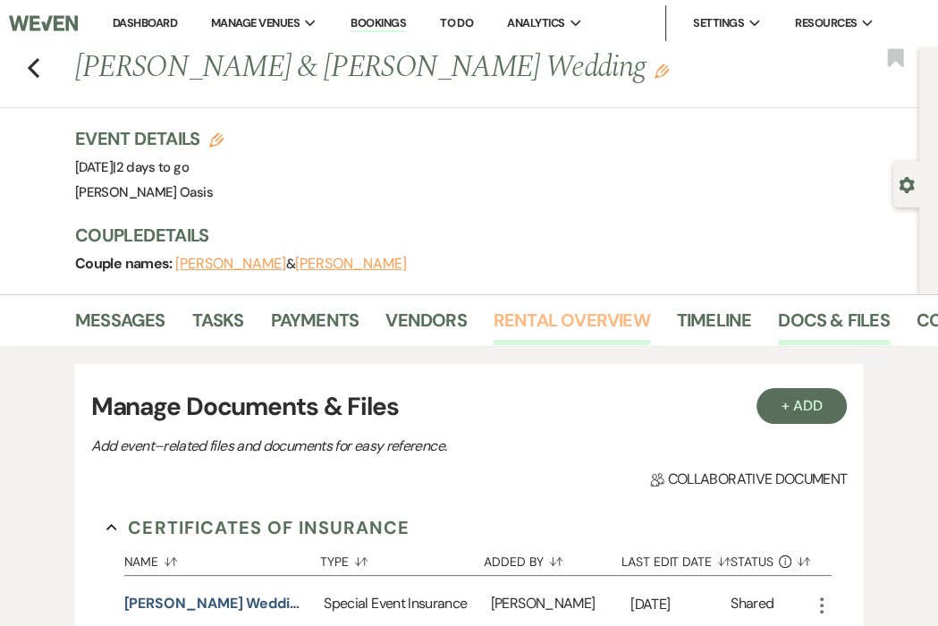
click at [621, 329] on link "Rental Overview" at bounding box center [572, 325] width 156 height 39
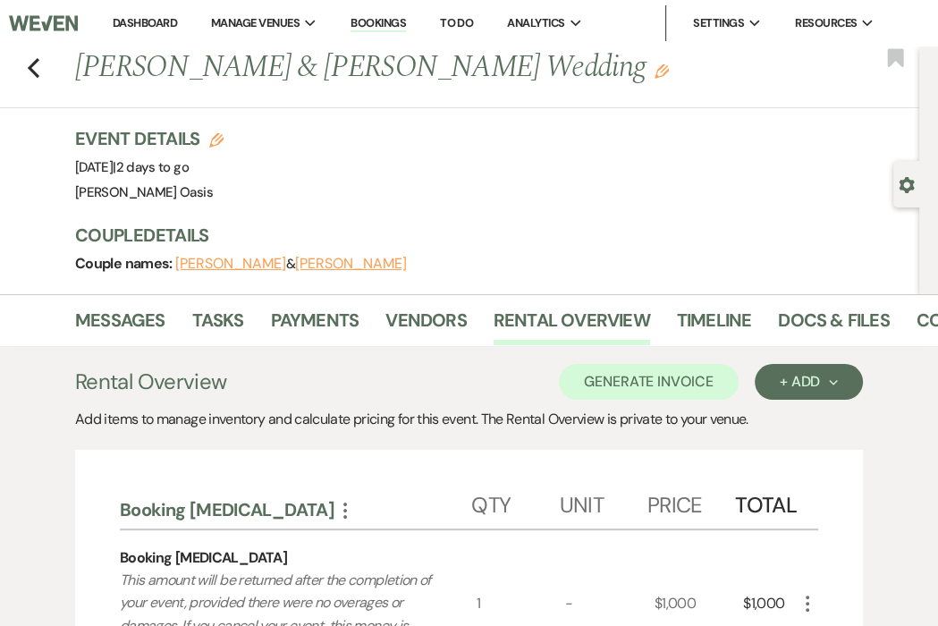
click at [40, 61] on div "Previous Isaac Wiezcorek & Allie Schleusner Wedding Edit Bookmark" at bounding box center [455, 78] width 928 height 62
click at [120, 326] on link "Messages" at bounding box center [120, 325] width 90 height 39
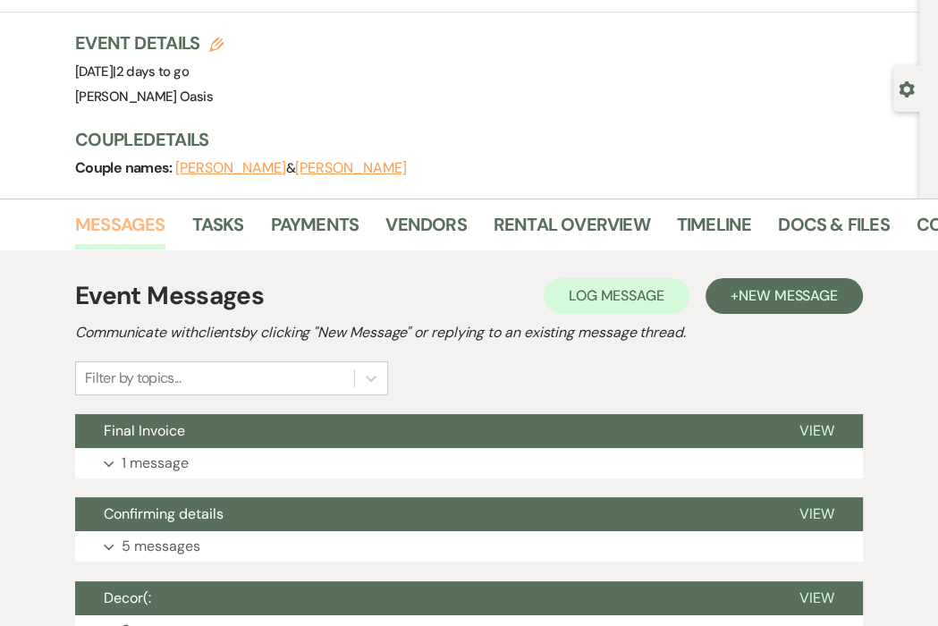
scroll to position [105, 0]
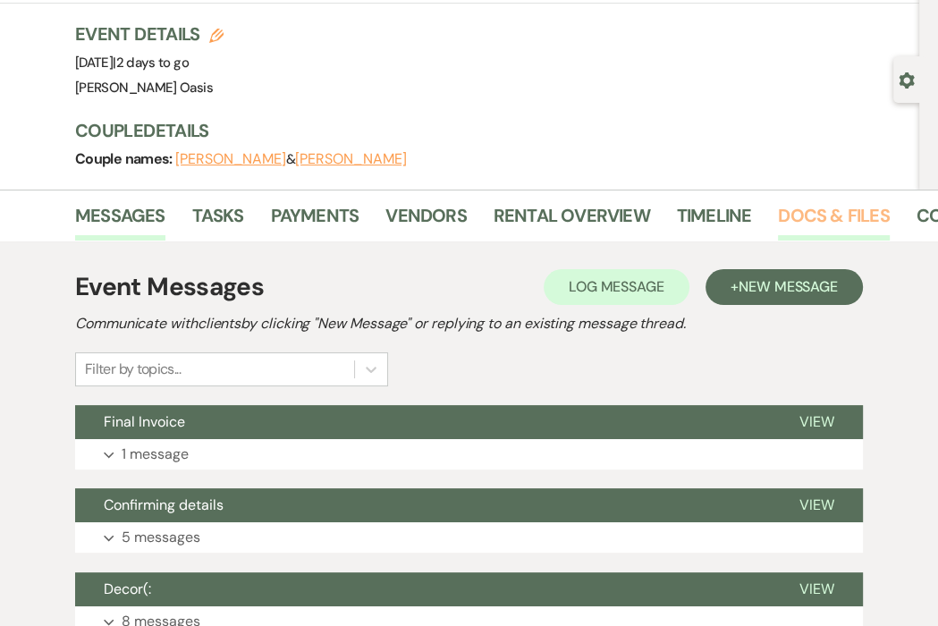
click at [807, 208] on link "Docs & Files" at bounding box center [833, 220] width 111 height 39
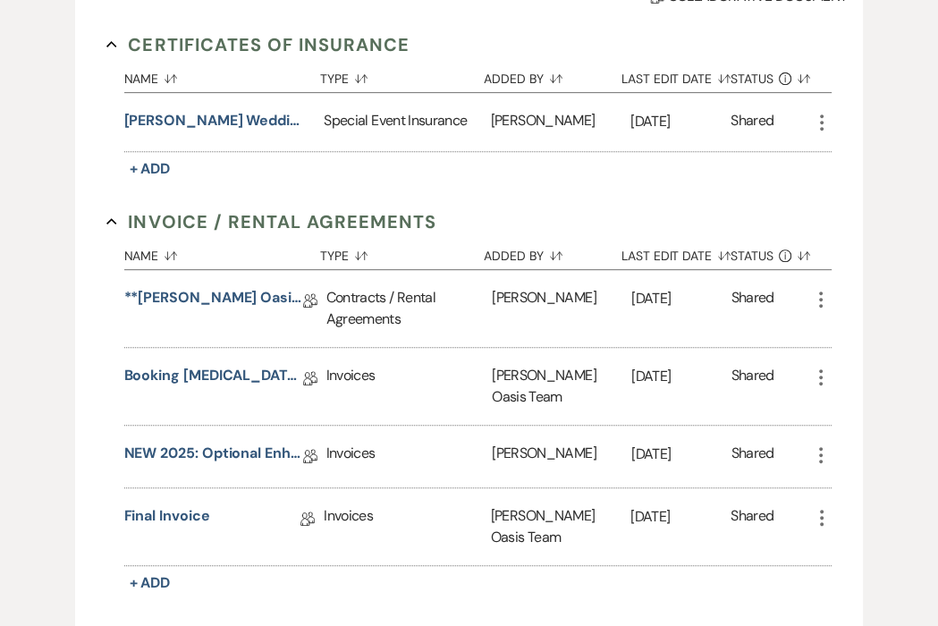
scroll to position [489, 0]
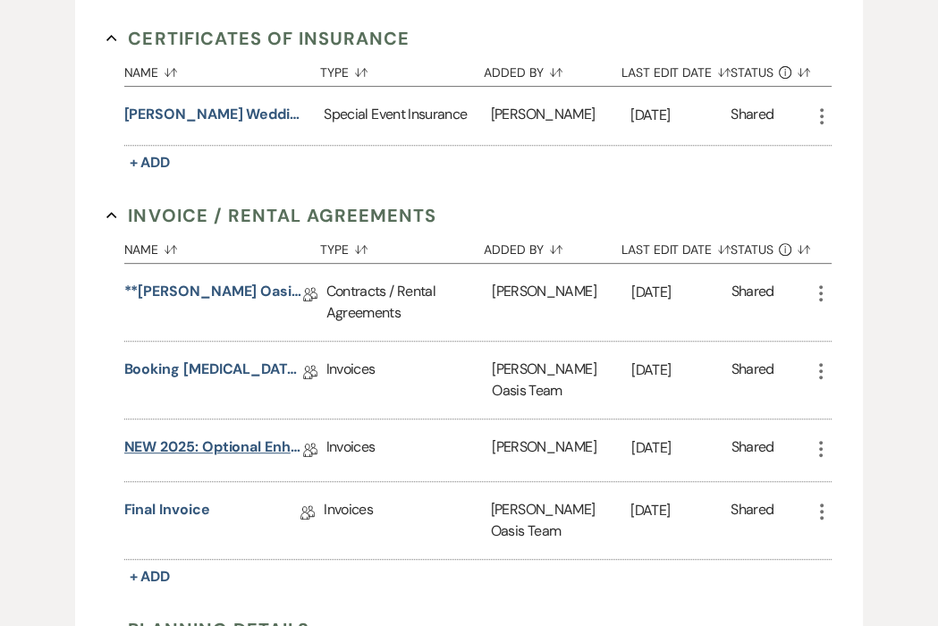
click at [223, 436] on link "NEW 2025: Optional Enhancements + Information" at bounding box center [213, 450] width 179 height 28
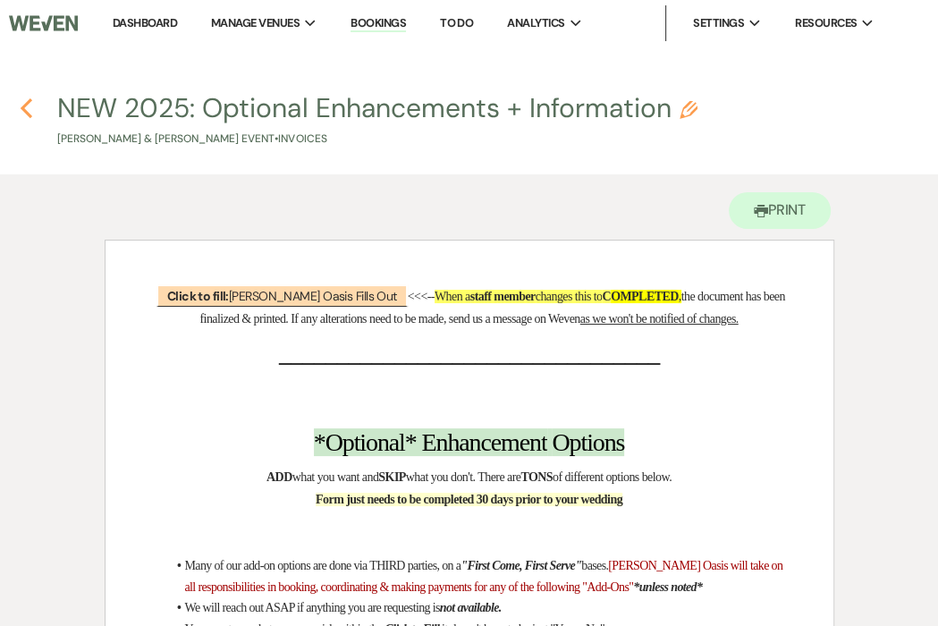
click at [30, 107] on icon "Previous" at bounding box center [26, 107] width 13 height 21
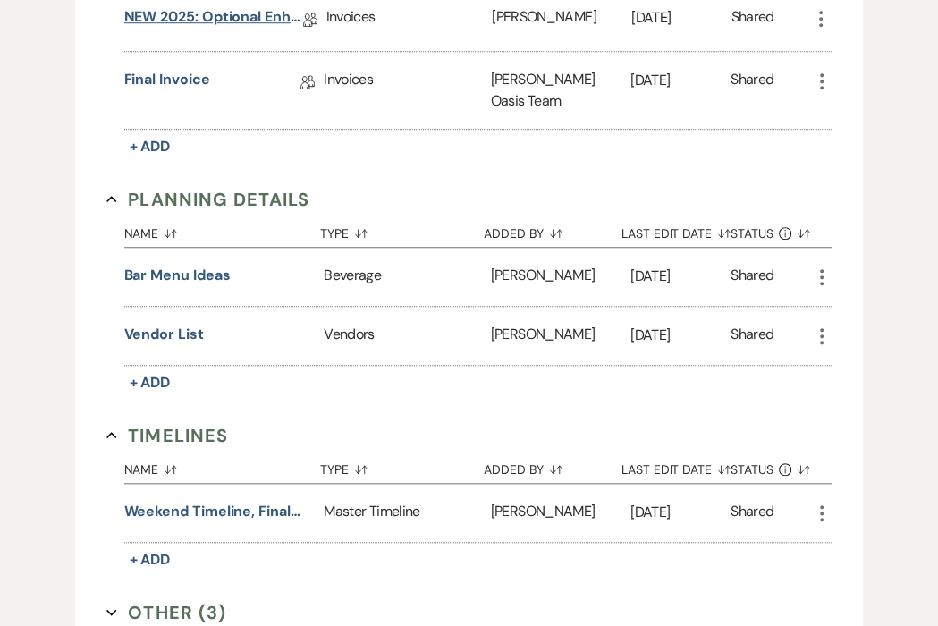
scroll to position [923, 0]
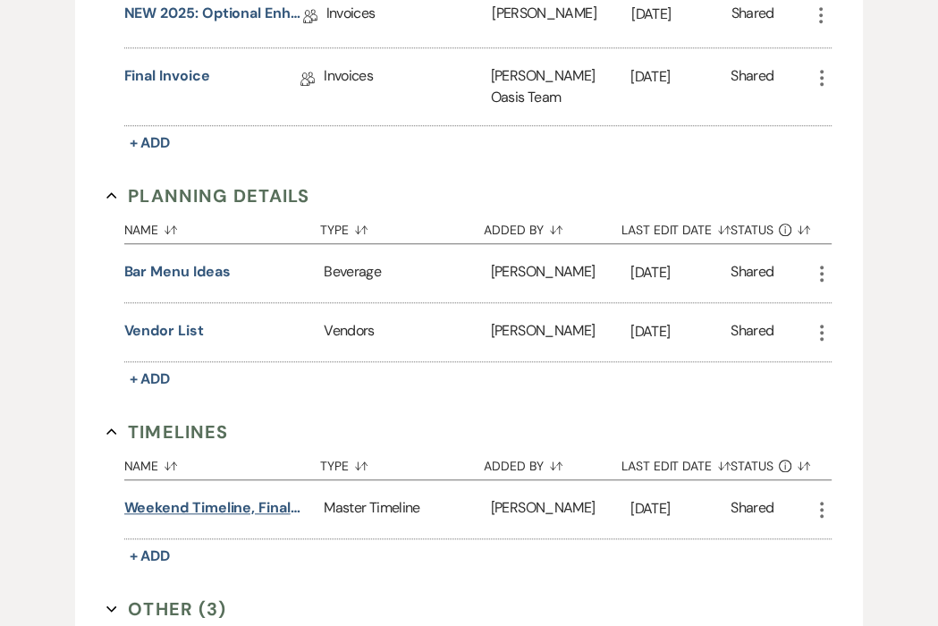
click at [250, 497] on button "Weekend Timeline, Final Guest Count, Vendor Contacts" at bounding box center [213, 507] width 179 height 21
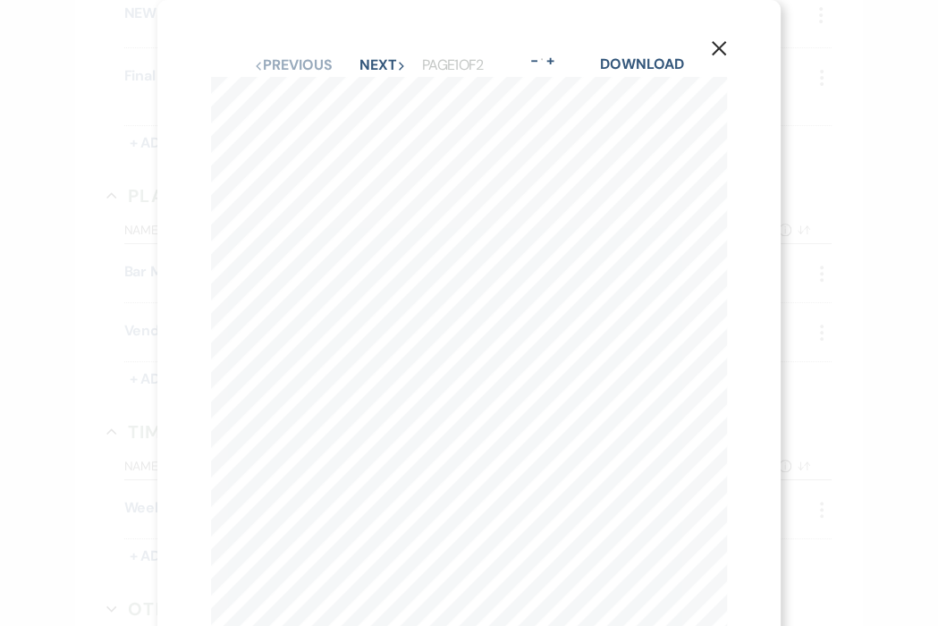
click at [719, 47] on icon "X" at bounding box center [719, 48] width 16 height 16
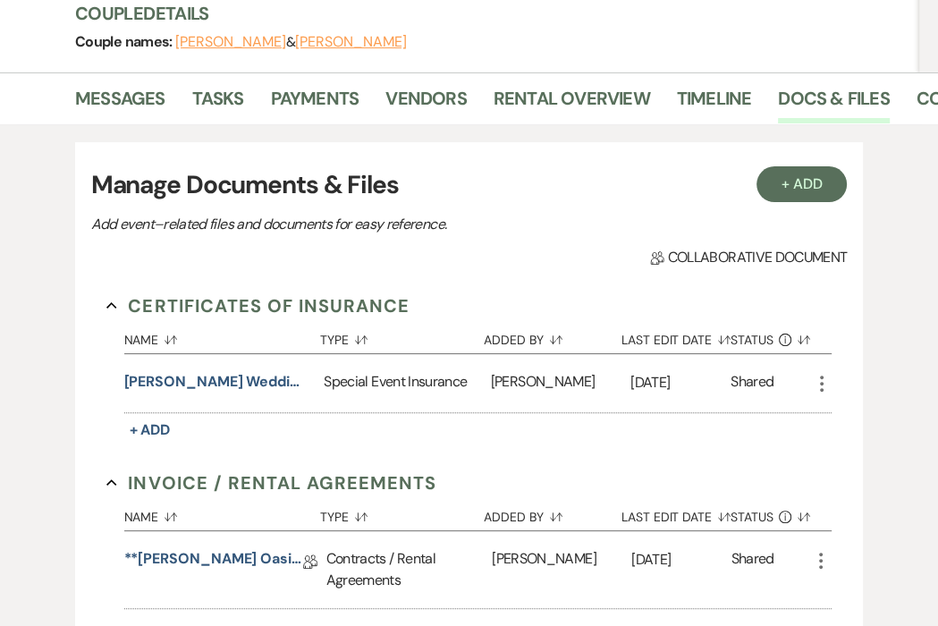
scroll to position [0, 0]
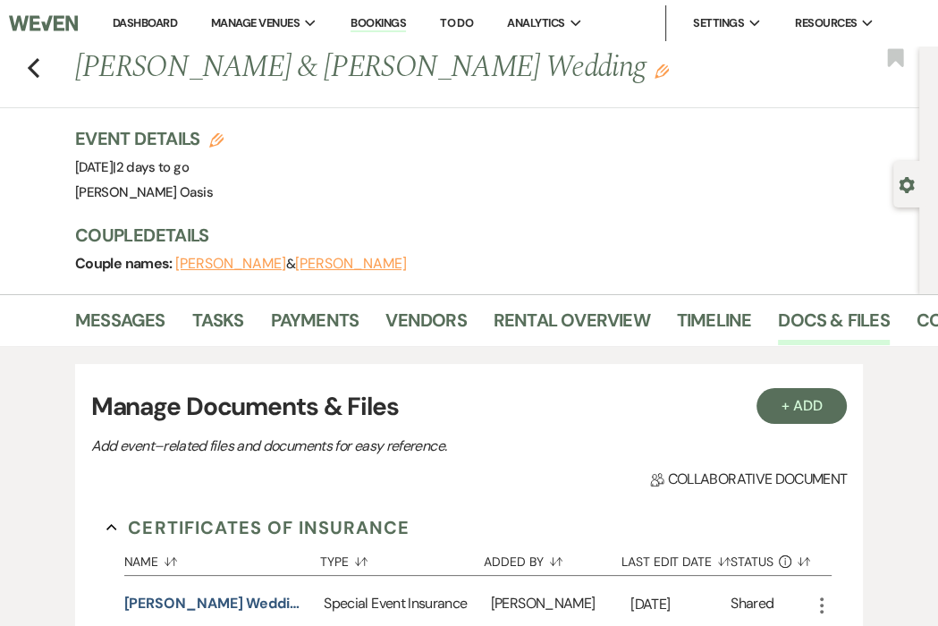
click at [138, 28] on link "Dashboard" at bounding box center [145, 22] width 64 height 15
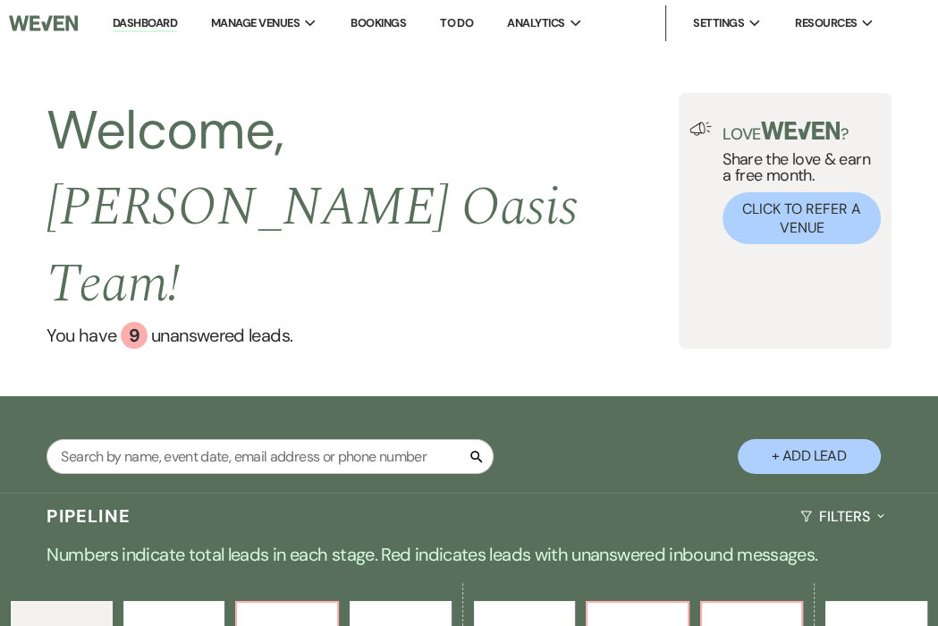
select select "2"
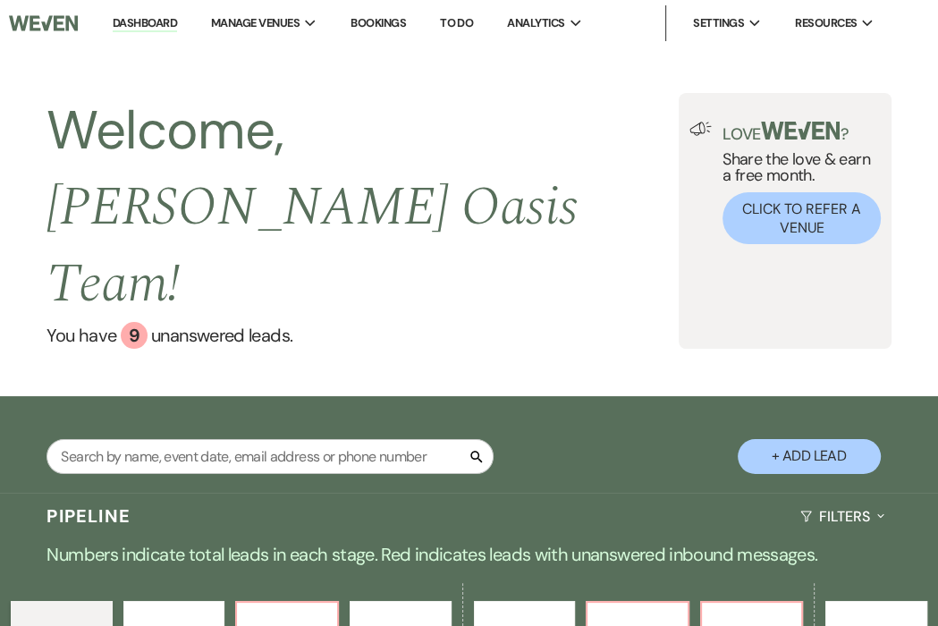
select select "2"
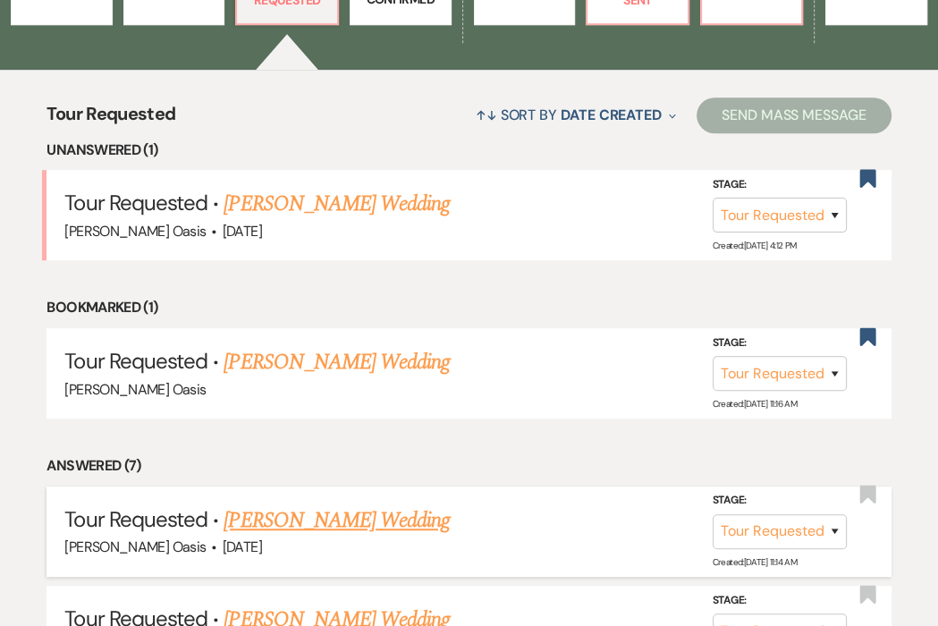
scroll to position [704, 0]
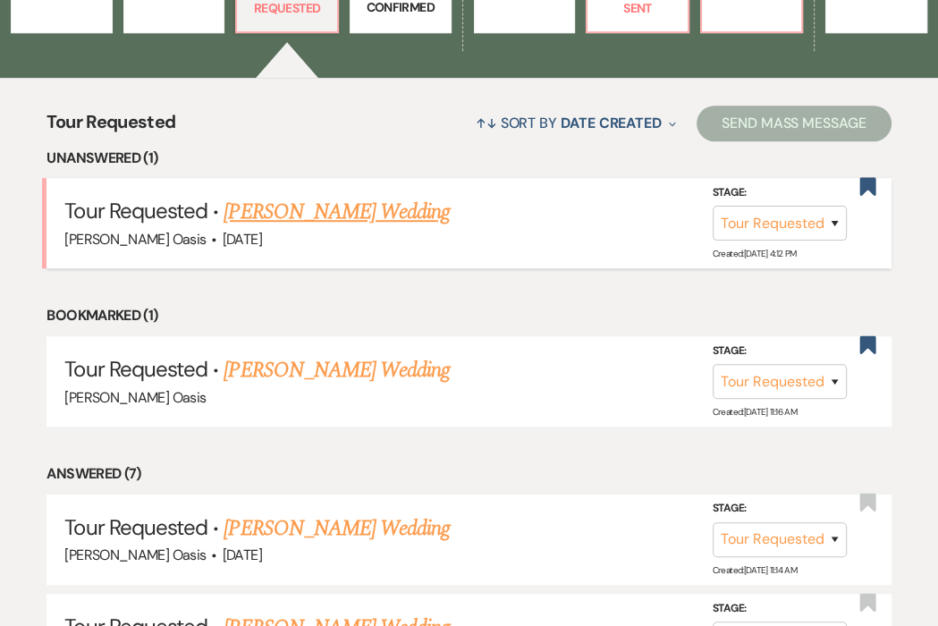
click at [292, 196] on link "Anya Bacon's Wedding" at bounding box center [337, 212] width 226 height 32
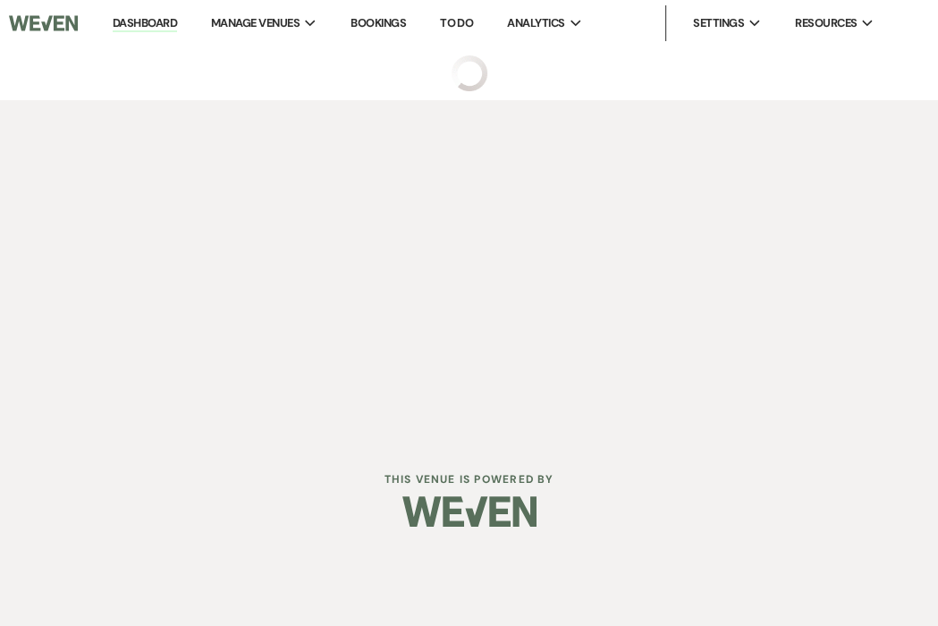
select select "2"
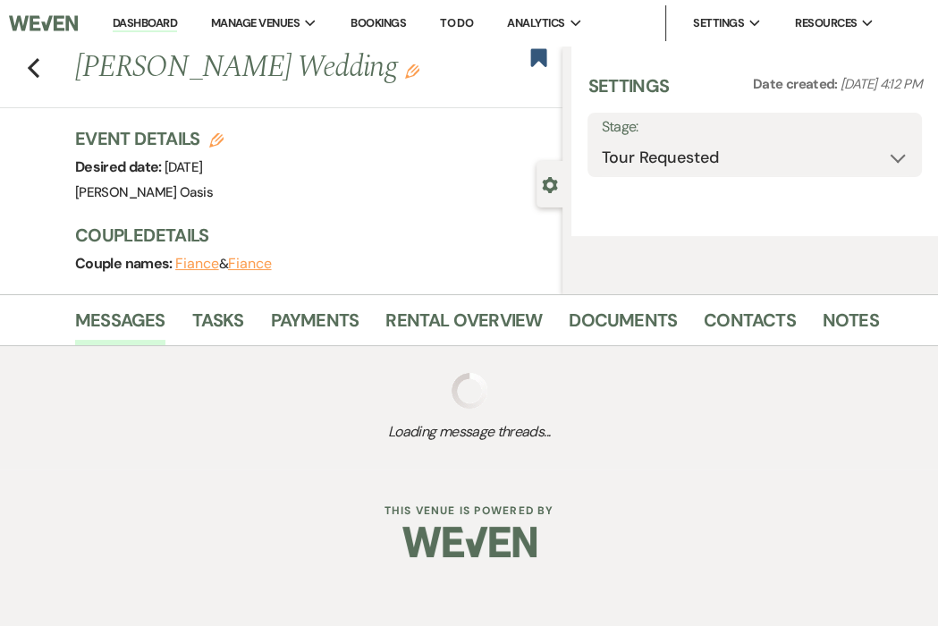
select select "5"
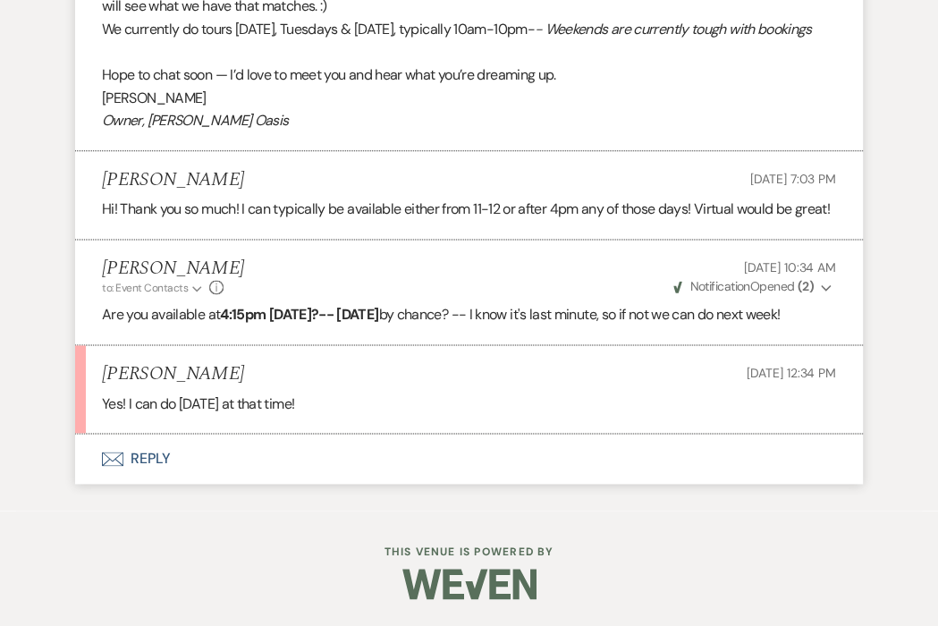
click at [225, 452] on button "Envelope Reply" at bounding box center [469, 459] width 788 height 50
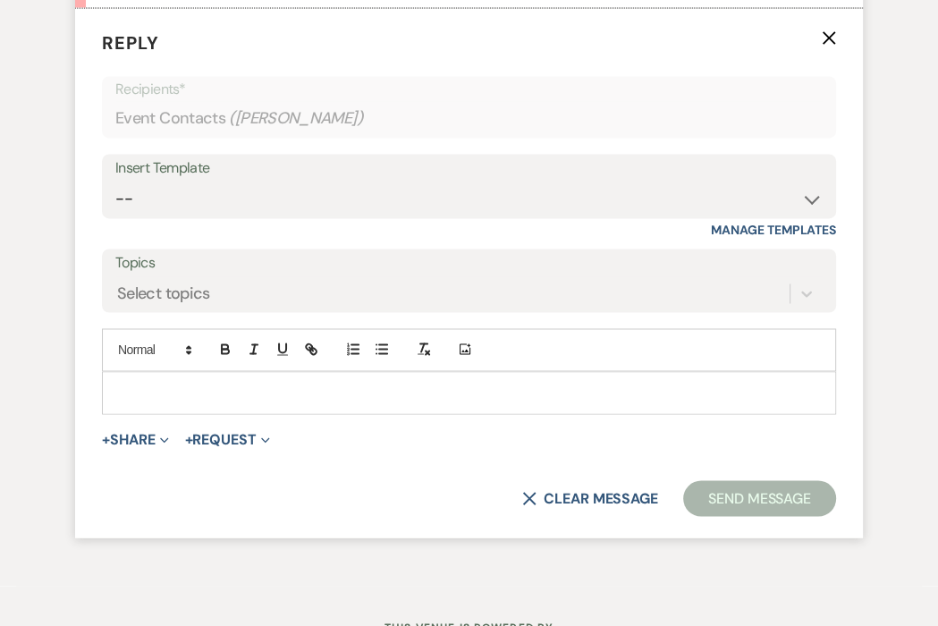
scroll to position [1974, 0]
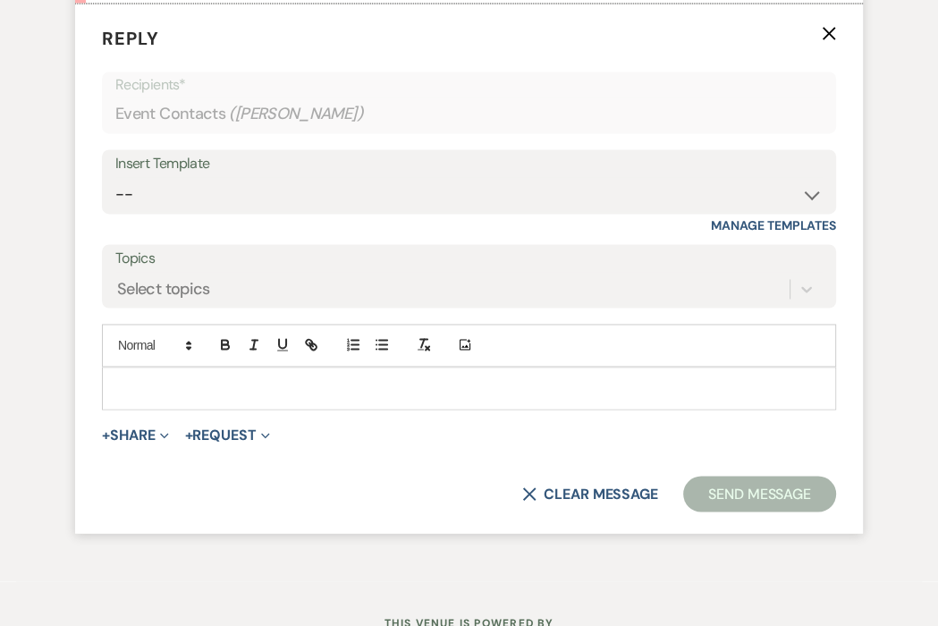
click at [204, 409] on div at bounding box center [469, 388] width 732 height 41
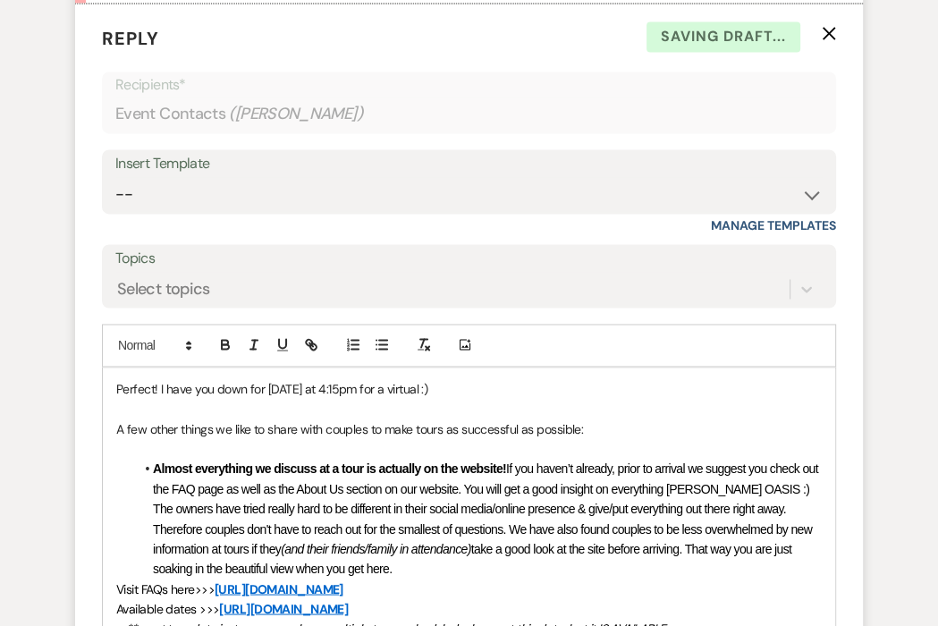
click at [451, 398] on p "Perfect! I have you down for TODAY at 4:15pm for a virtual :)" at bounding box center [469, 388] width 706 height 20
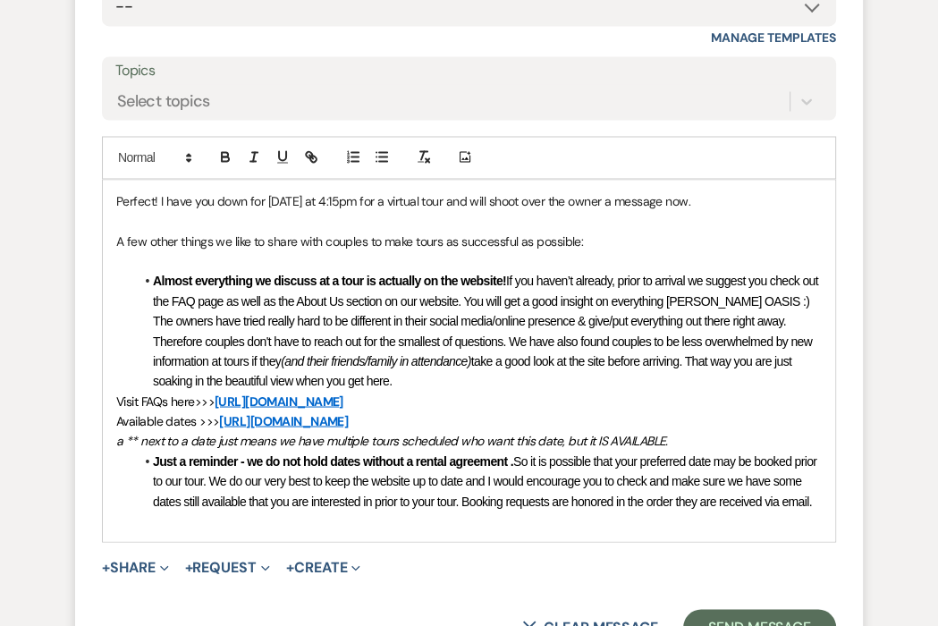
scroll to position [2332, 0]
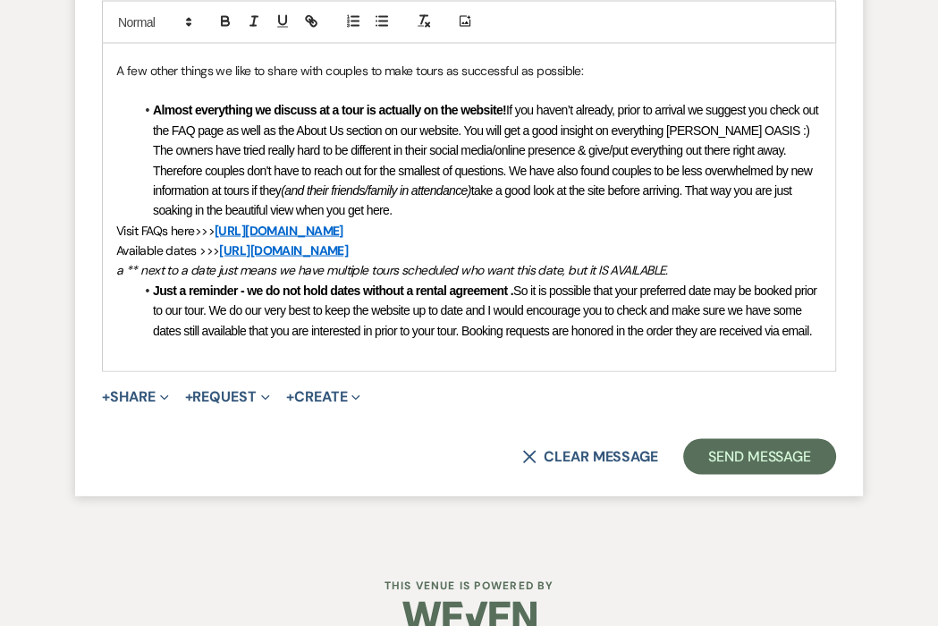
click at [207, 359] on p at bounding box center [469, 350] width 706 height 20
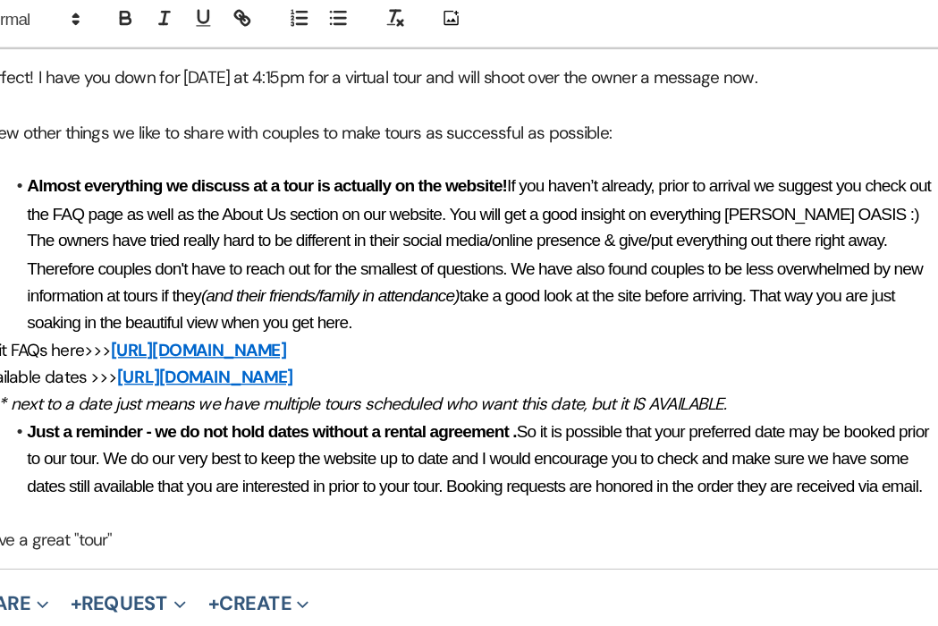
scroll to position [2220, 0]
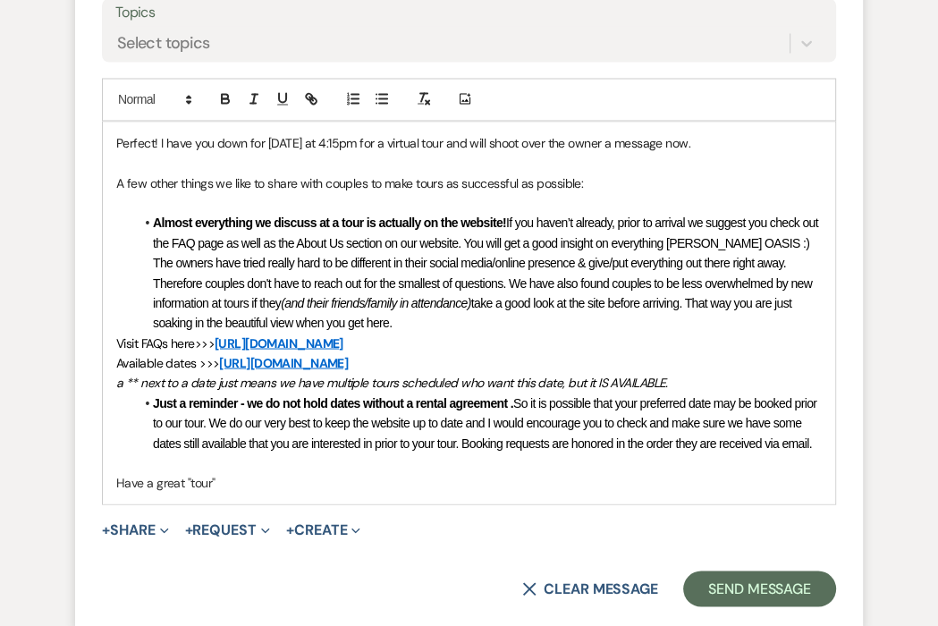
click at [711, 152] on p "Perfect! I have you down for TODAY at 4:15pm for a virtual tour and will shoot …" at bounding box center [469, 142] width 706 height 20
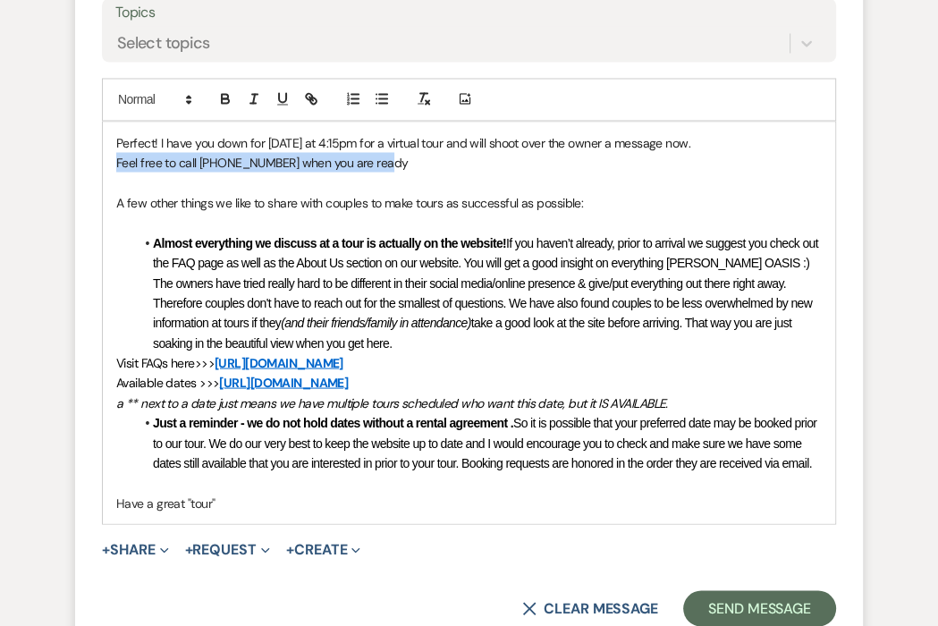
drag, startPoint x: 387, startPoint y: 213, endPoint x: 103, endPoint y: 210, distance: 284.4
click at [103, 210] on div "Perfect! I have you down for TODAY at 4:15pm for a virtual tour and will shoot …" at bounding box center [469, 323] width 732 height 402
click at [225, 109] on button "button" at bounding box center [225, 98] width 25 height 21
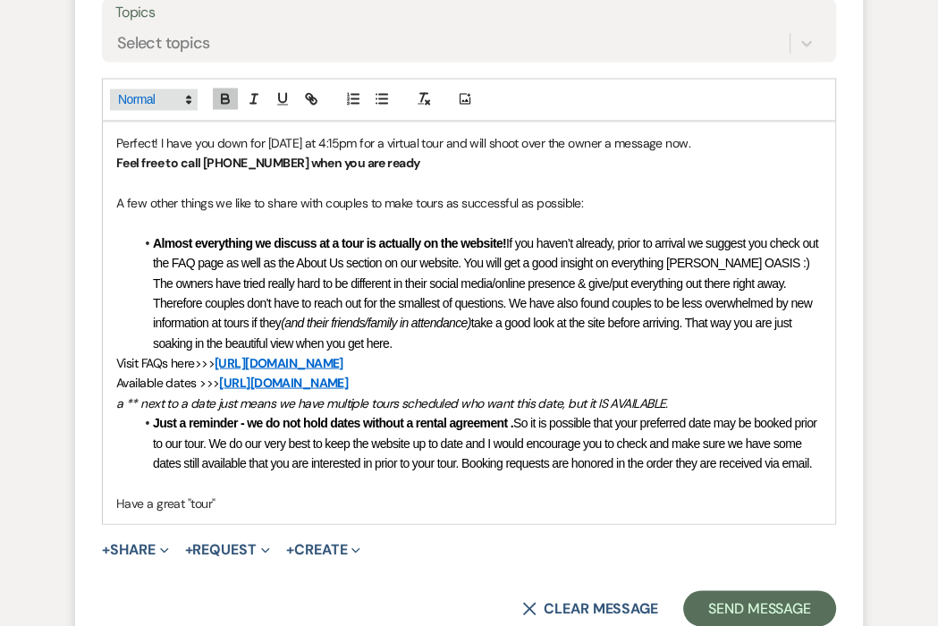
click at [193, 107] on icon at bounding box center [189, 99] width 16 height 16
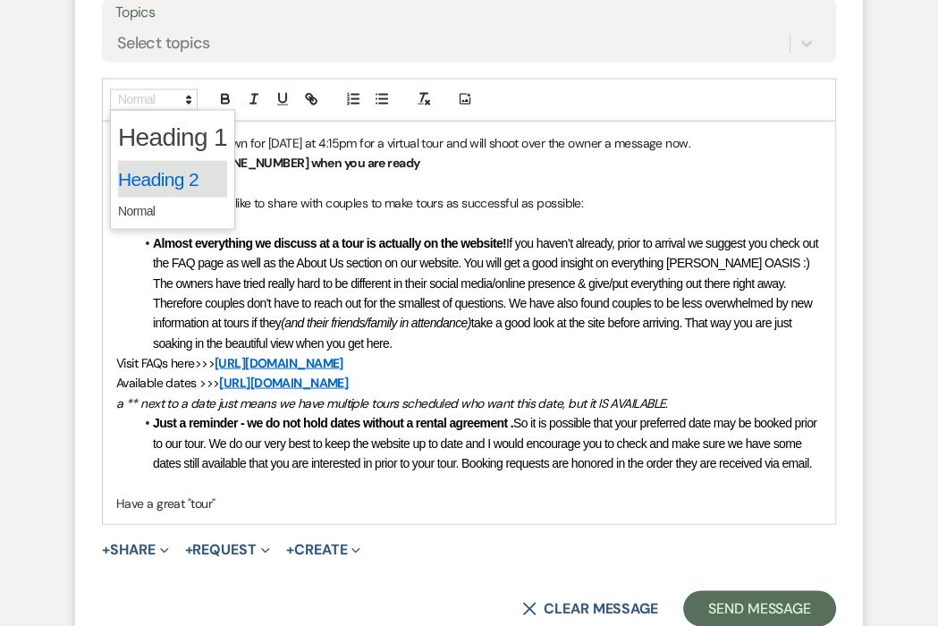
click at [182, 198] on span at bounding box center [172, 179] width 109 height 38
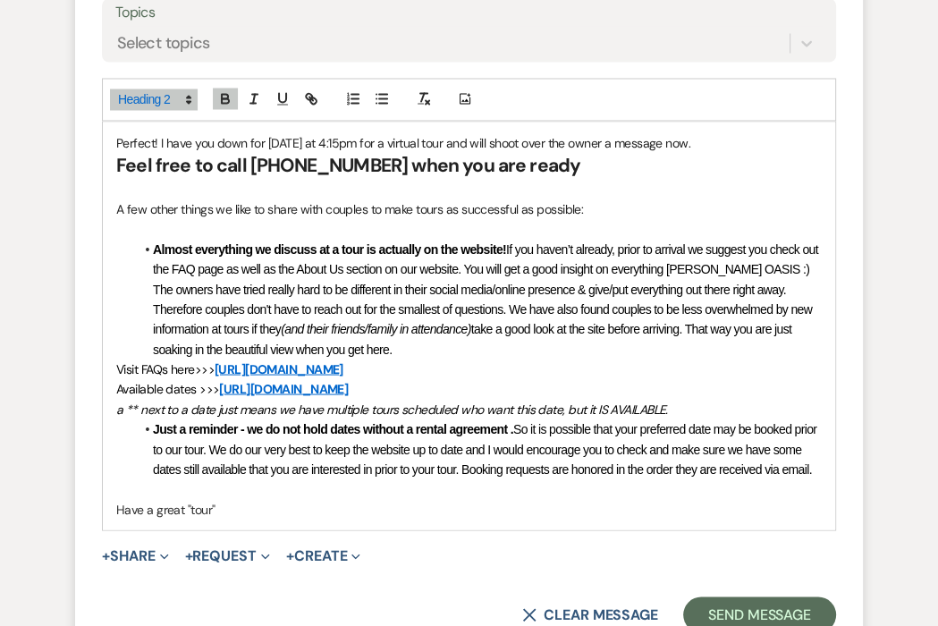
click at [183, 218] on p "A few other things we like to share with couples to make tours as successful as…" at bounding box center [469, 209] width 706 height 20
click at [732, 152] on p "Perfect! I have you down for TODAY at 4:15pm for a virtual tour and will shoot …" at bounding box center [469, 142] width 706 height 20
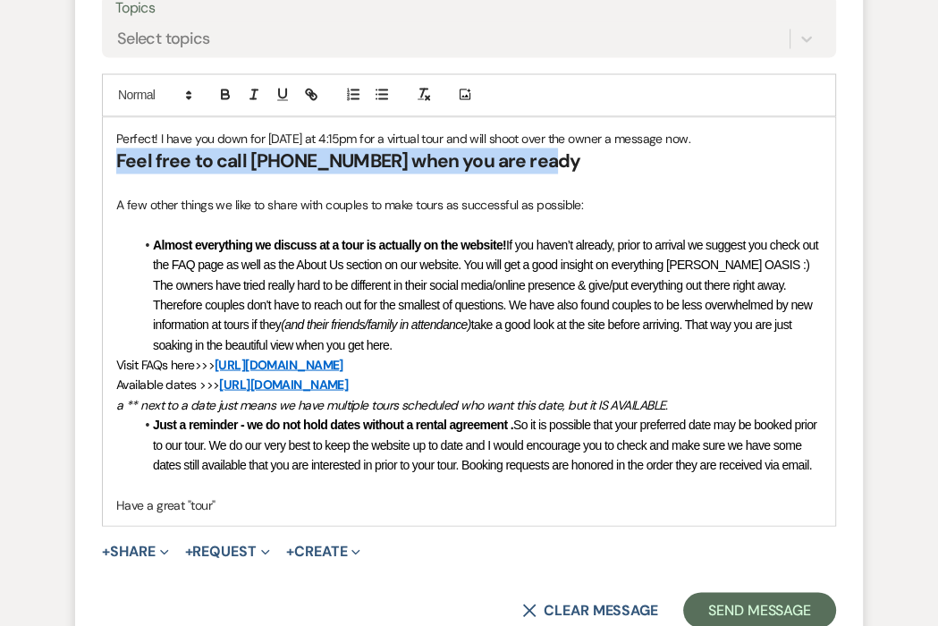
drag, startPoint x: 548, startPoint y: 202, endPoint x: 109, endPoint y: 208, distance: 439.1
click at [109, 208] on div "Perfect! I have you down for TODAY at 4:15pm for a virtual tour and will shoot …" at bounding box center [469, 321] width 732 height 408
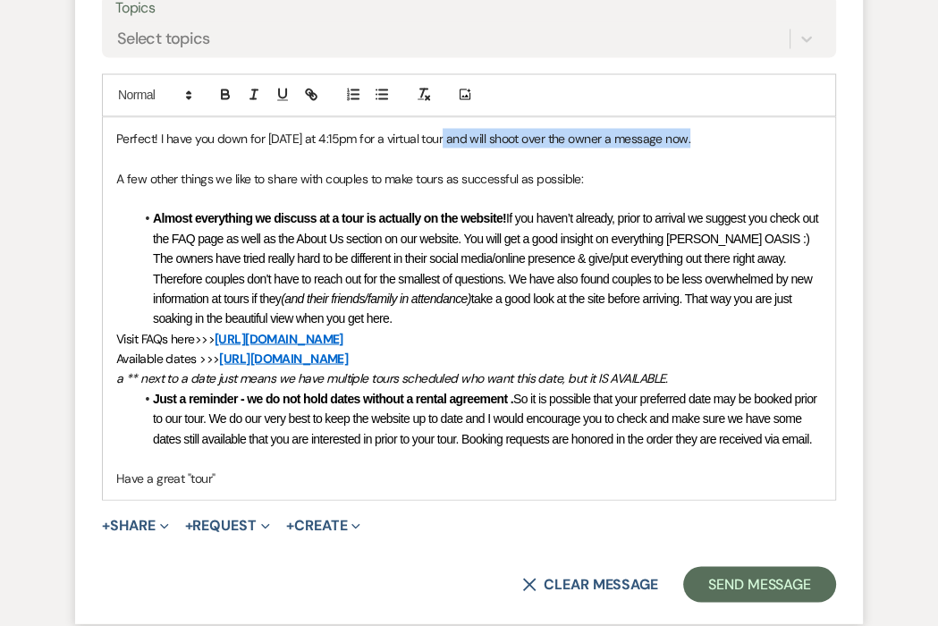
drag, startPoint x: 445, startPoint y: 178, endPoint x: 723, endPoint y: 177, distance: 277.2
click at [723, 148] on p "Perfect! I have you down for TODAY at 4:15pm for a virtual tour and will shoot …" at bounding box center [469, 138] width 706 height 20
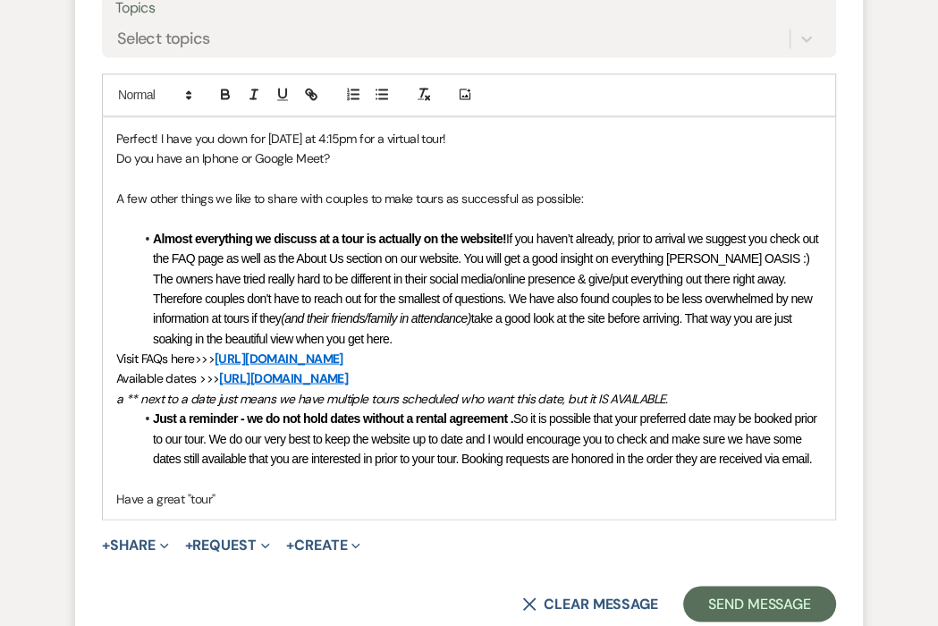
click at [126, 165] on span "Do you have an Iphone or Google Meet?" at bounding box center [222, 157] width 213 height 16
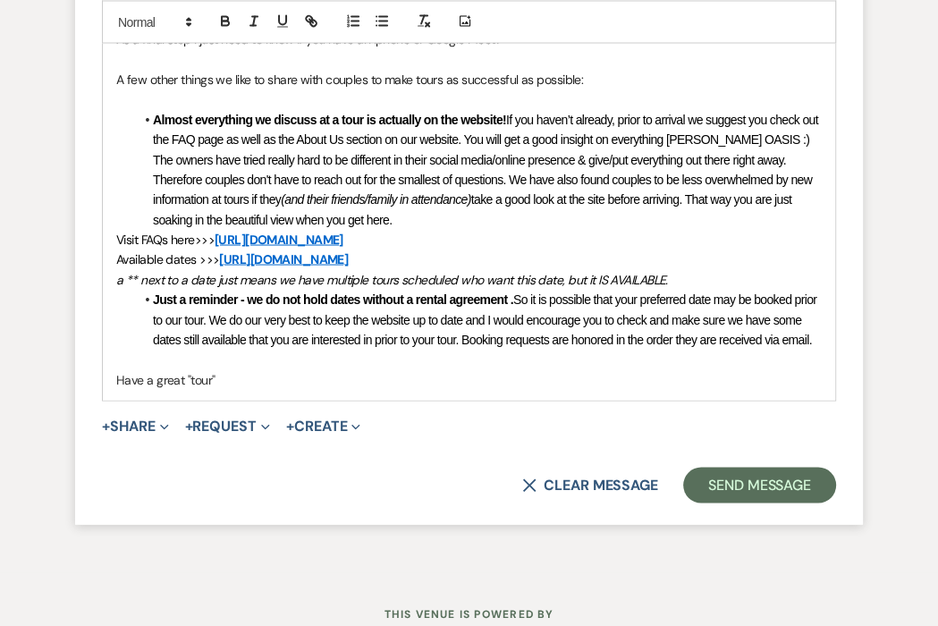
scroll to position [2347, 0]
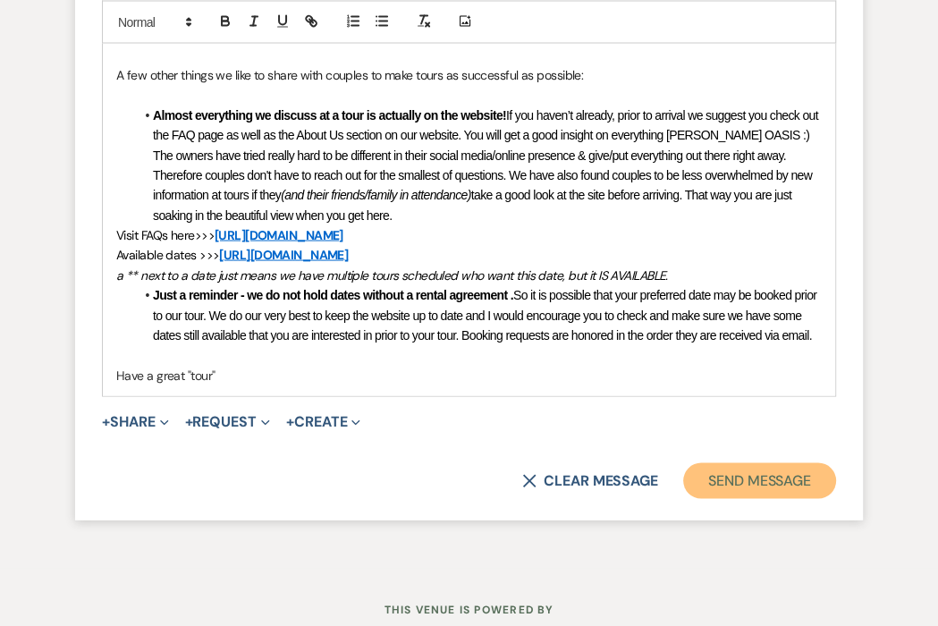
click at [782, 499] on button "Send Message" at bounding box center [759, 481] width 153 height 36
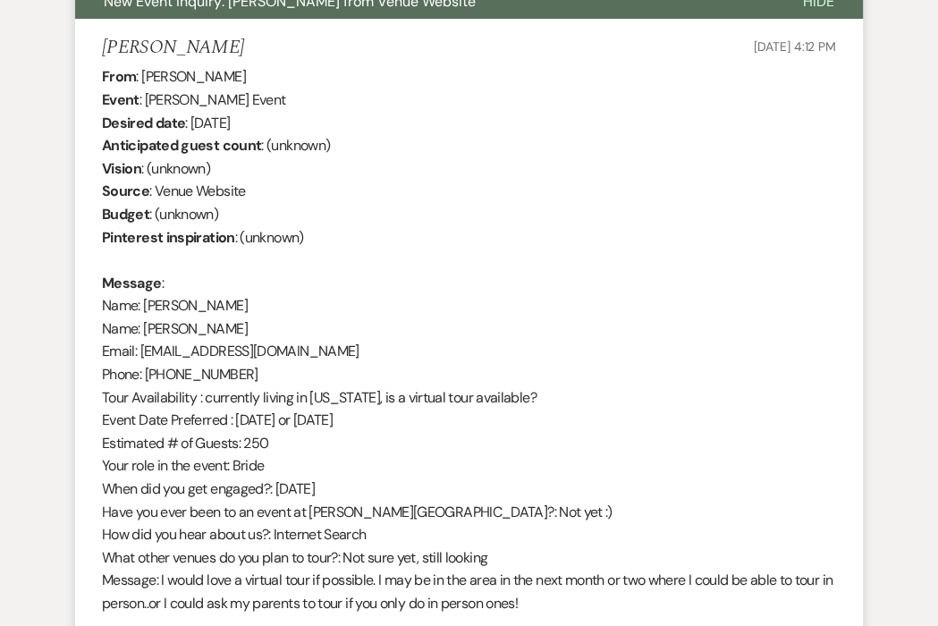
scroll to position [0, 0]
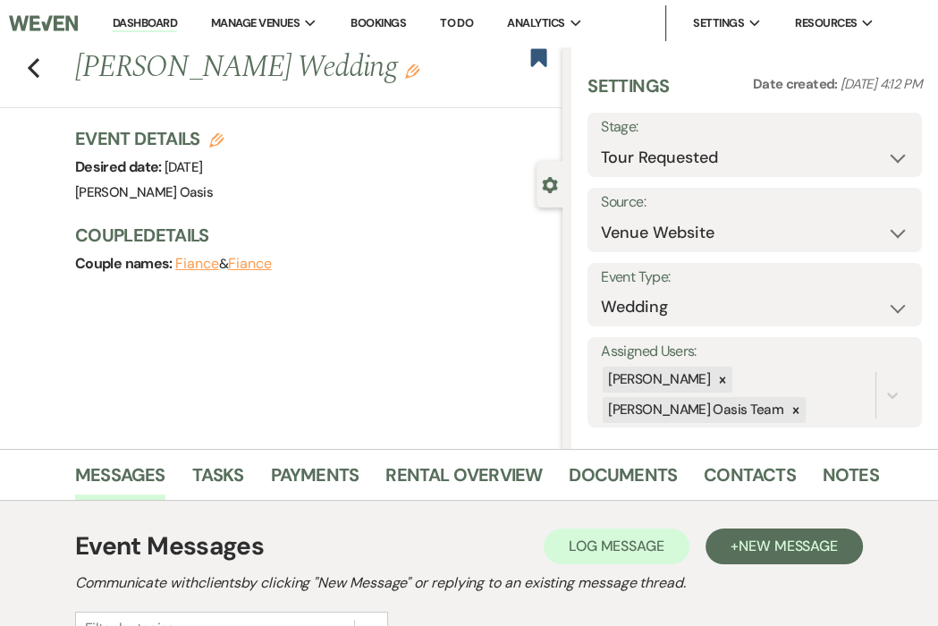
click at [146, 22] on link "Dashboard" at bounding box center [145, 23] width 64 height 17
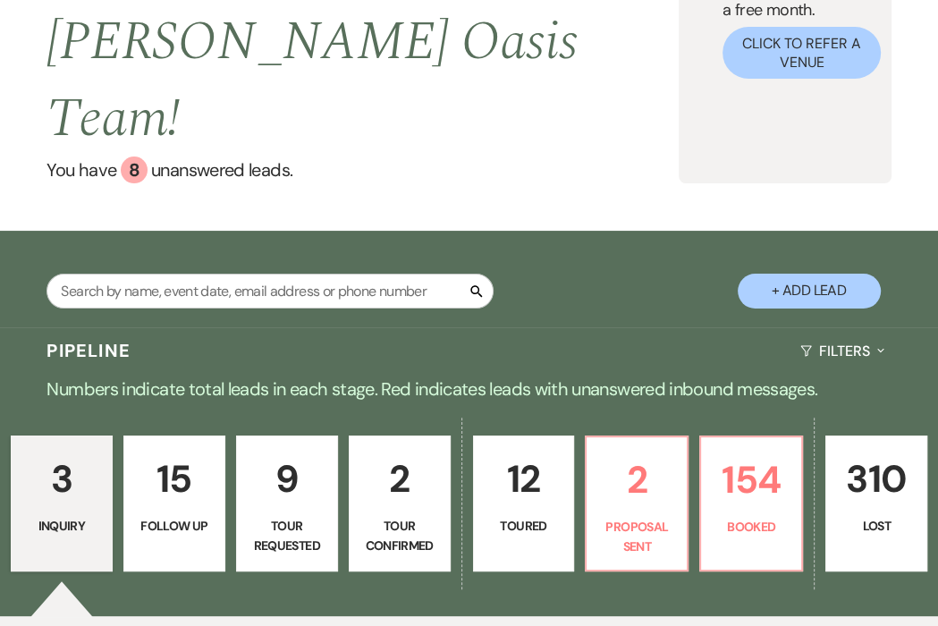
scroll to position [185, 0]
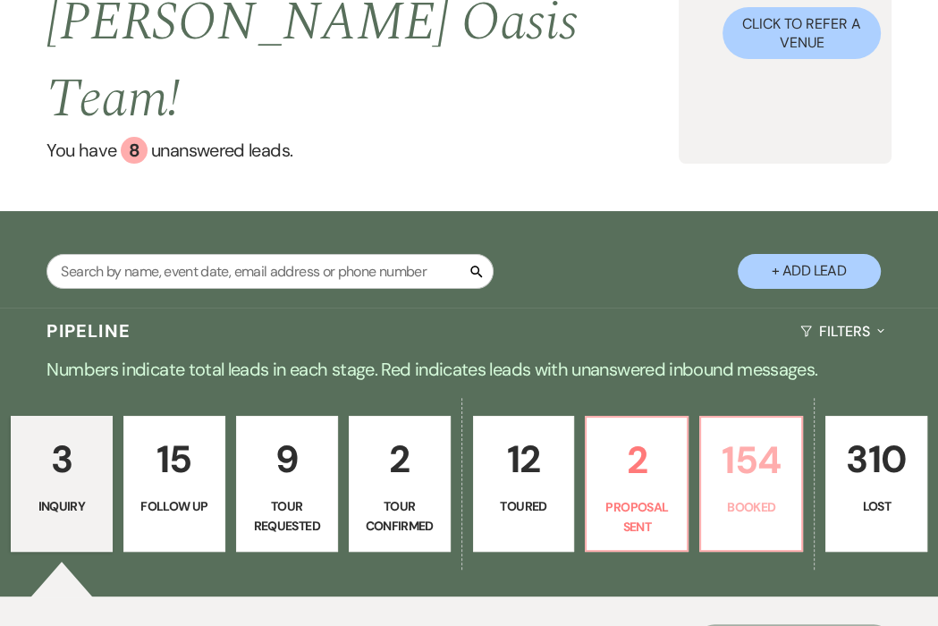
click at [704, 416] on link "154 Booked" at bounding box center [751, 484] width 104 height 136
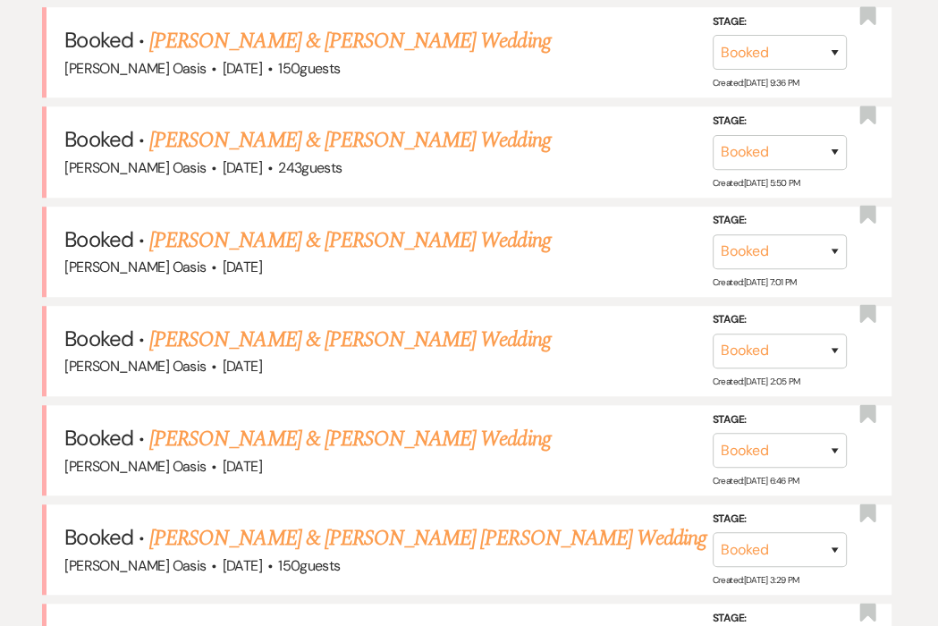
scroll to position [876, 0]
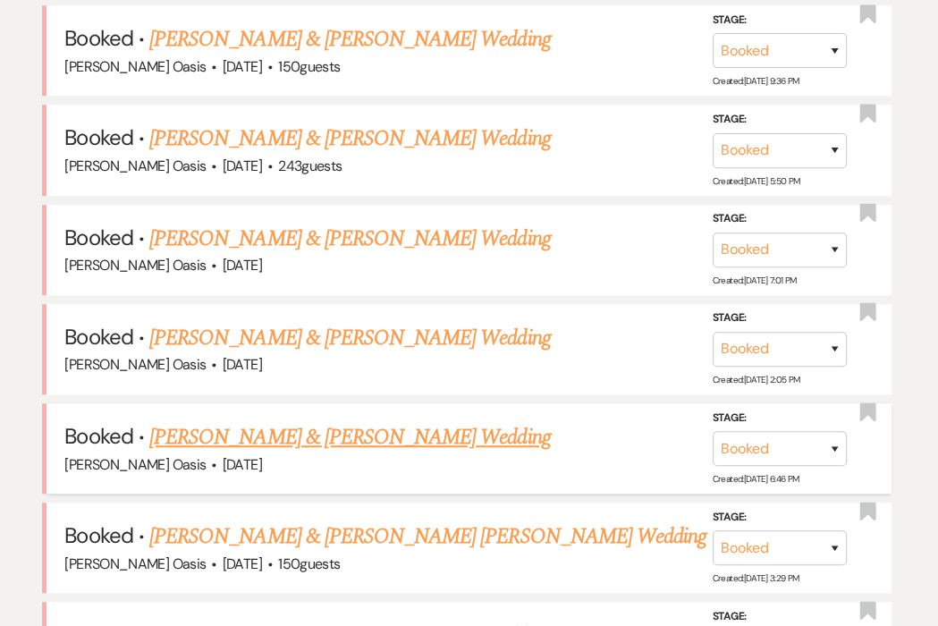
click at [283, 421] on link "Kaci Tolzman & Nick Berg's Wedding" at bounding box center [349, 437] width 401 height 32
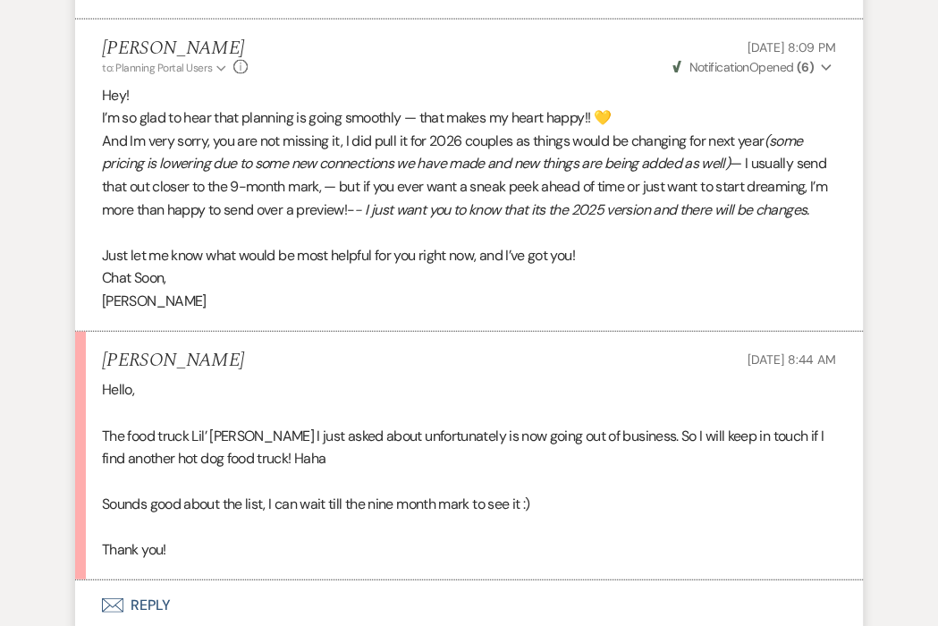
scroll to position [7402, 0]
